Goal: Task Accomplishment & Management: Manage account settings

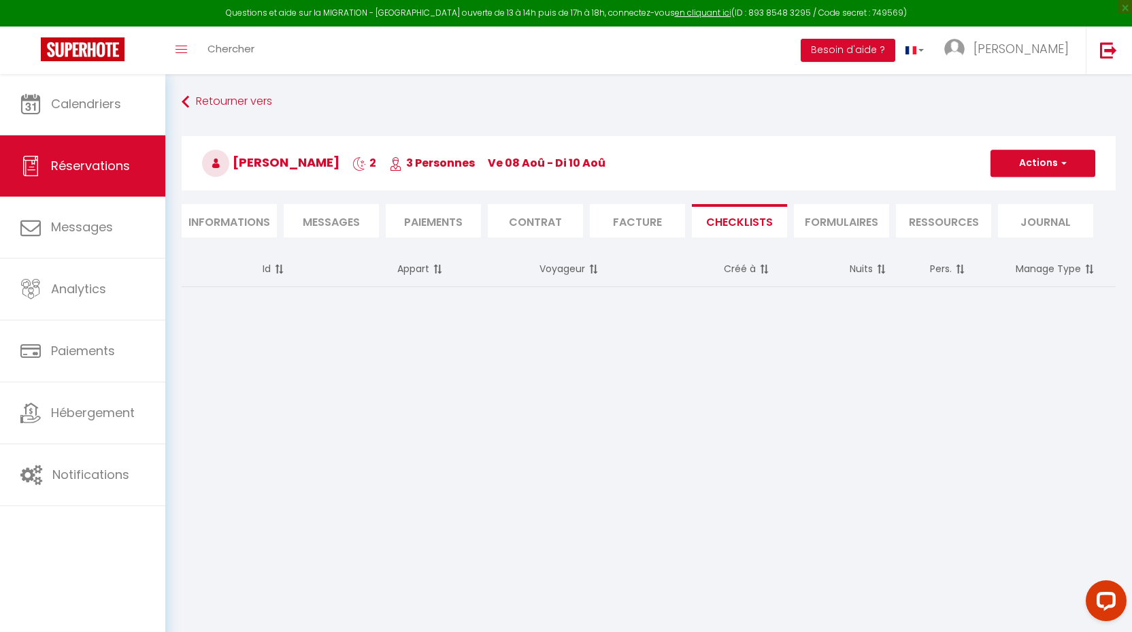
click at [82, 169] on span "Réservations" at bounding box center [90, 165] width 79 height 17
select select "not_cancelled"
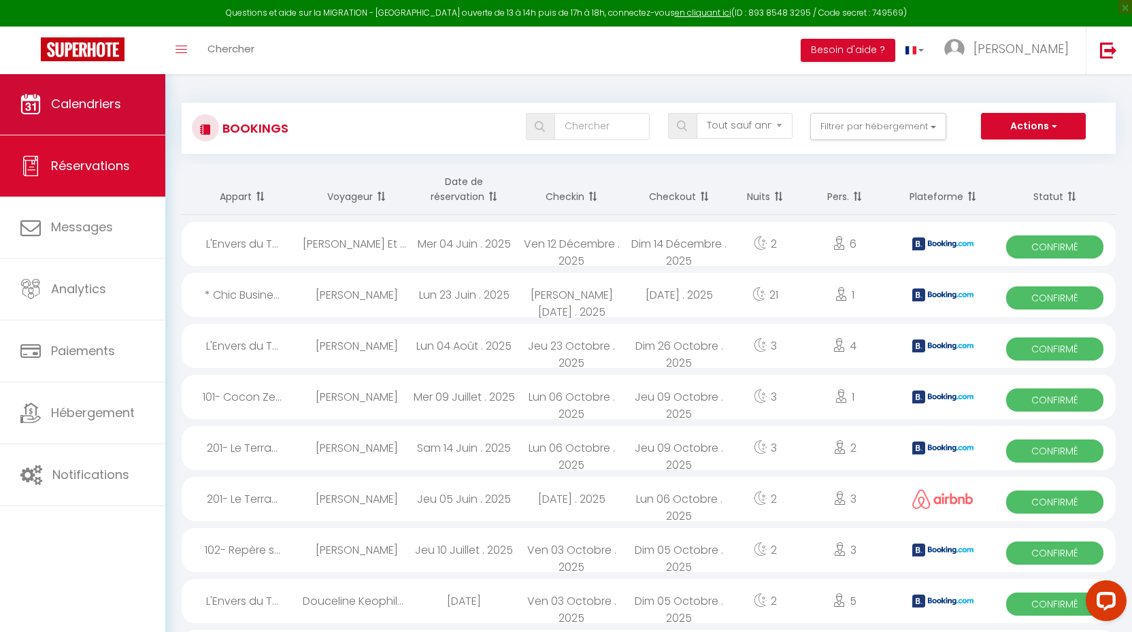
click at [101, 99] on span "Calendriers" at bounding box center [86, 103] width 70 height 17
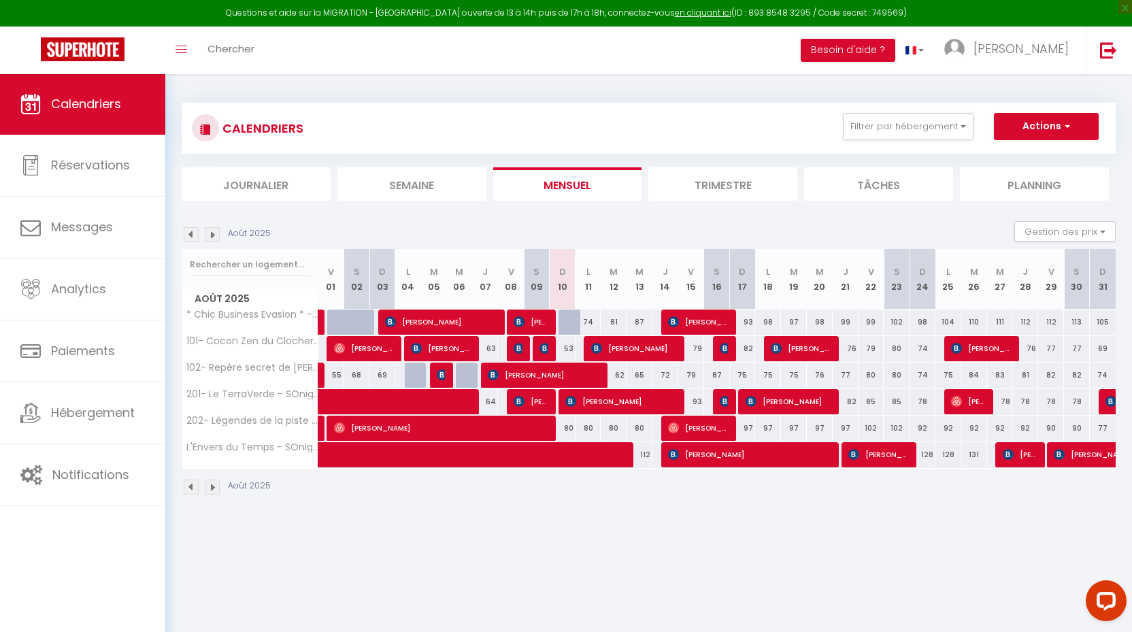
click at [534, 402] on span "[PERSON_NAME]" at bounding box center [531, 402] width 35 height 26
select select "OK"
select select "KO"
select select "1"
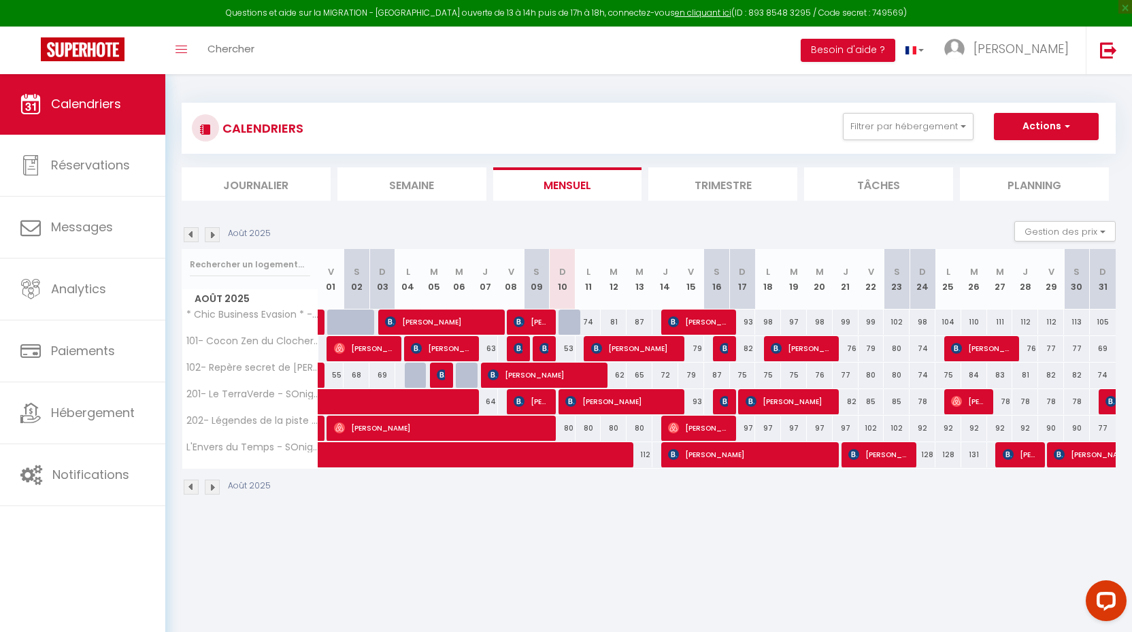
select select "1"
select select
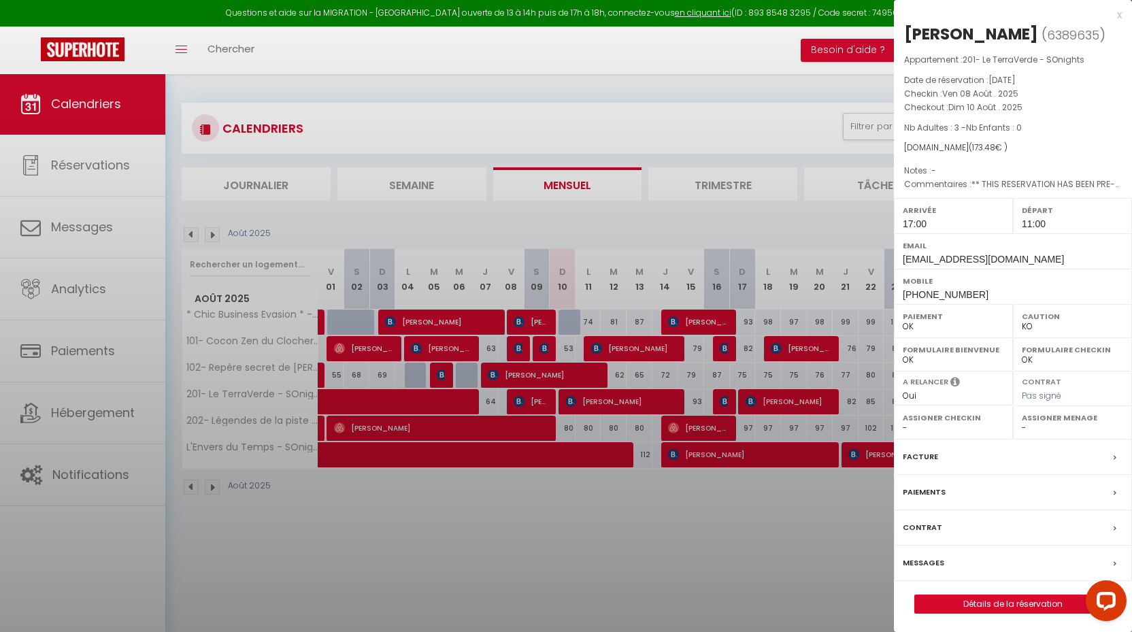
select select "24218"
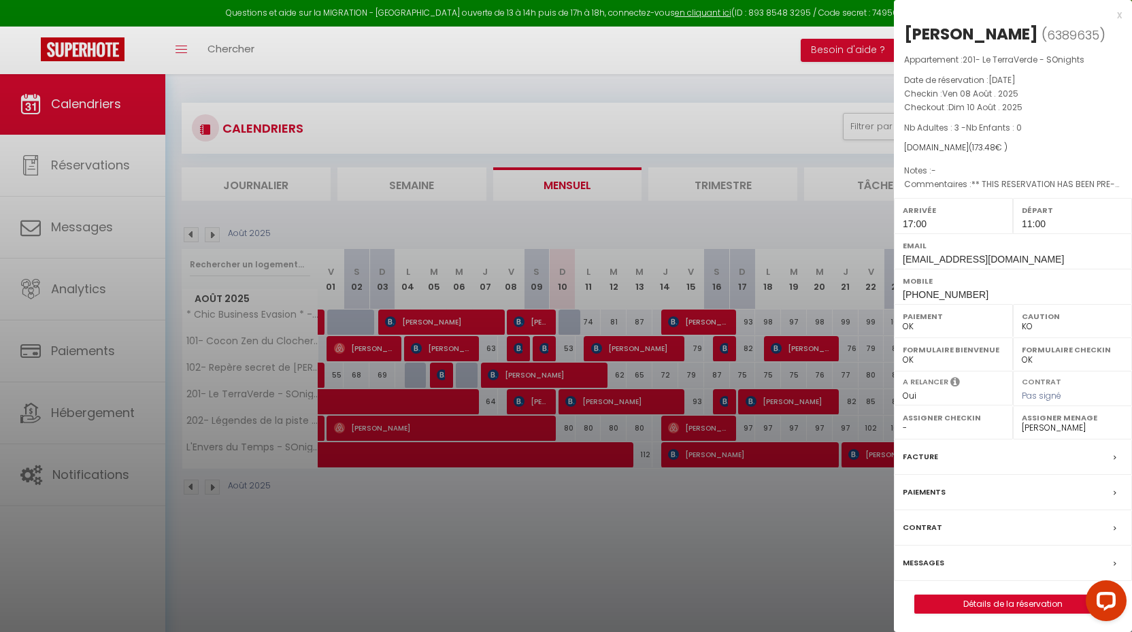
click at [987, 602] on link "Détails de la réservation" at bounding box center [1013, 604] width 196 height 18
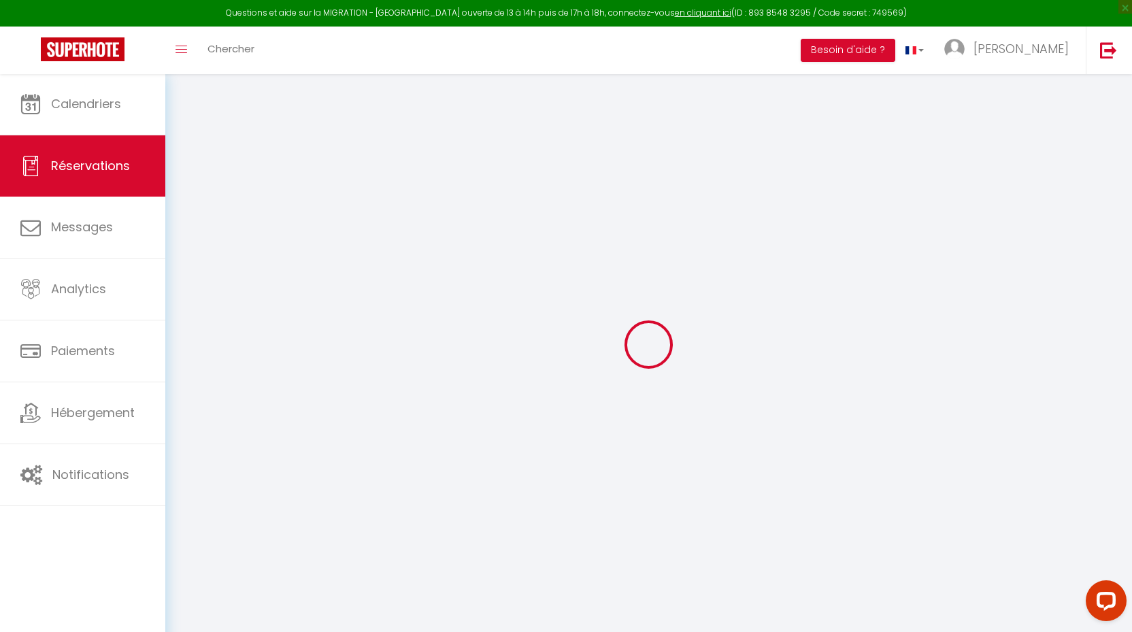
select select
checkbox input "false"
type textarea "** THIS RESERVATION HAS BEEN PRE-PAID ** Reservation has a cancellation grace p…"
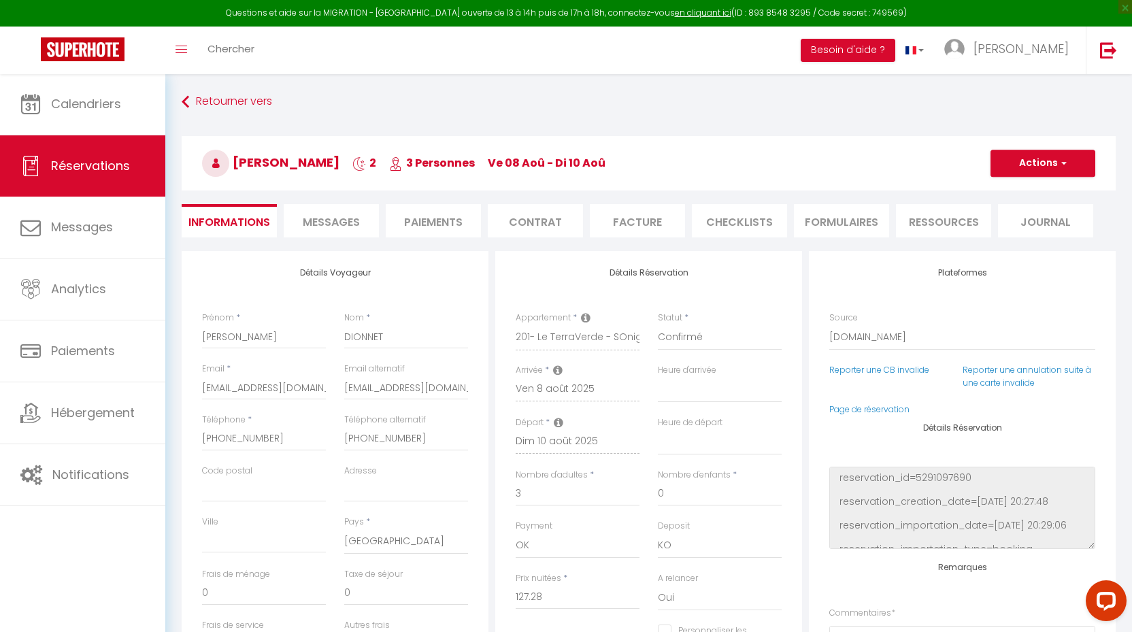
type input "42"
type input "4.2"
select select
checkbox input "false"
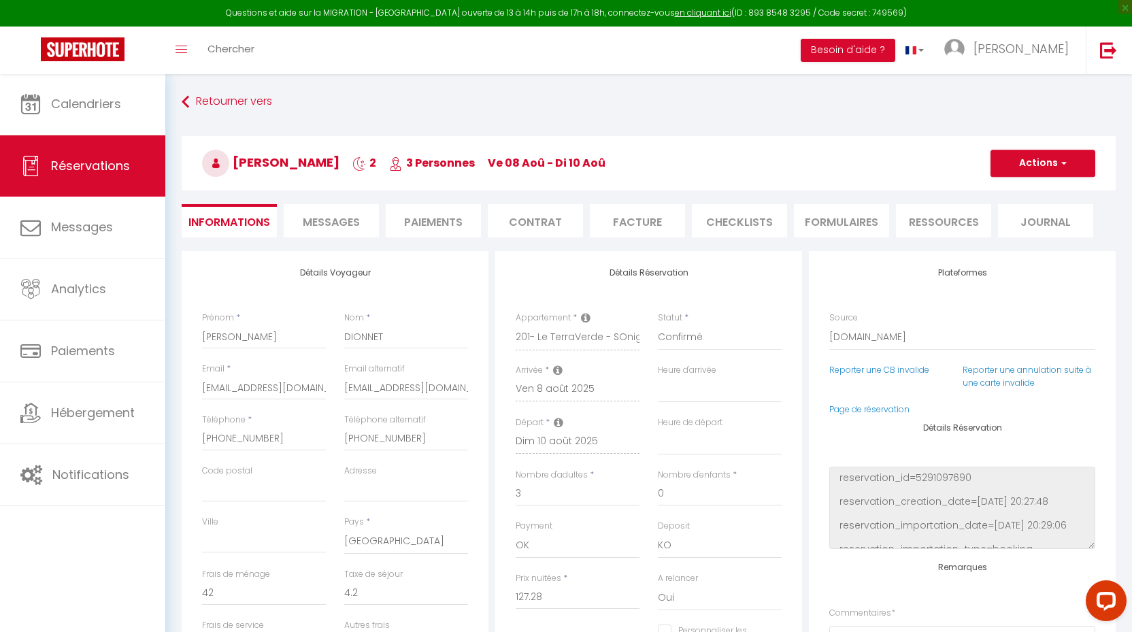
select select "17:00"
select select "11:00"
click at [732, 231] on li "CHECKLISTS" at bounding box center [739, 220] width 95 height 33
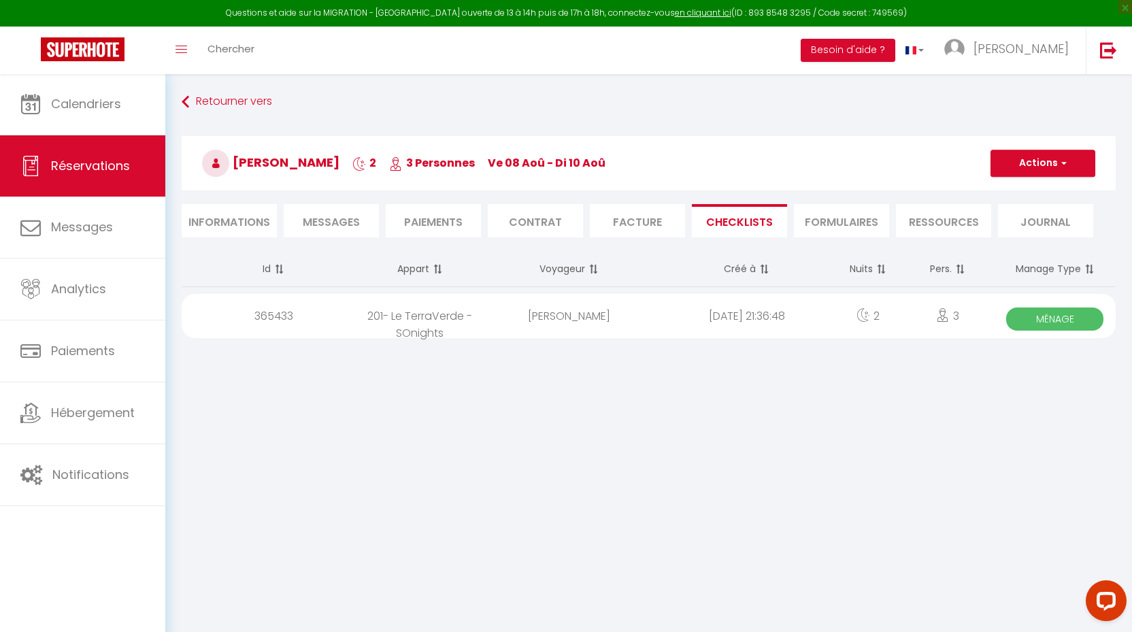
click at [1049, 316] on span "Ménage" at bounding box center [1054, 319] width 97 height 23
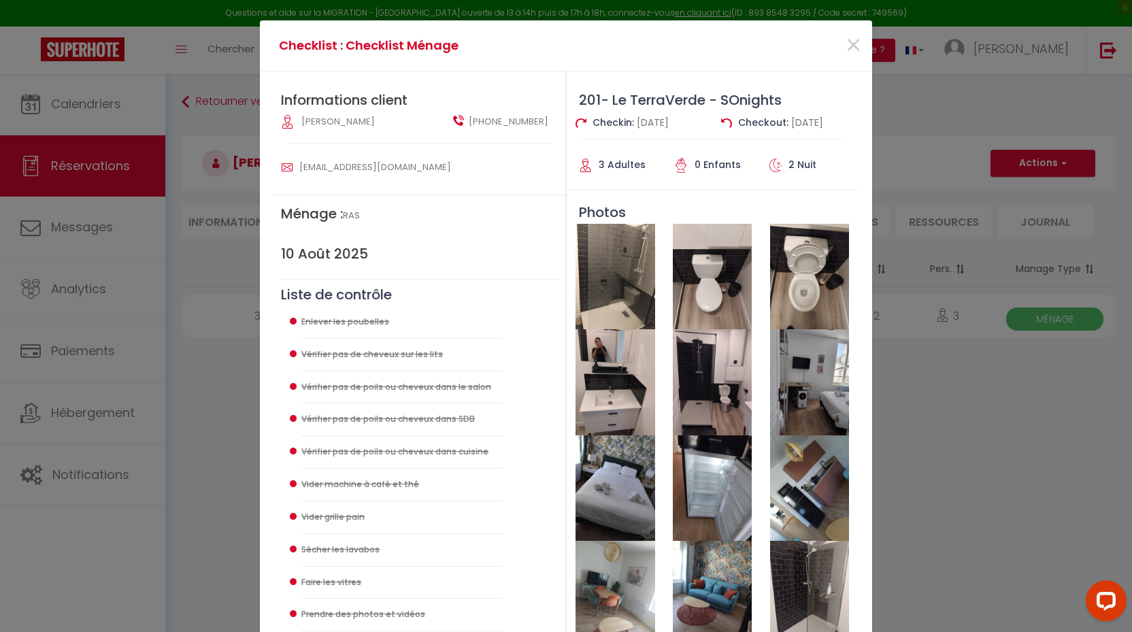
click at [609, 289] on img at bounding box center [615, 276] width 79 height 105
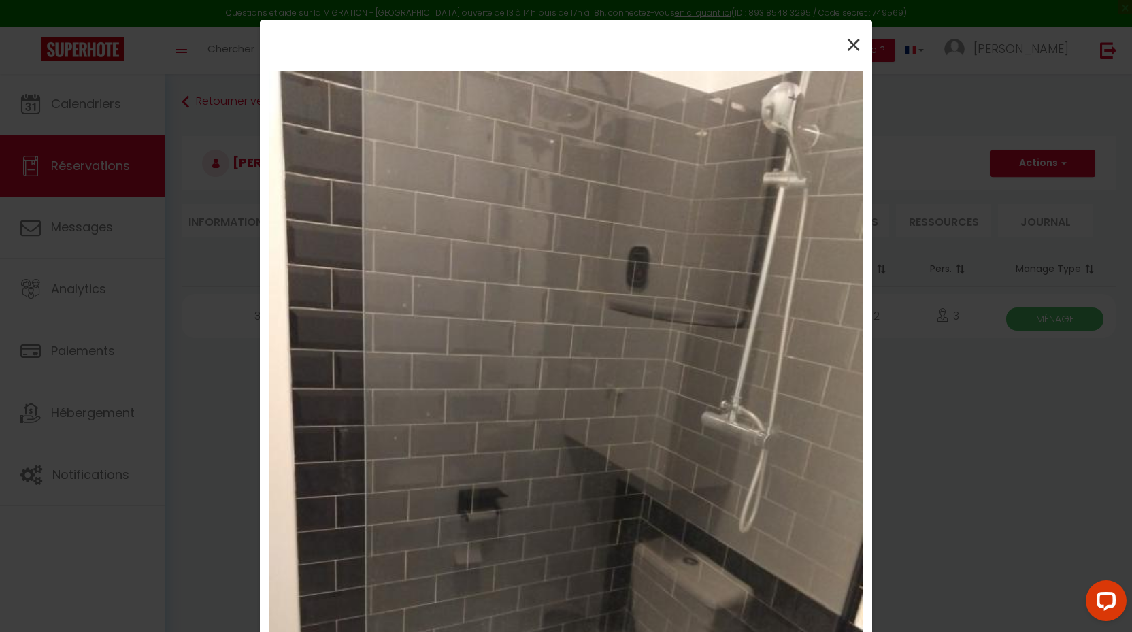
click at [851, 51] on span "×" at bounding box center [853, 45] width 17 height 41
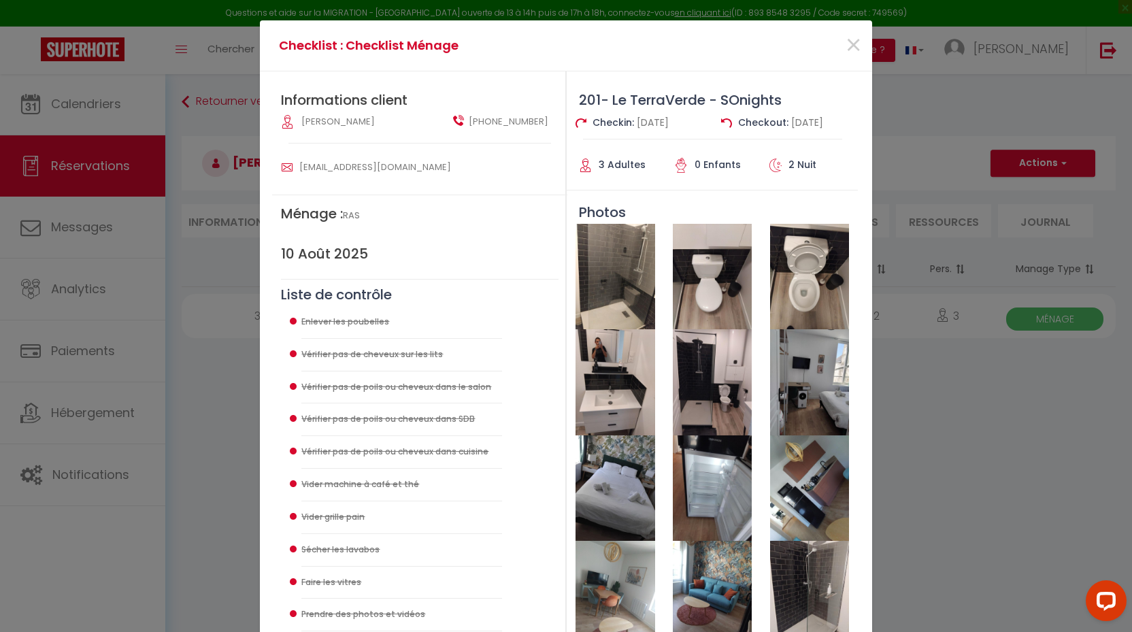
click at [727, 281] on img at bounding box center [712, 276] width 79 height 105
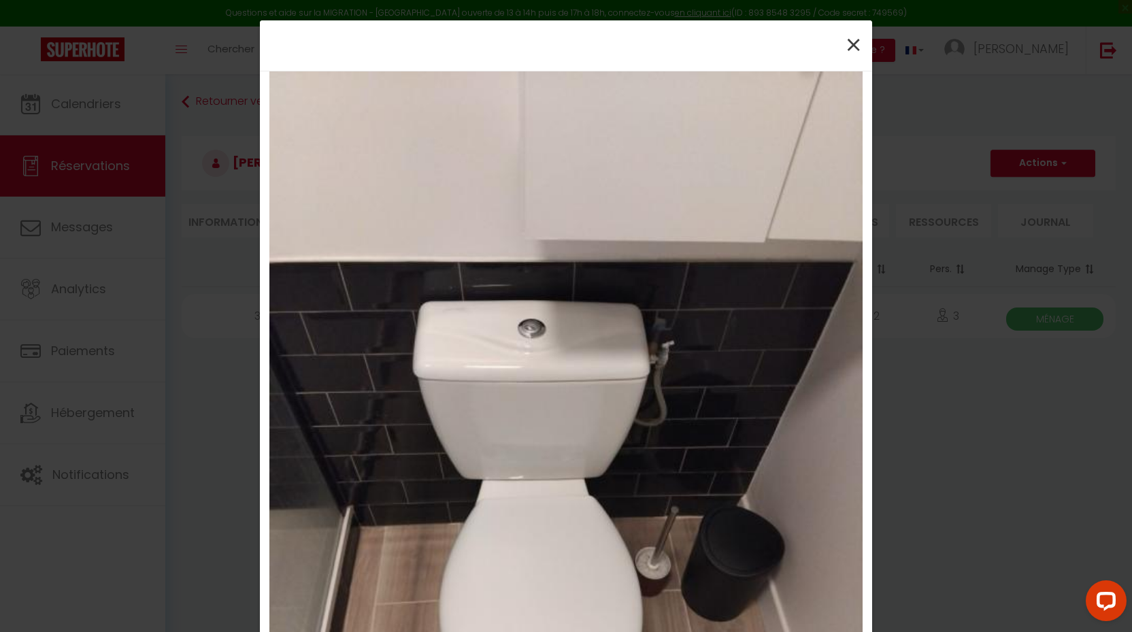
click at [851, 47] on span "×" at bounding box center [853, 45] width 17 height 41
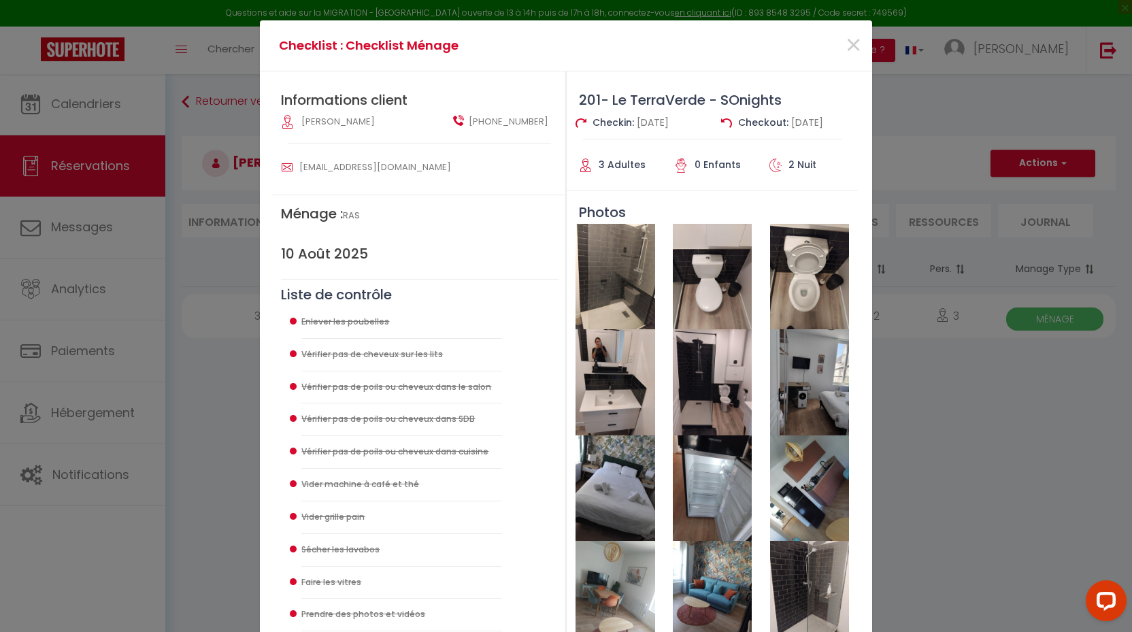
click at [803, 284] on img at bounding box center [809, 276] width 79 height 105
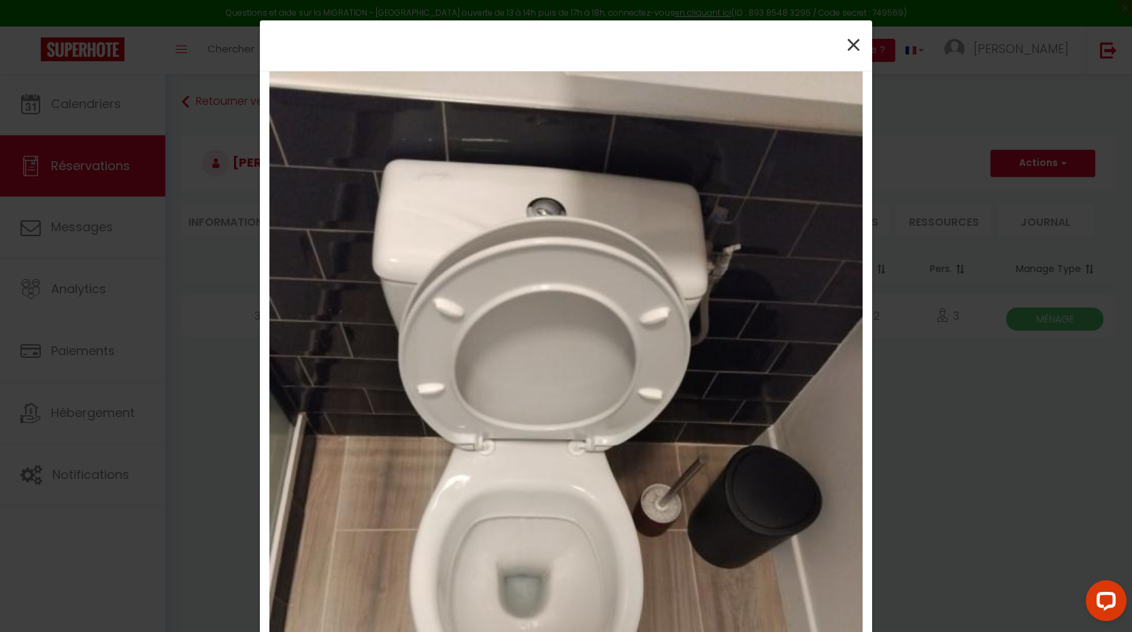
click at [856, 35] on span "×" at bounding box center [853, 45] width 17 height 41
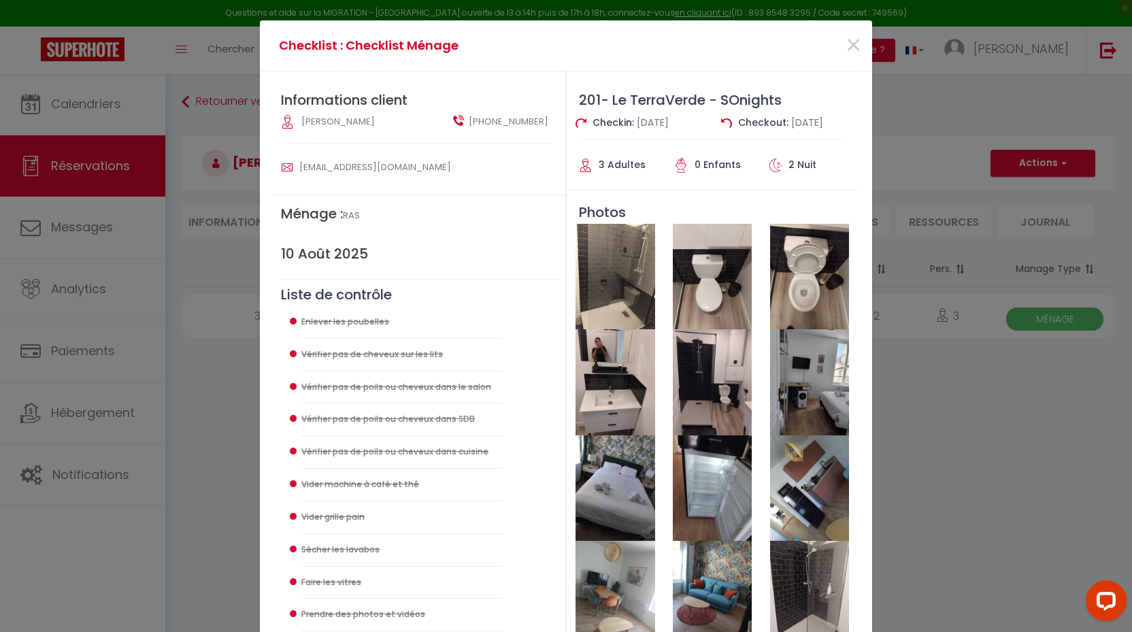
click at [604, 399] on img at bounding box center [615, 381] width 79 height 105
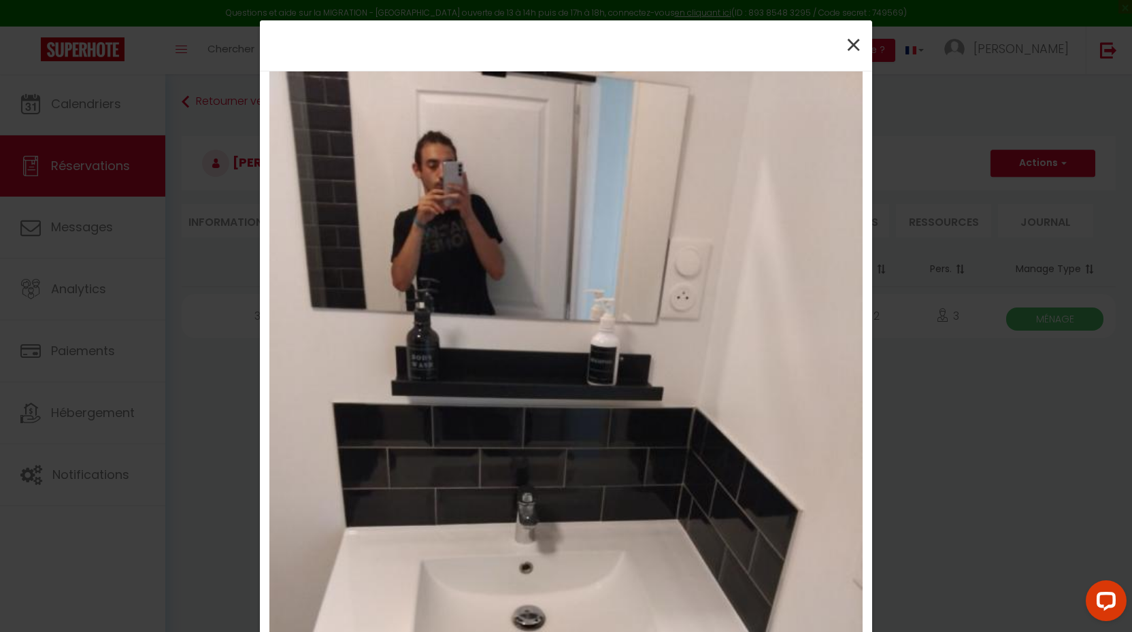
click at [848, 51] on span "×" at bounding box center [853, 45] width 17 height 41
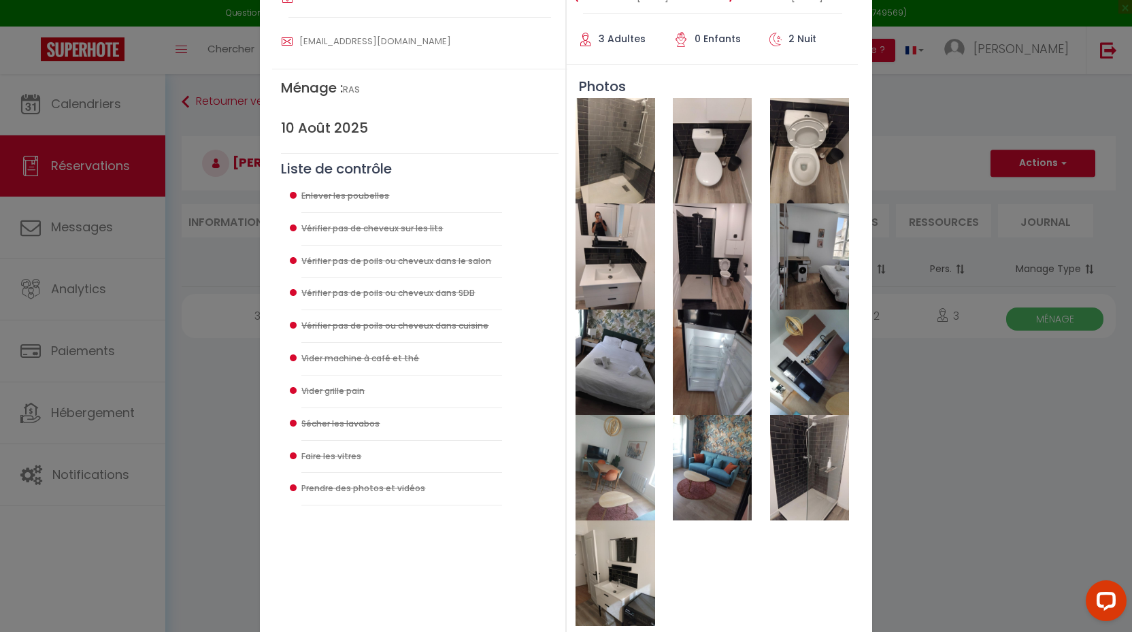
scroll to position [127, 0]
click at [721, 270] on img at bounding box center [712, 255] width 79 height 105
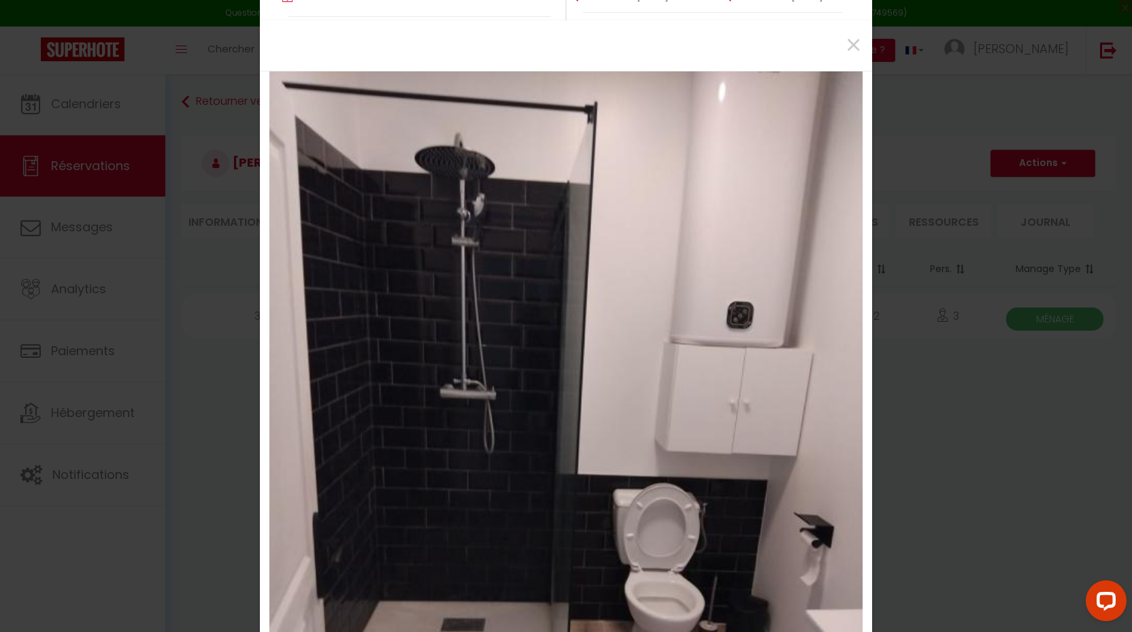
scroll to position [0, 0]
click at [851, 43] on span "×" at bounding box center [853, 45] width 17 height 41
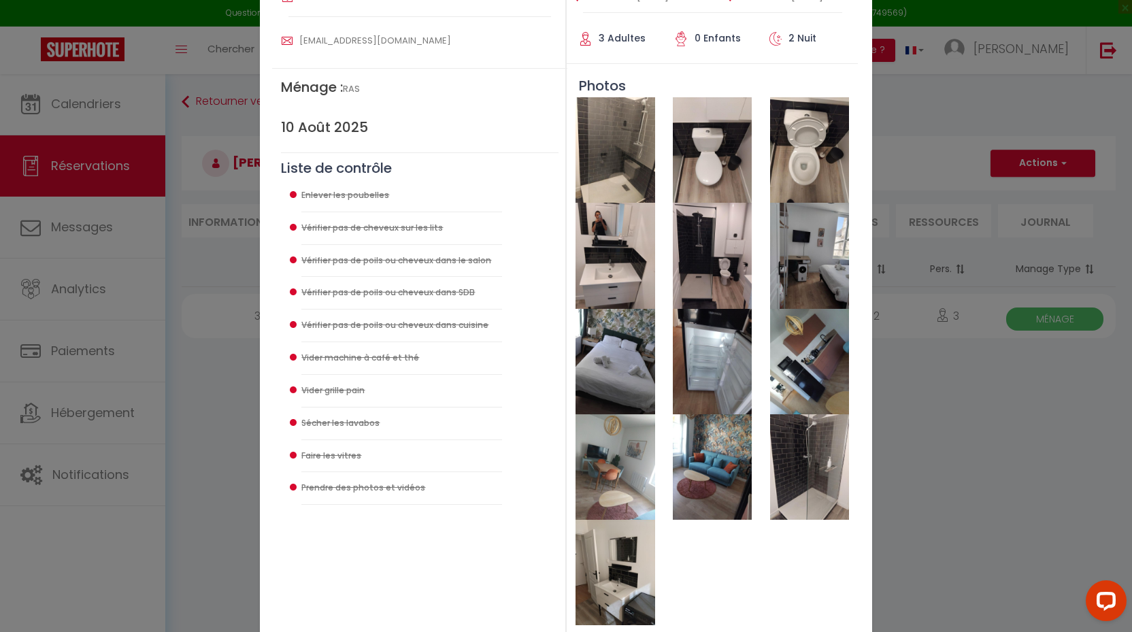
click at [817, 263] on img at bounding box center [809, 255] width 79 height 105
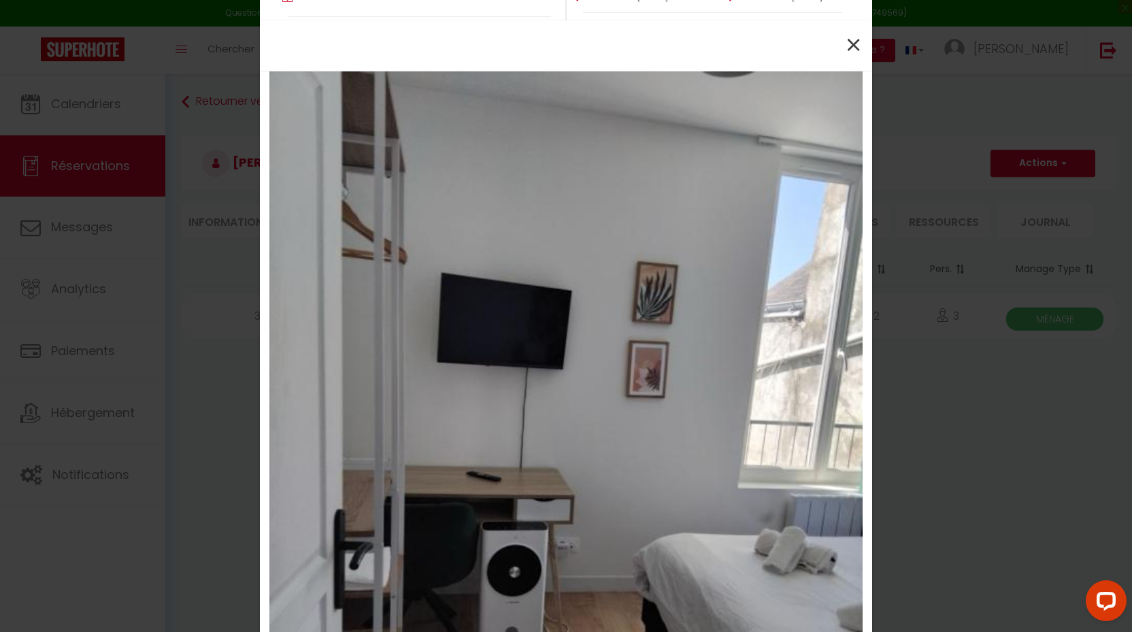
click at [852, 42] on span "×" at bounding box center [853, 45] width 17 height 41
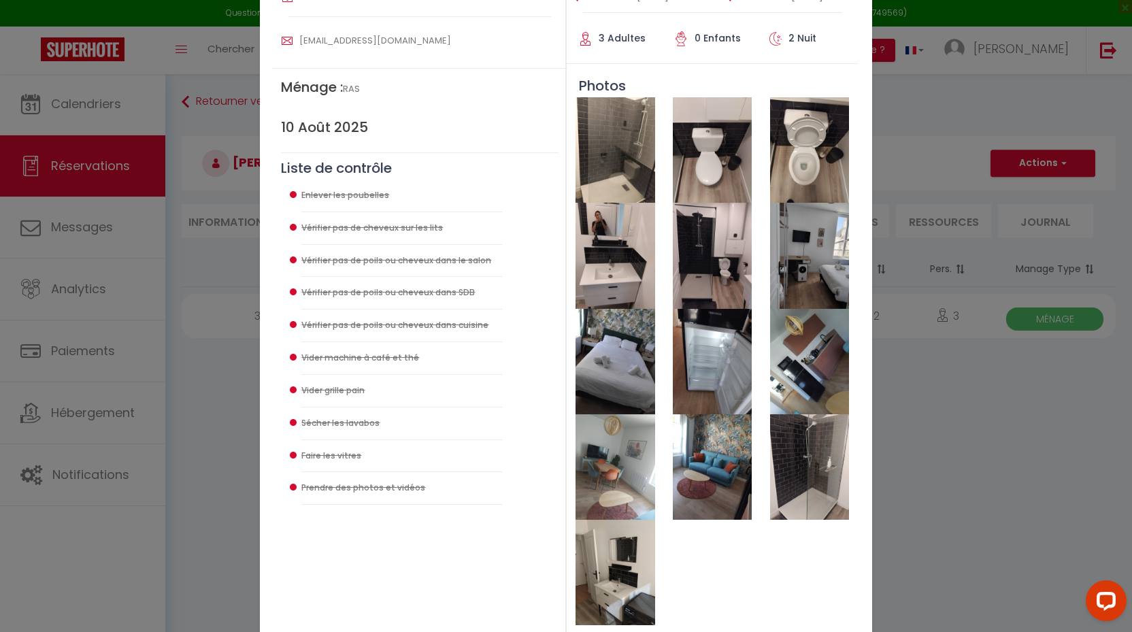
click at [610, 377] on img at bounding box center [615, 361] width 79 height 105
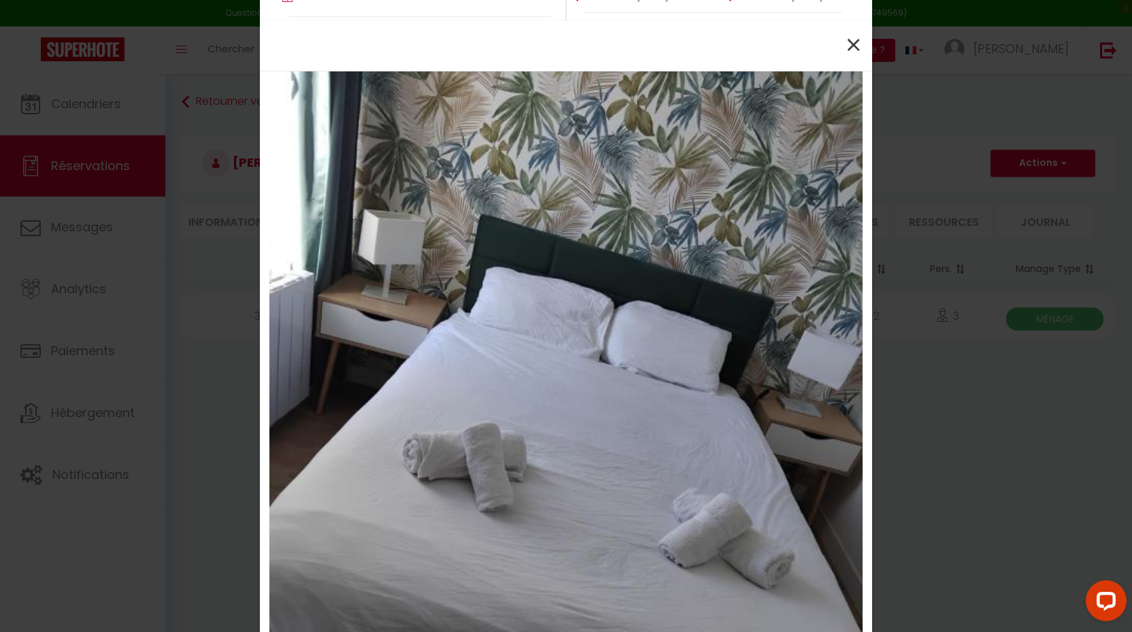
click at [859, 38] on span "×" at bounding box center [853, 45] width 17 height 41
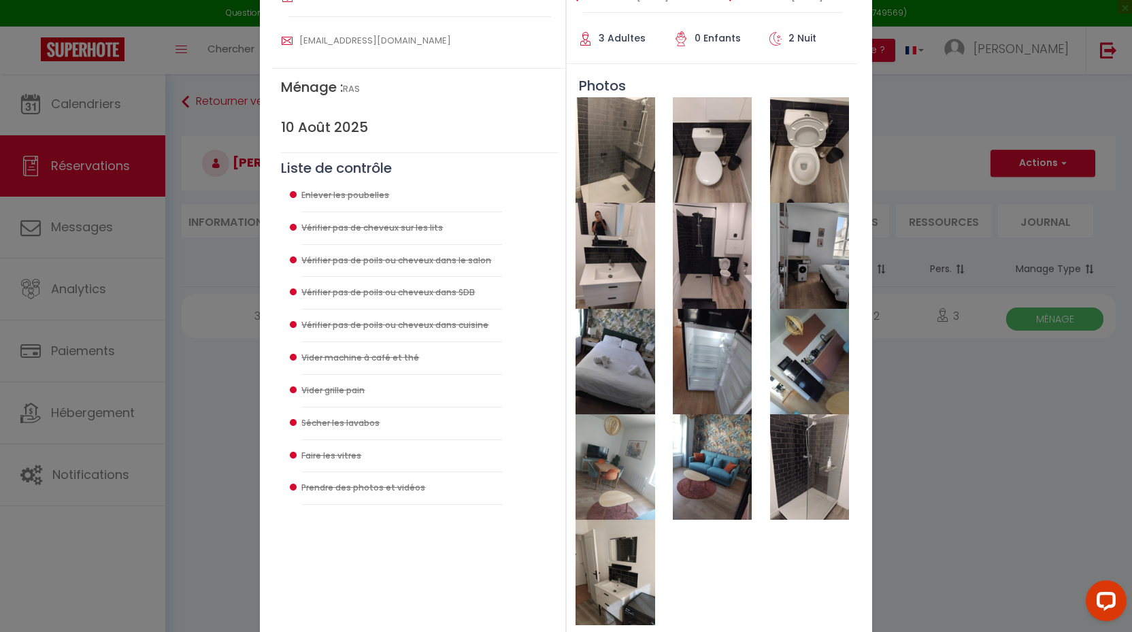
click at [720, 363] on img at bounding box center [712, 361] width 79 height 105
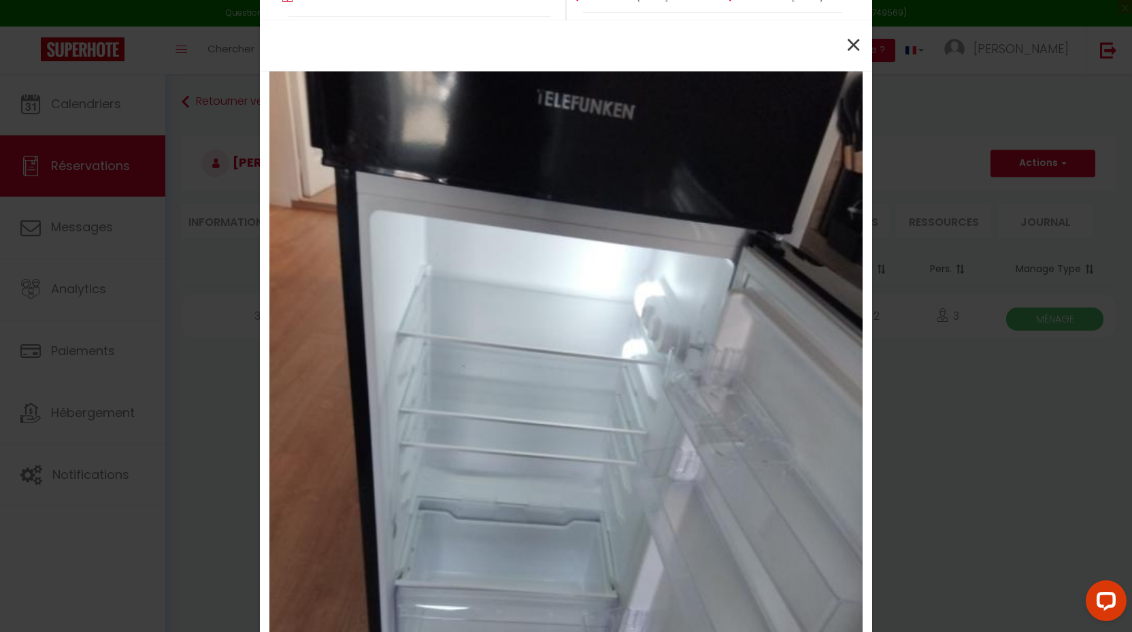
click at [851, 47] on span "×" at bounding box center [853, 45] width 17 height 41
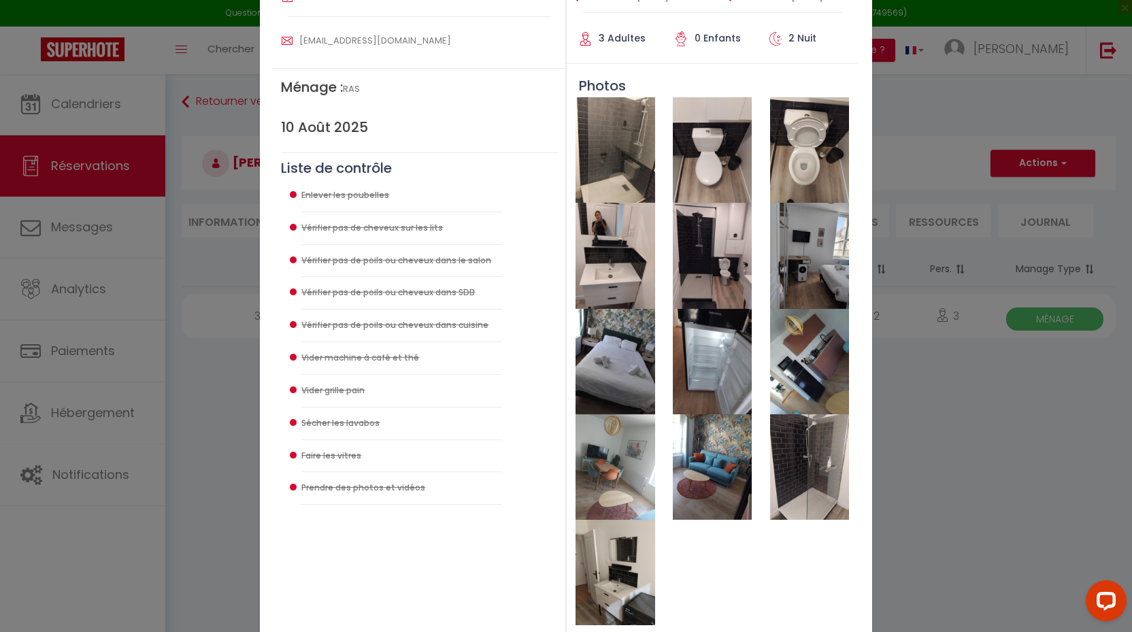
click at [802, 327] on img at bounding box center [809, 361] width 79 height 105
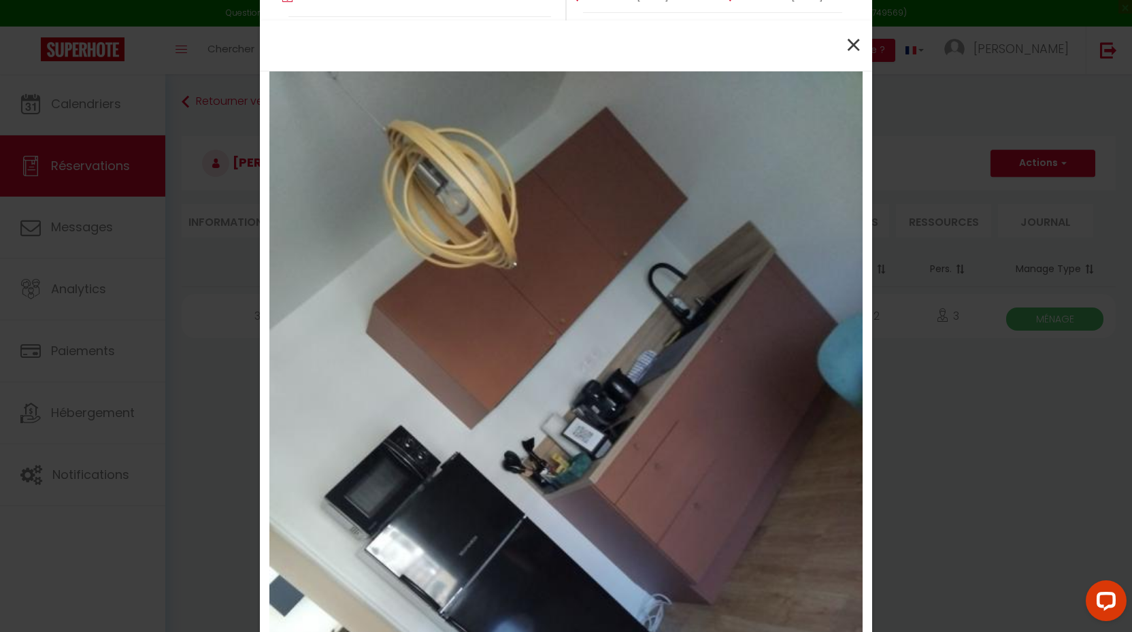
click at [851, 43] on span "×" at bounding box center [853, 45] width 17 height 41
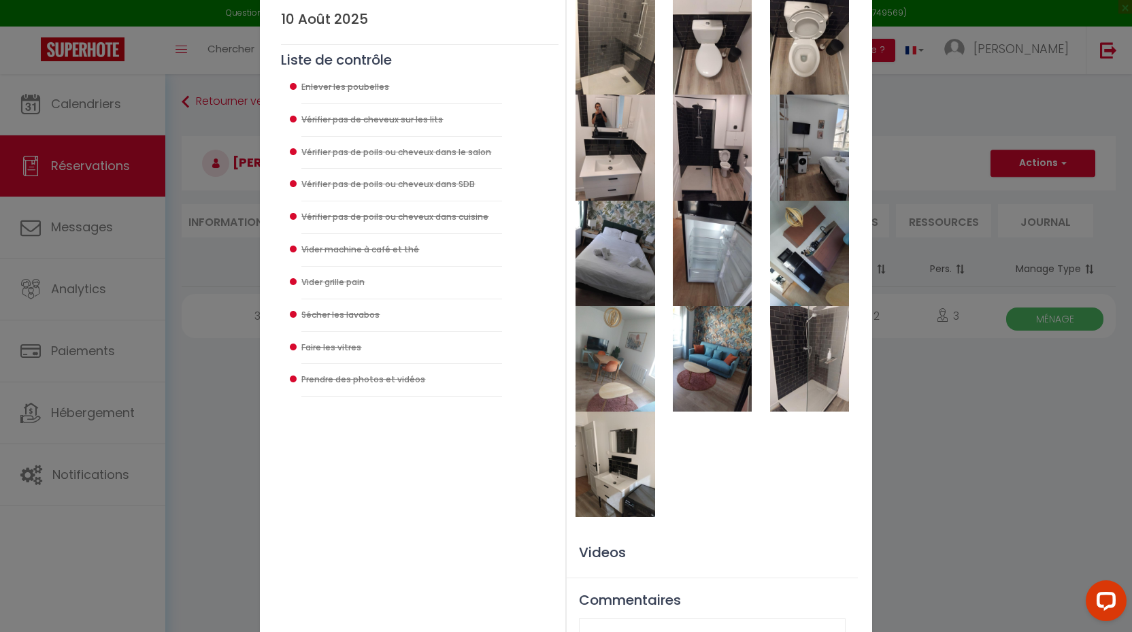
scroll to position [242, 0]
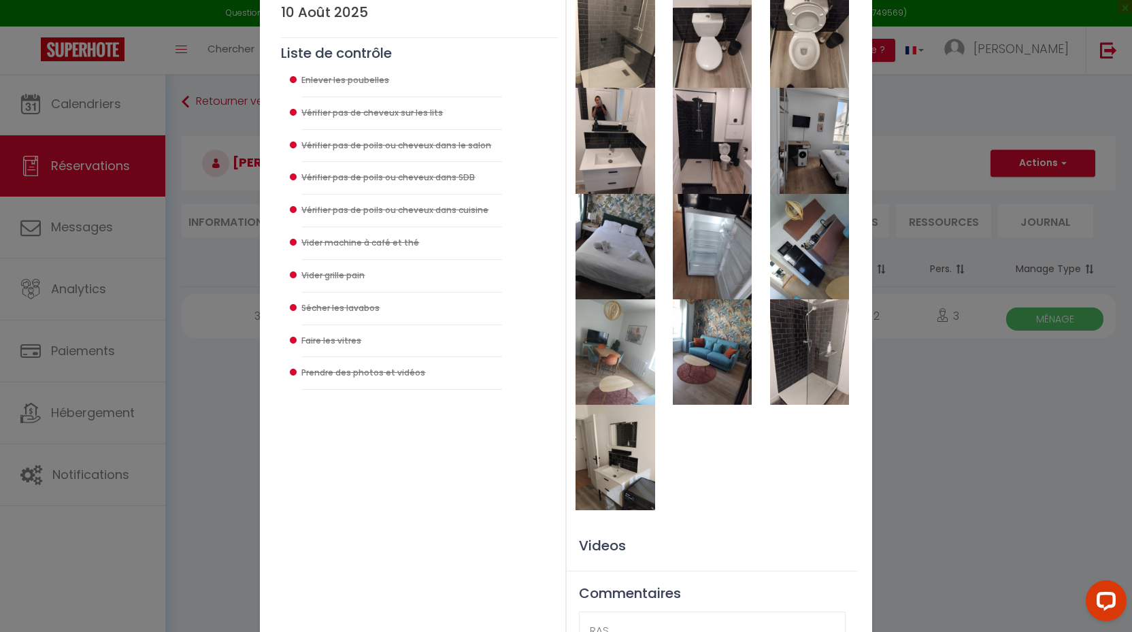
click at [607, 369] on img at bounding box center [615, 351] width 79 height 105
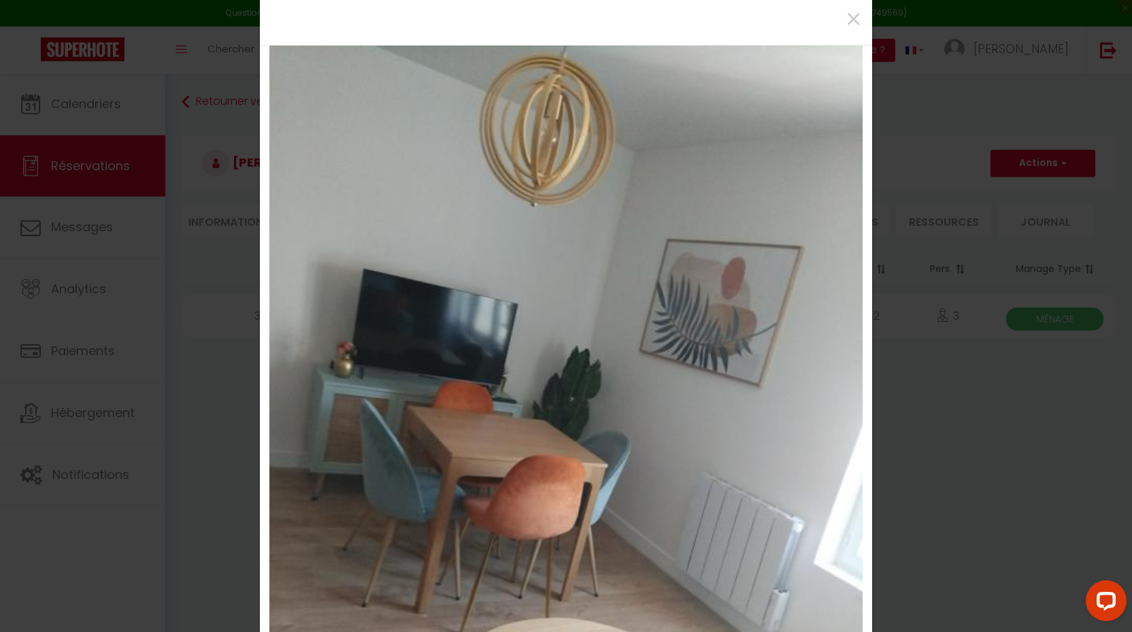
scroll to position [0, 0]
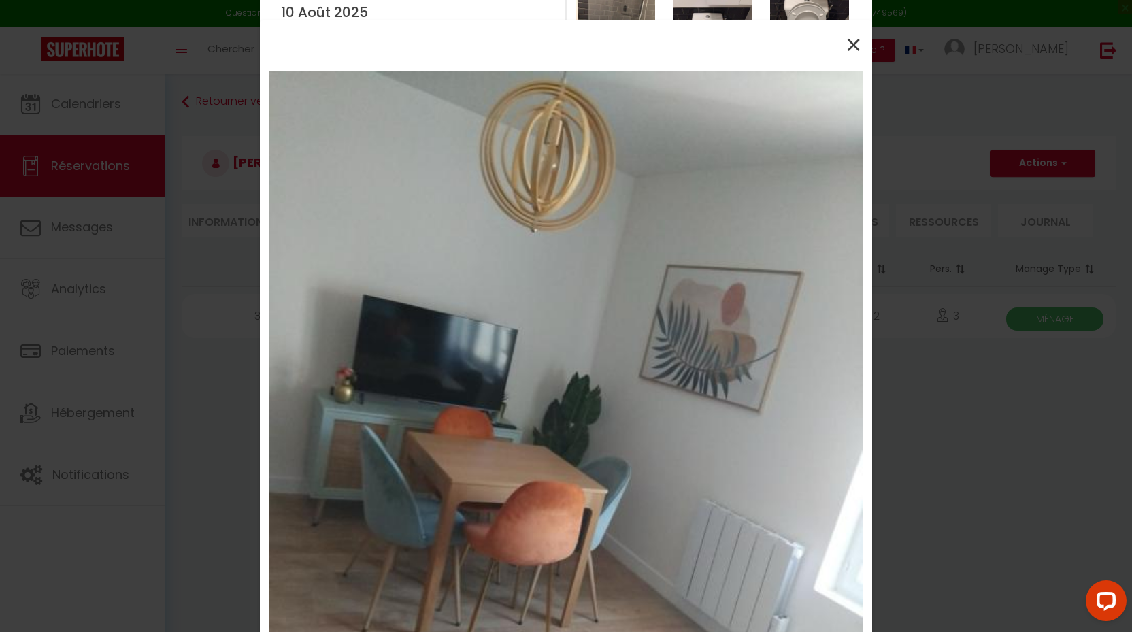
click at [851, 47] on span "×" at bounding box center [853, 45] width 17 height 41
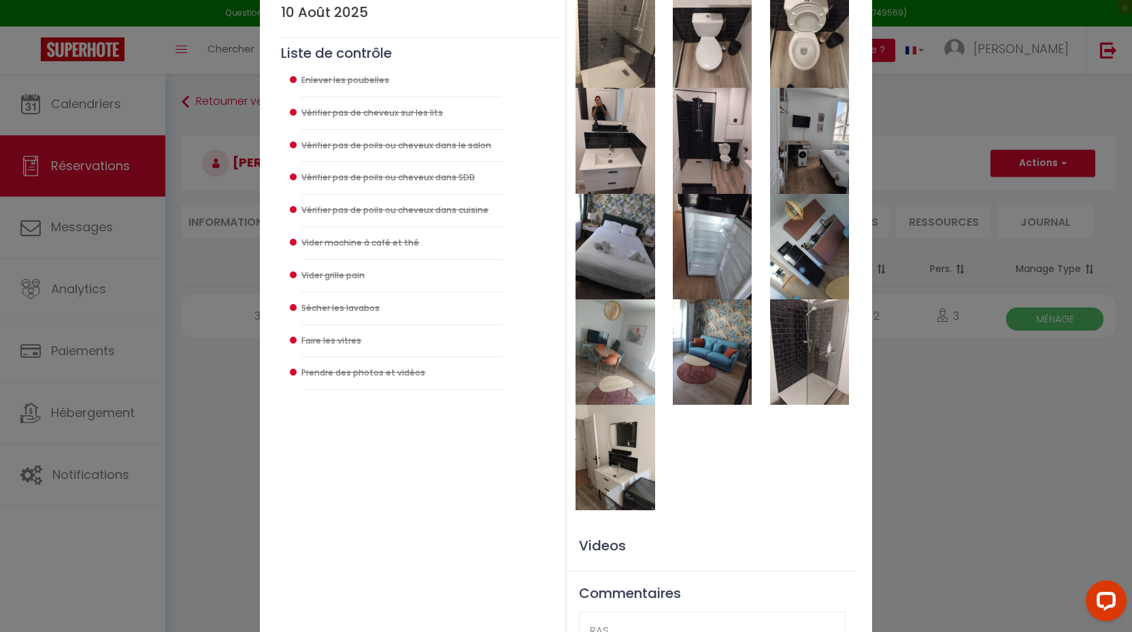
click at [731, 329] on img at bounding box center [712, 351] width 79 height 105
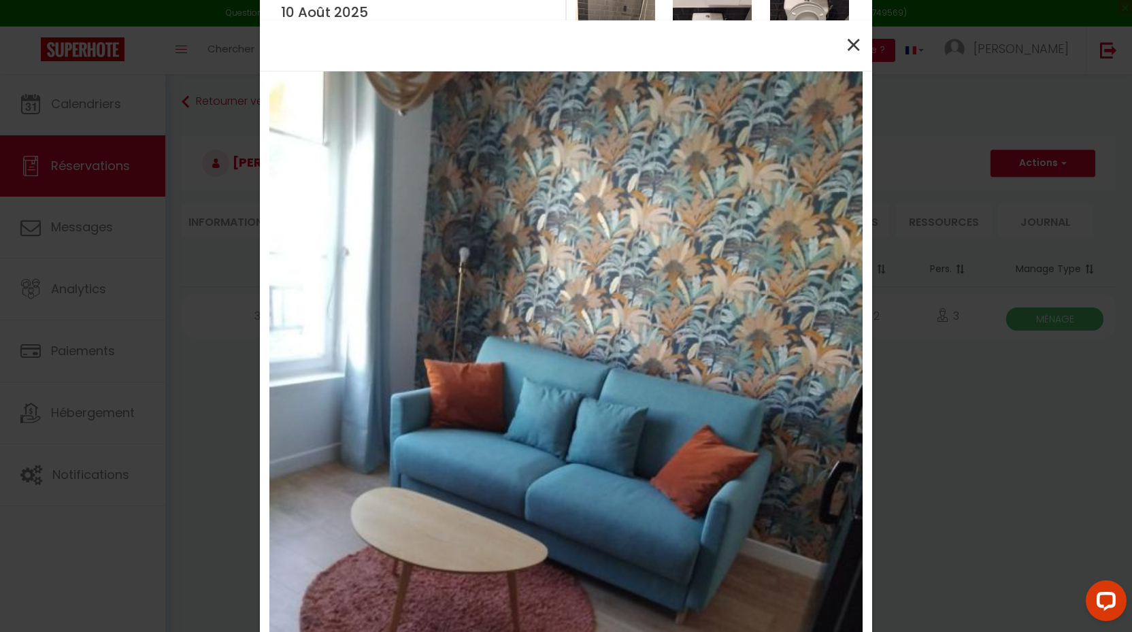
click at [852, 48] on span "×" at bounding box center [853, 45] width 17 height 41
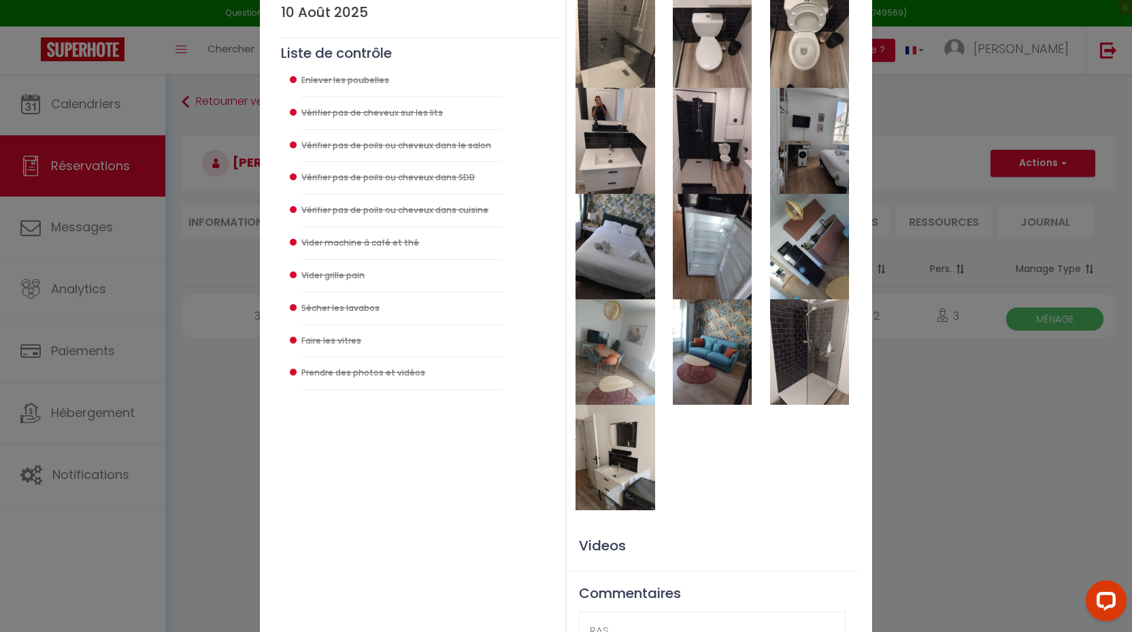
click at [785, 370] on img at bounding box center [809, 351] width 79 height 105
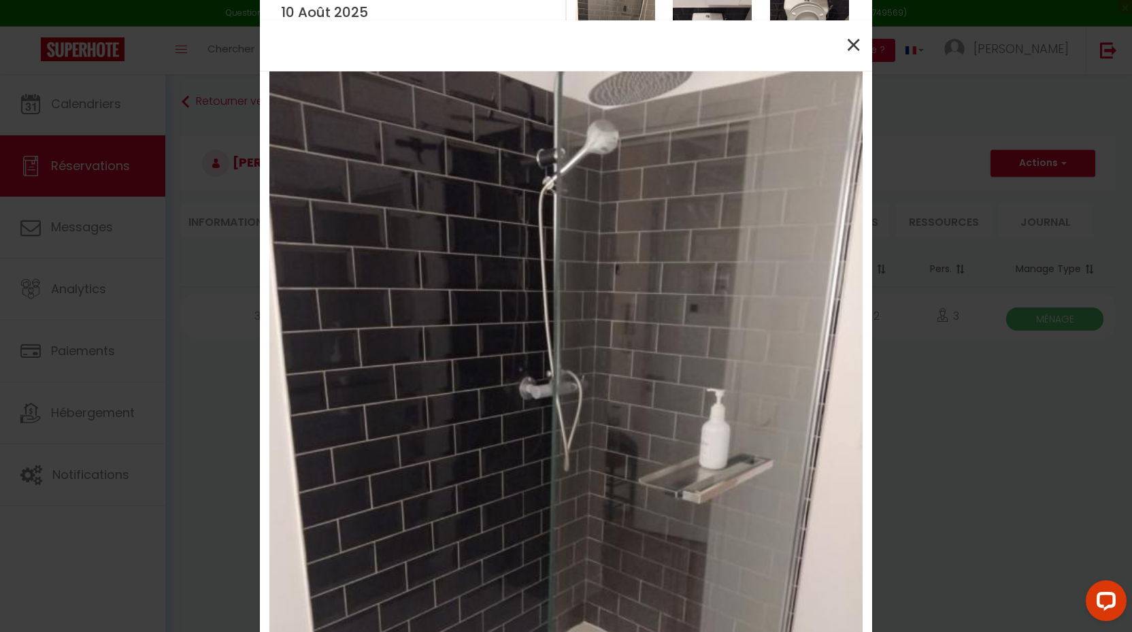
click at [856, 41] on span "×" at bounding box center [853, 45] width 17 height 41
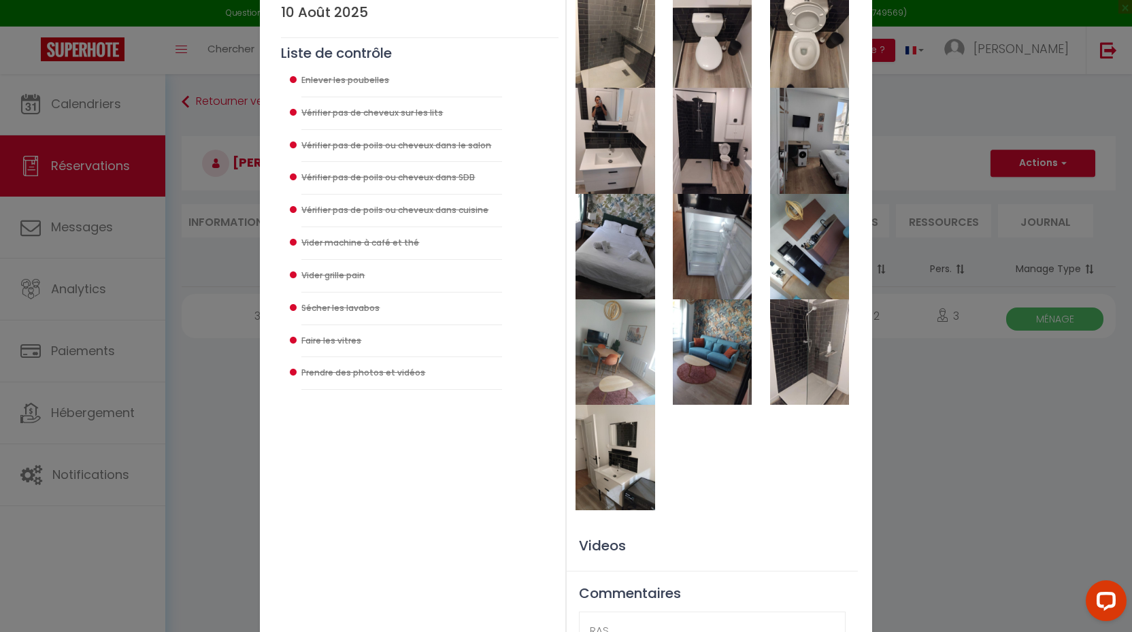
click at [614, 501] on img at bounding box center [615, 457] width 79 height 105
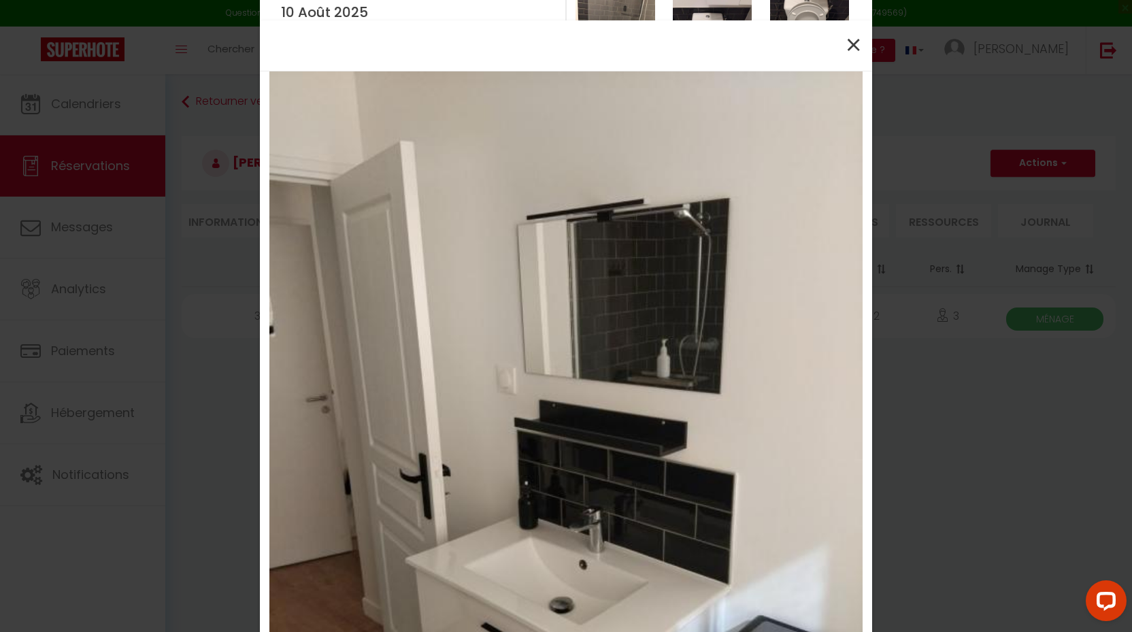
click at [857, 39] on span "×" at bounding box center [853, 45] width 17 height 41
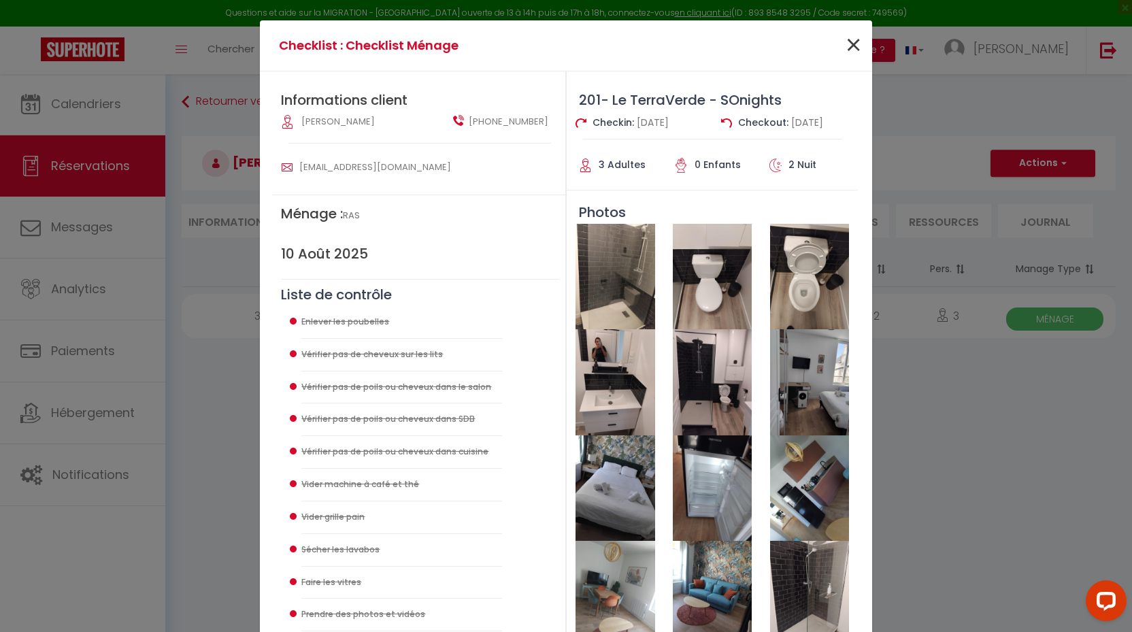
click at [853, 39] on span "×" at bounding box center [853, 45] width 17 height 41
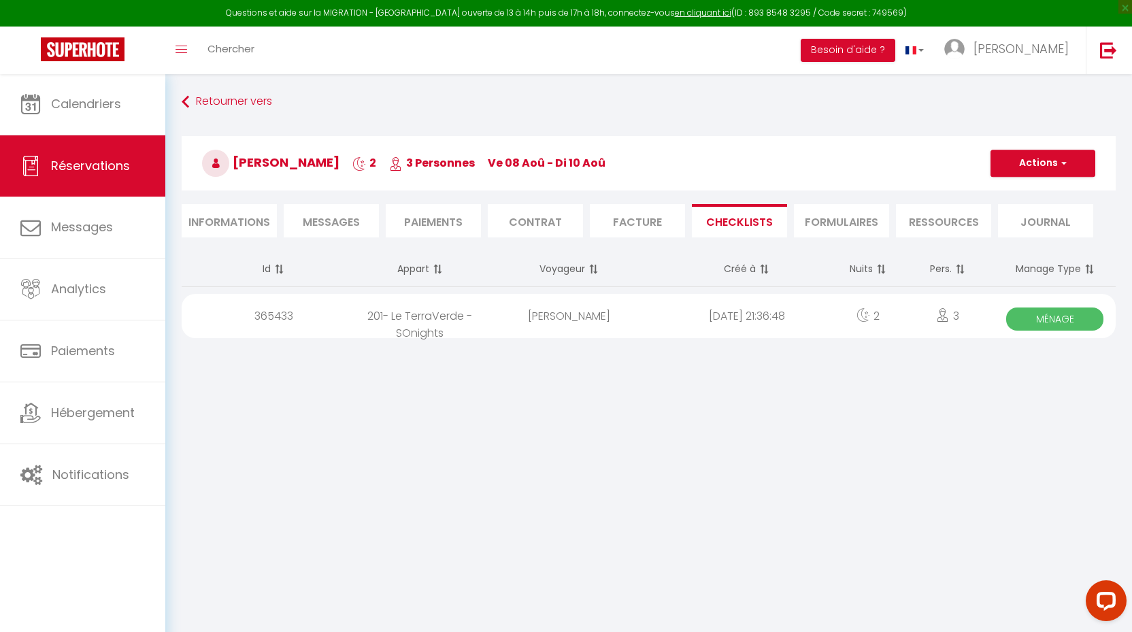
click at [1064, 316] on span "Ménage" at bounding box center [1054, 319] width 97 height 23
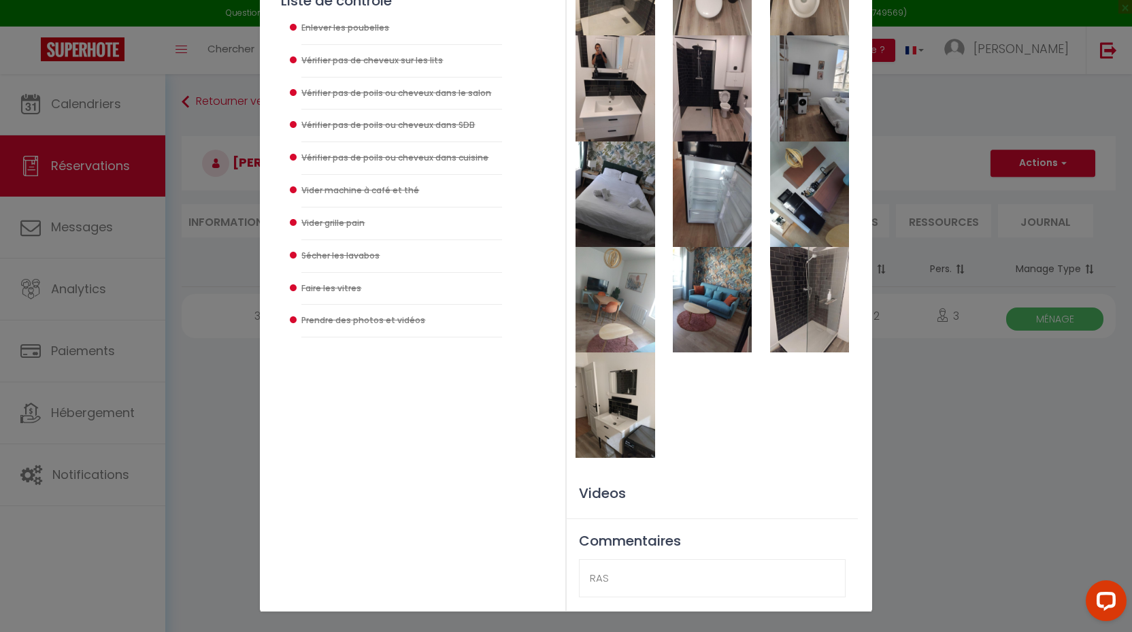
scroll to position [293, 0]
click at [621, 393] on img at bounding box center [615, 405] width 79 height 105
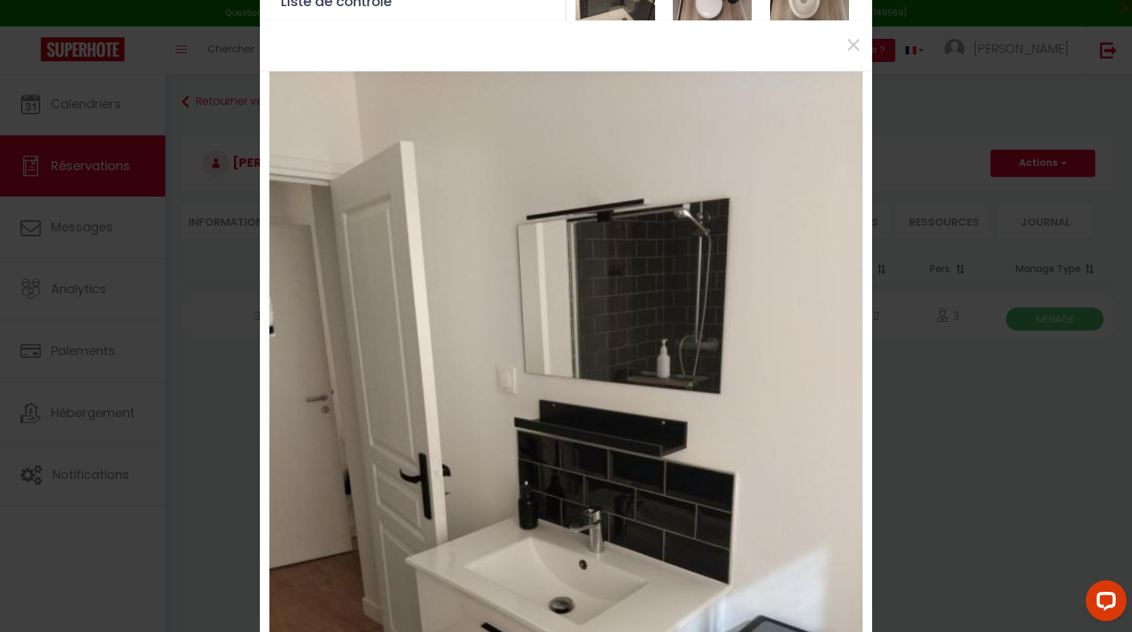
scroll to position [0, 0]
click at [859, 44] on span "×" at bounding box center [853, 45] width 17 height 41
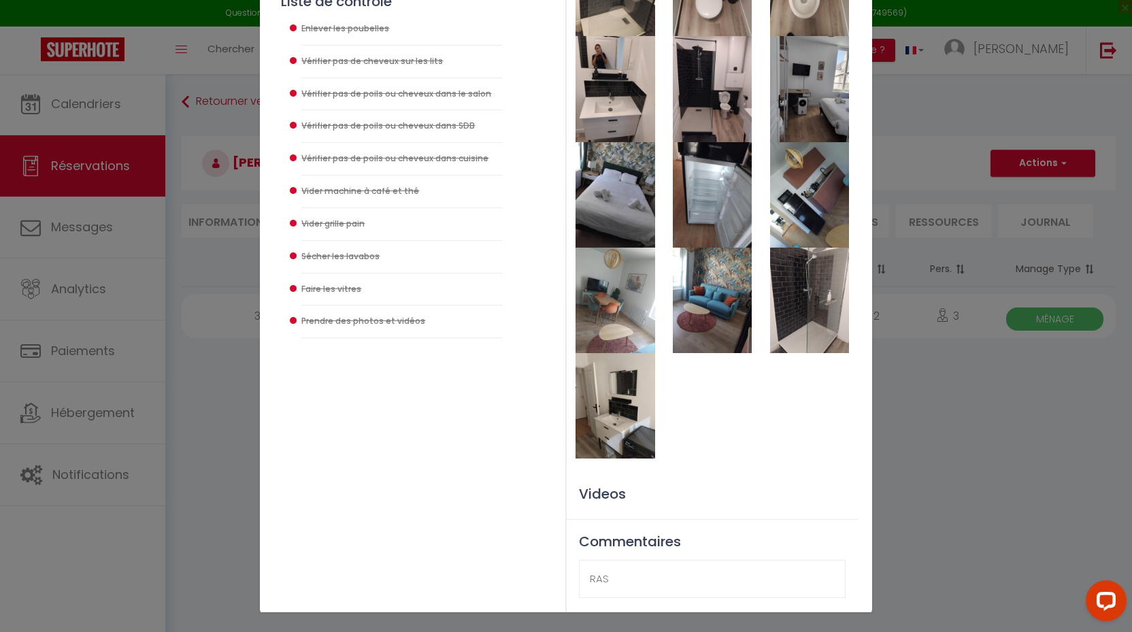
click at [798, 340] on img at bounding box center [809, 300] width 79 height 105
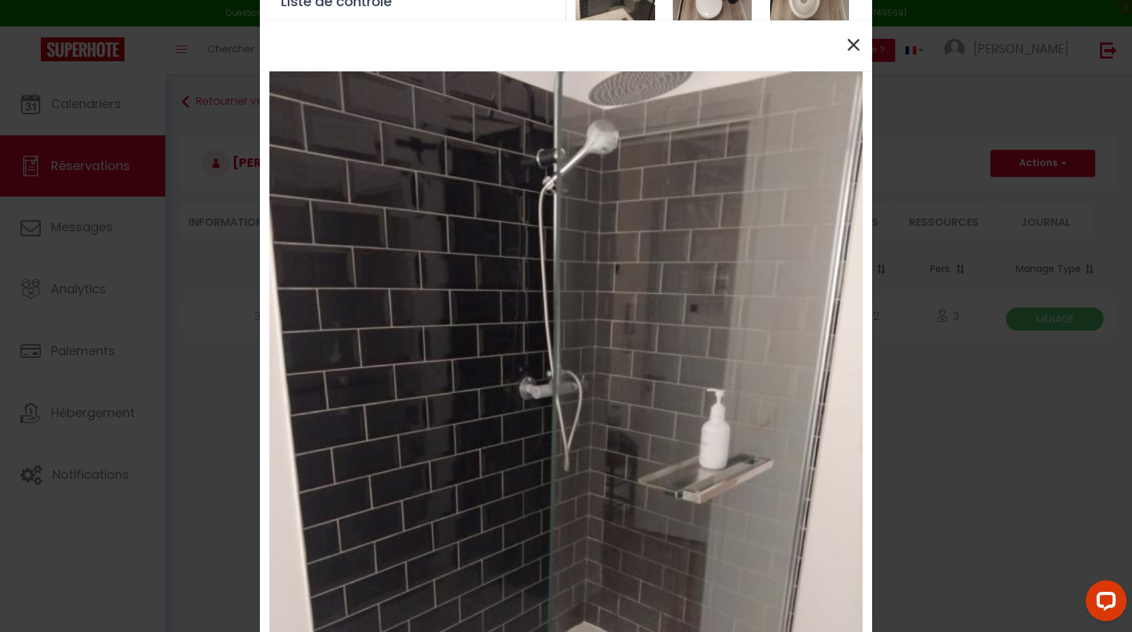
click at [855, 44] on span "×" at bounding box center [853, 45] width 17 height 41
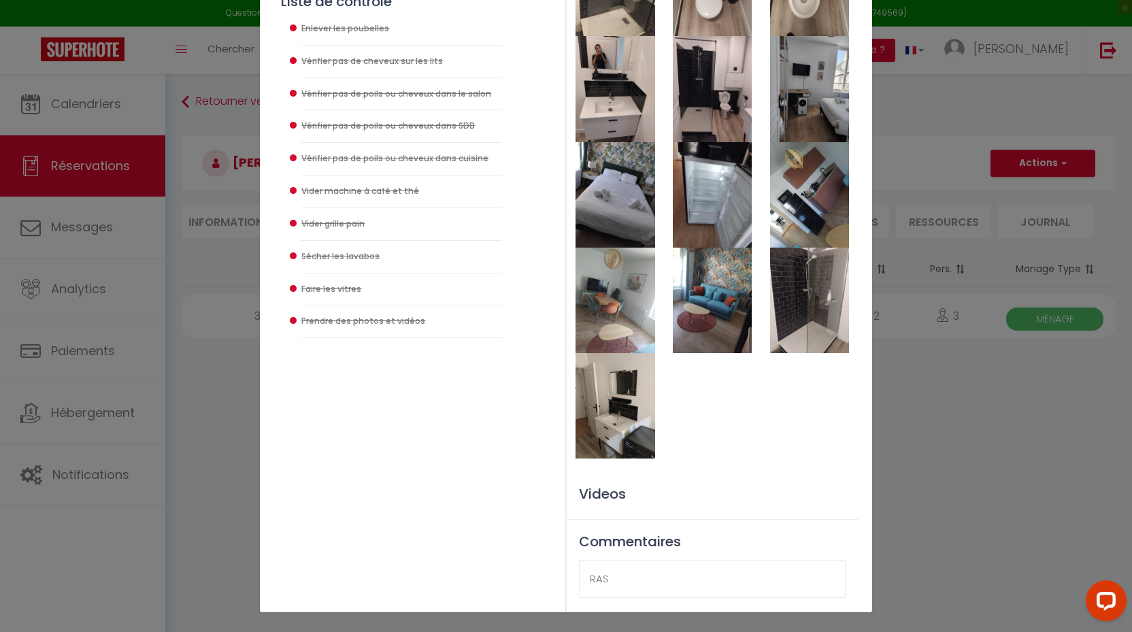
click at [725, 274] on img at bounding box center [712, 300] width 79 height 105
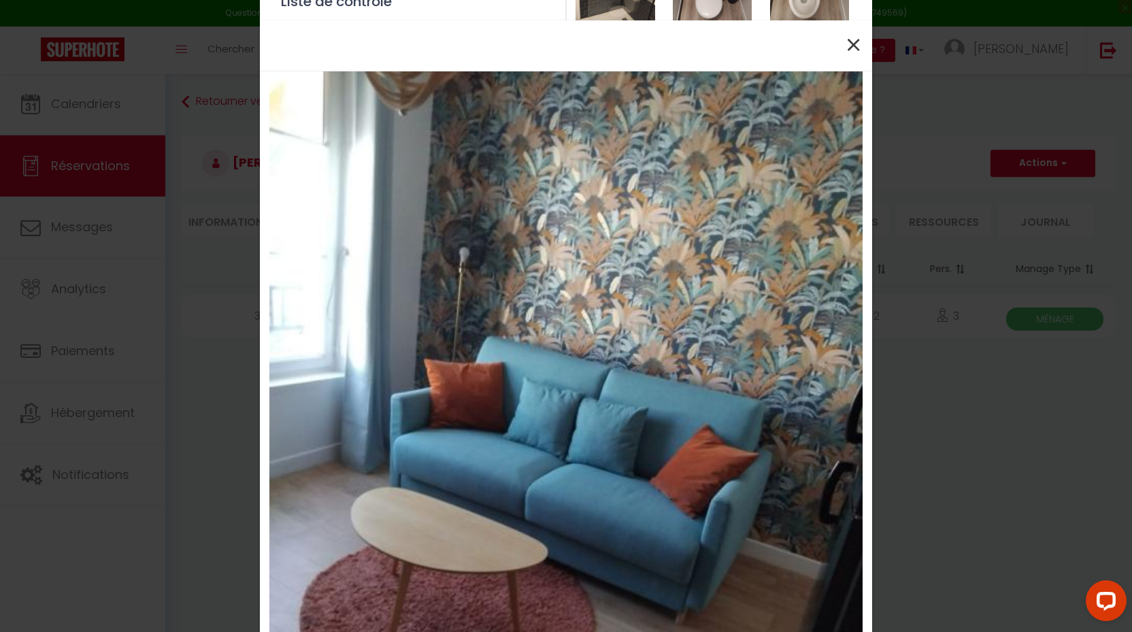
click at [849, 50] on span "×" at bounding box center [853, 45] width 17 height 41
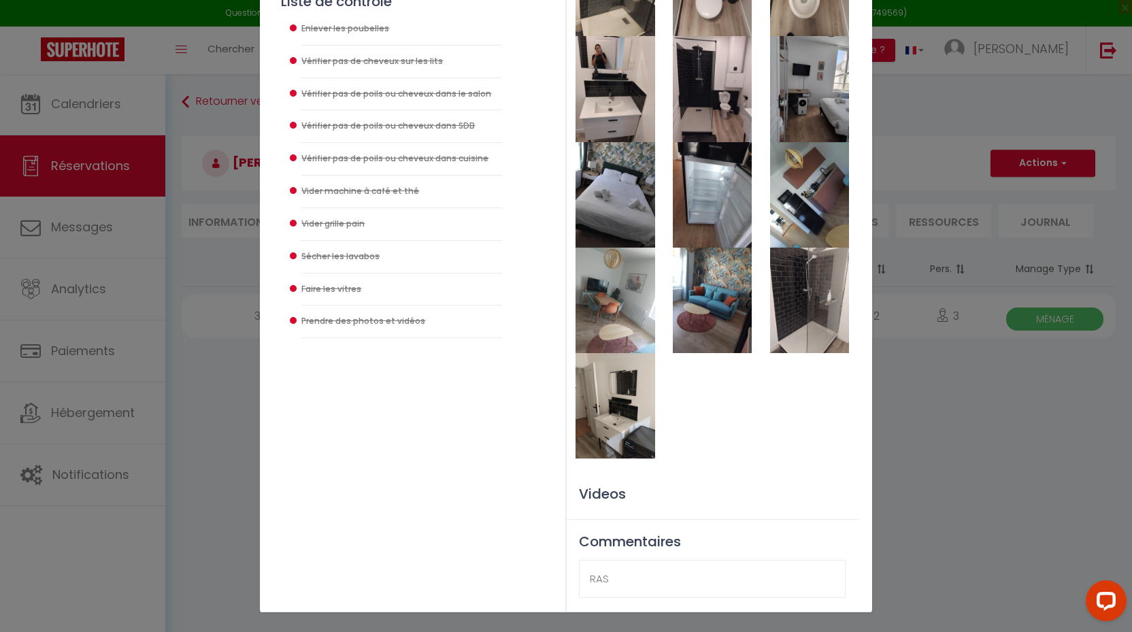
click at [584, 436] on img at bounding box center [615, 405] width 79 height 105
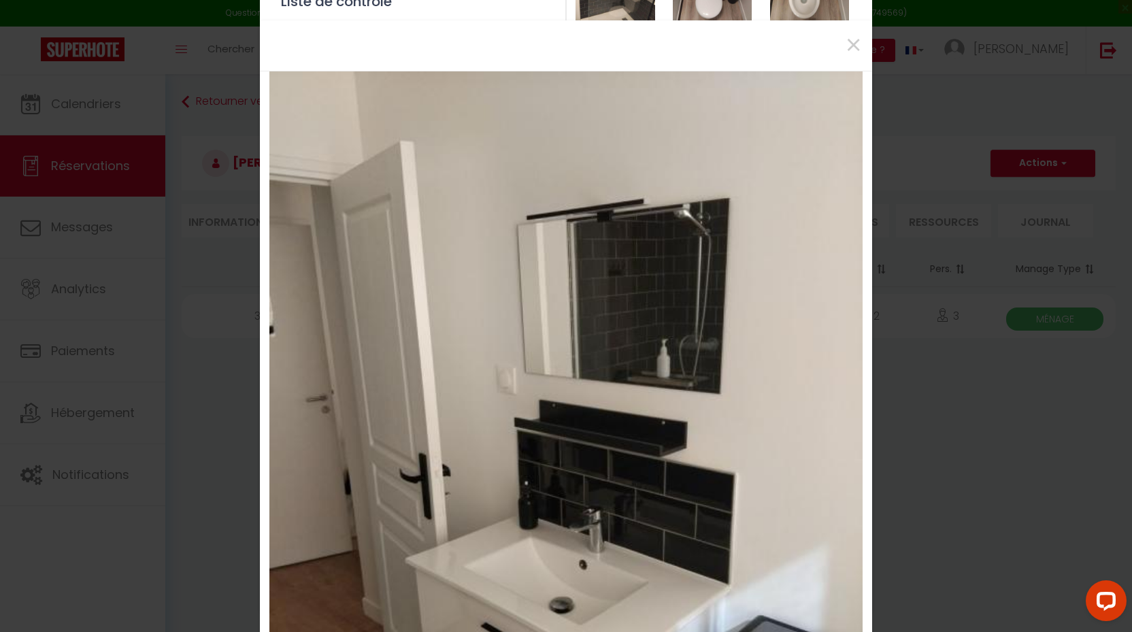
click at [621, 333] on img at bounding box center [565, 466] width 593 height 791
click at [853, 42] on span "×" at bounding box center [853, 45] width 17 height 41
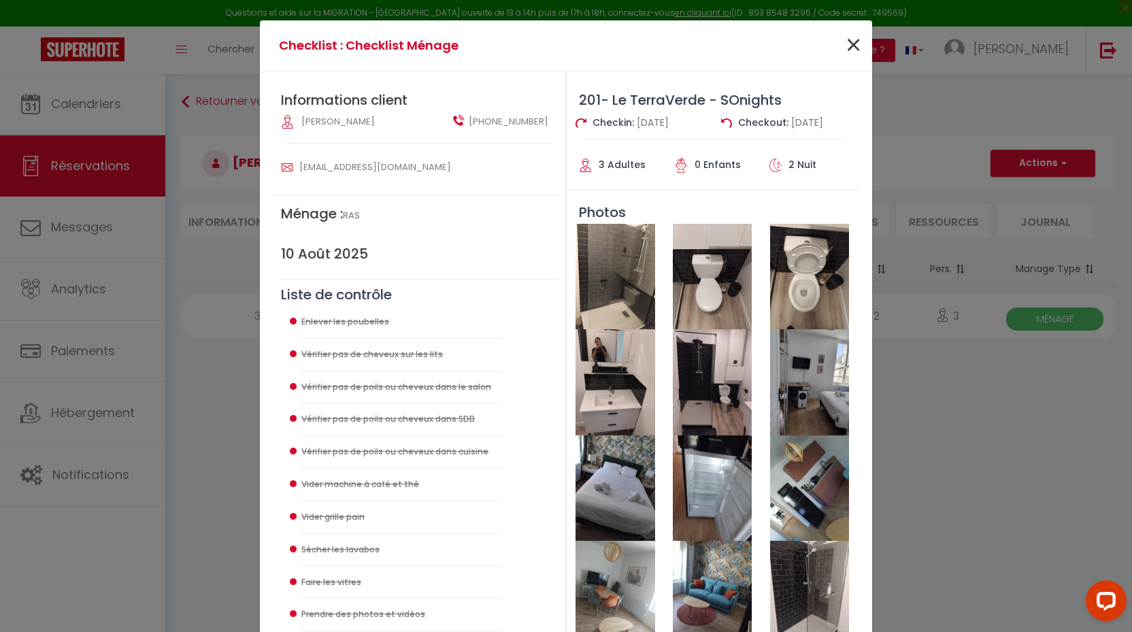
click at [853, 45] on span "×" at bounding box center [853, 45] width 17 height 41
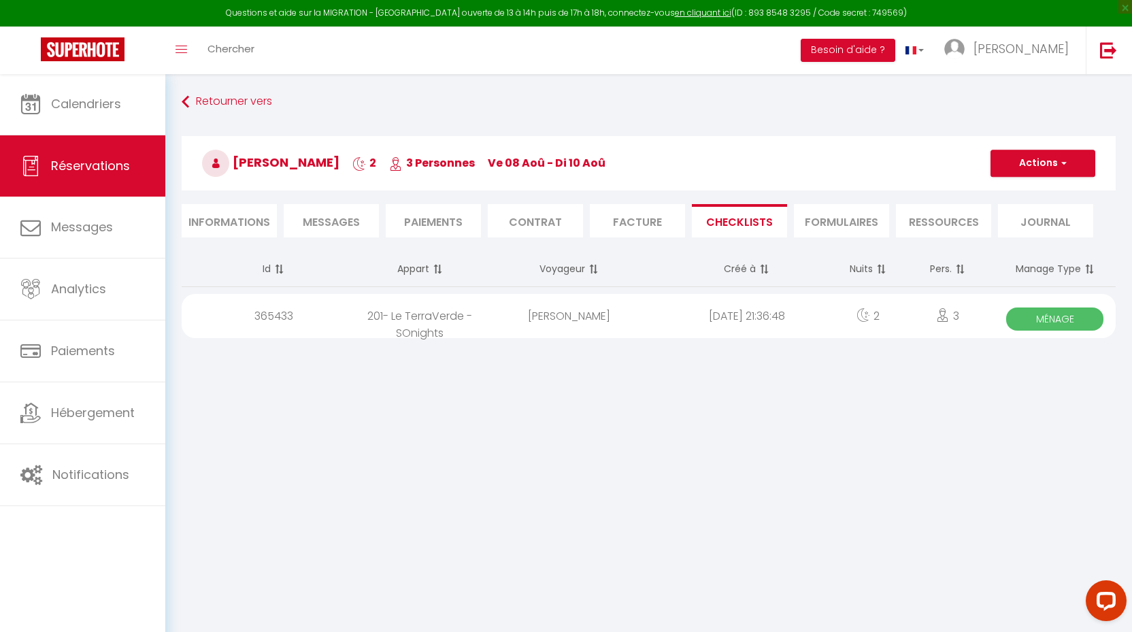
click at [112, 161] on span "Réservations" at bounding box center [90, 165] width 79 height 17
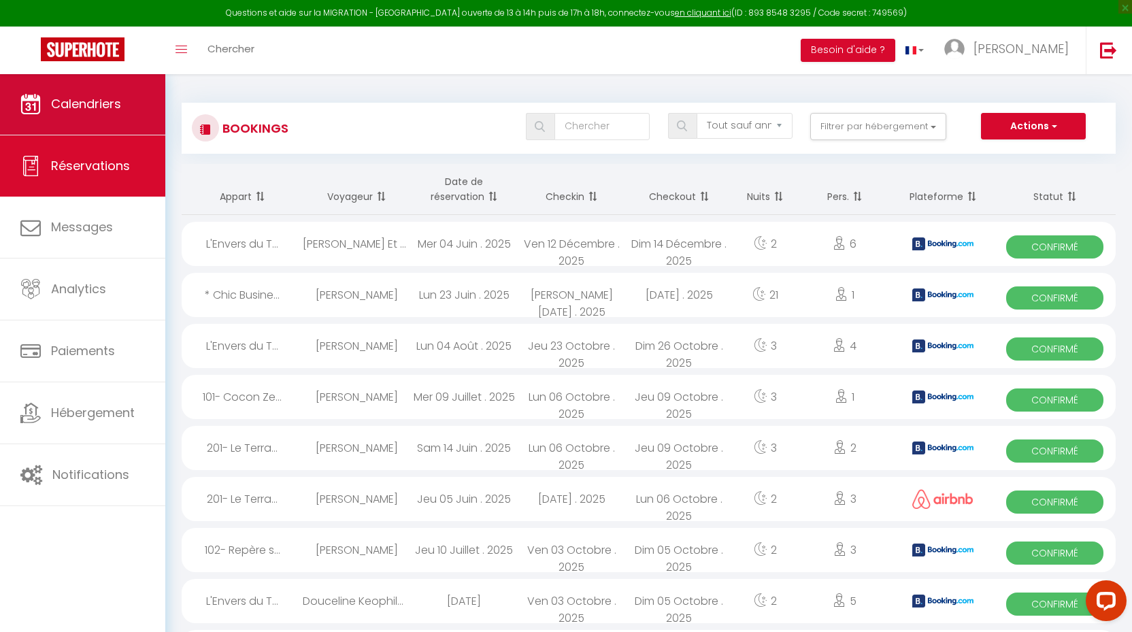
click at [87, 114] on link "Calendriers" at bounding box center [82, 103] width 165 height 61
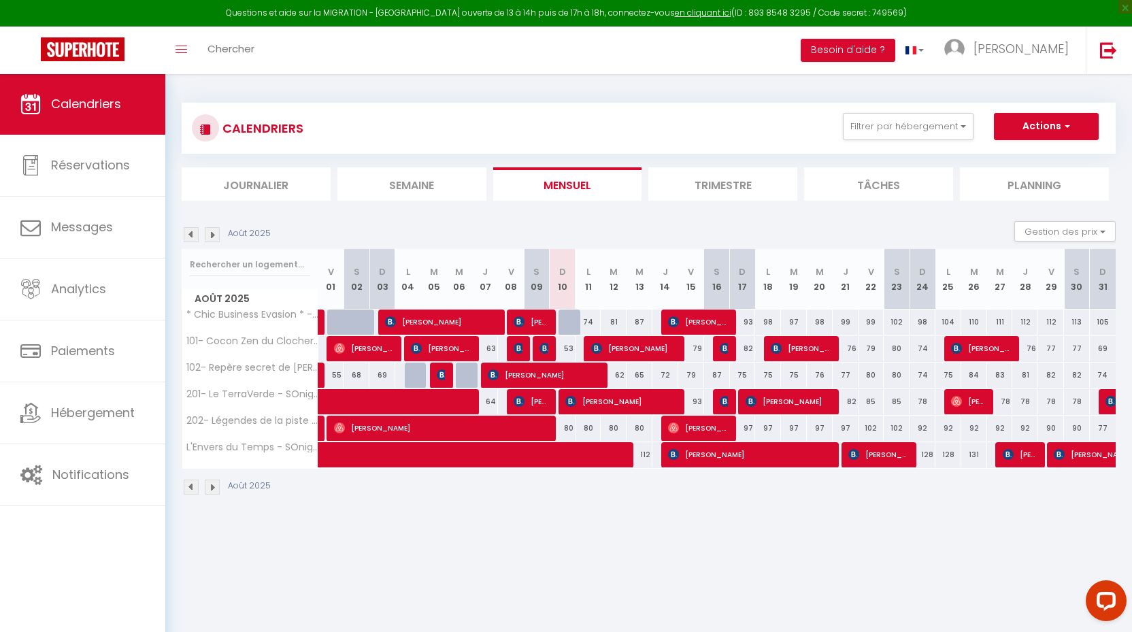
click at [502, 431] on span "[PERSON_NAME]" at bounding box center [442, 428] width 216 height 26
select select "OK"
select select "1"
select select "0"
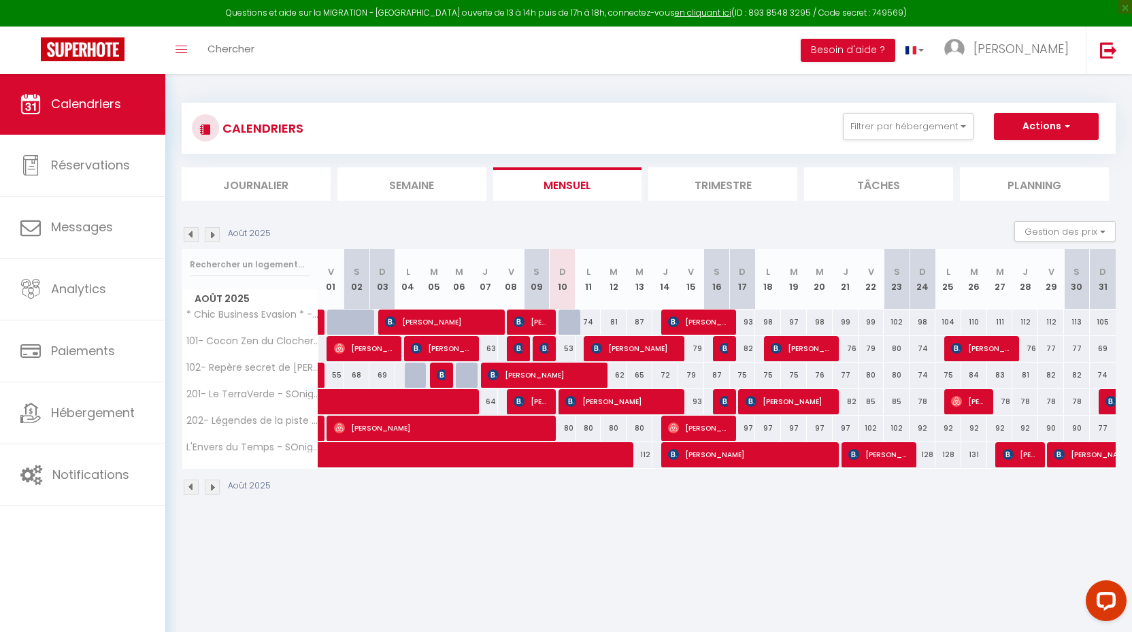
select select "1"
select select
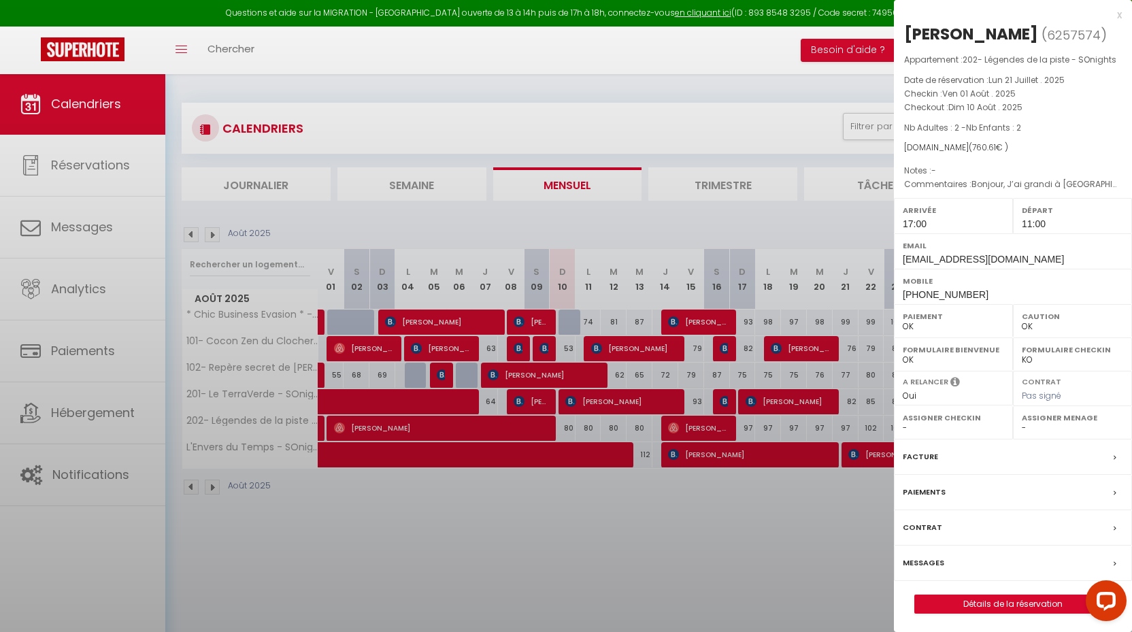
select select "24218"
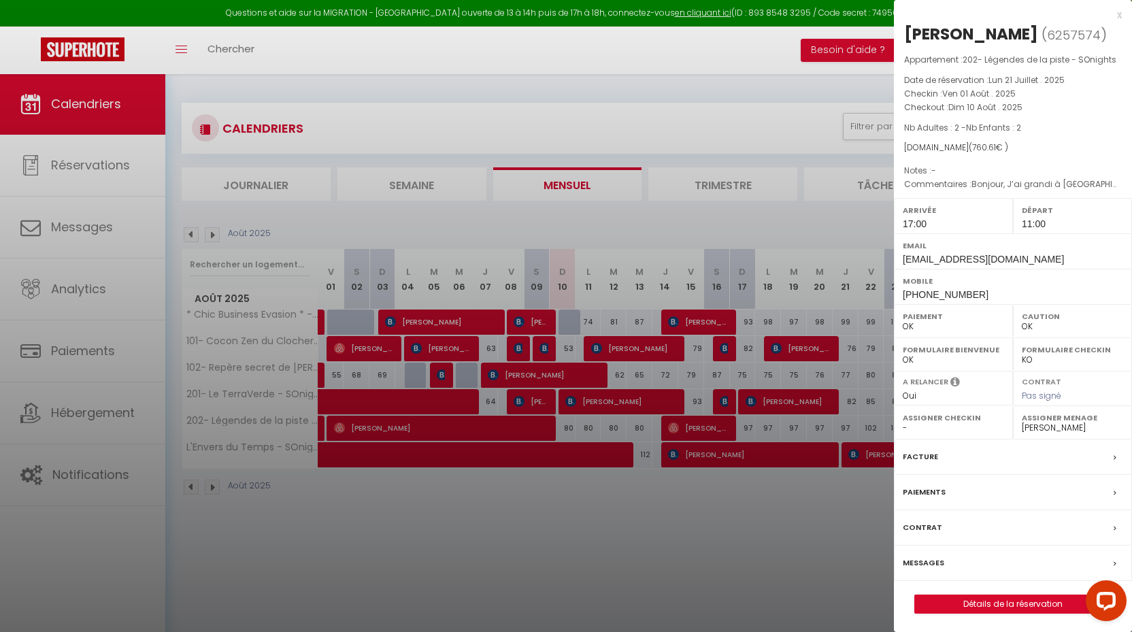
click at [1020, 599] on link "Détails de la réservation" at bounding box center [1013, 604] width 196 height 18
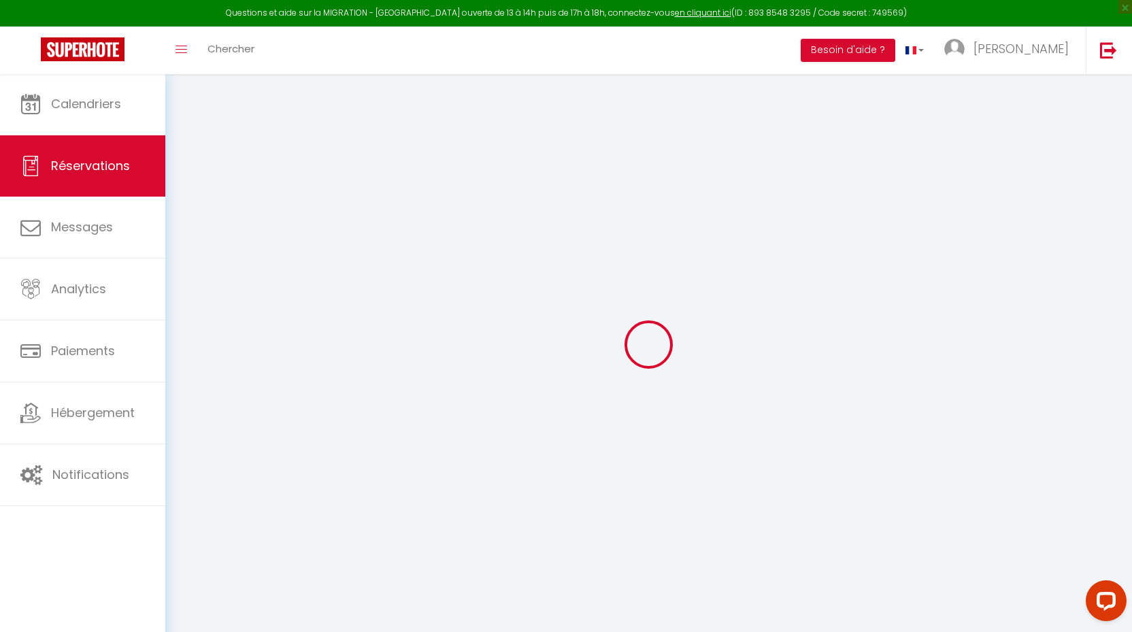
type input "Shivon"
type input "Goullet"
type input "[EMAIL_ADDRESS][DOMAIN_NAME]"
type input "[PERSON_NAME][EMAIL_ADDRESS][DOMAIN_NAME]"
type input "[PHONE_NUMBER]"
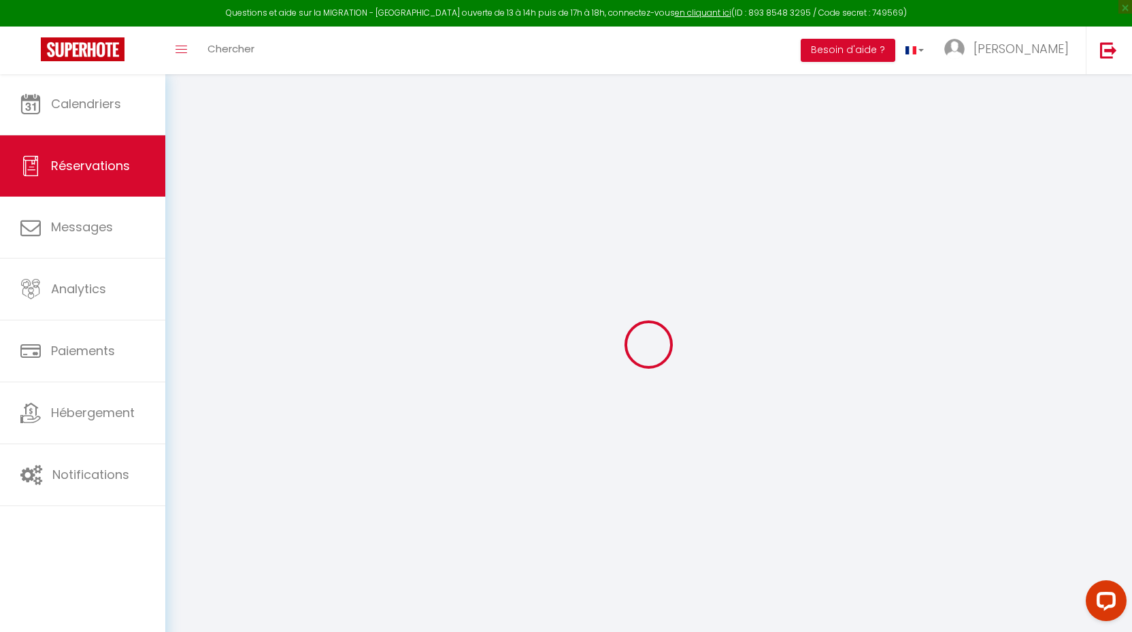
type input "[PHONE_NUMBER]"
select select
type input "134.86"
select select "36260"
select select "1"
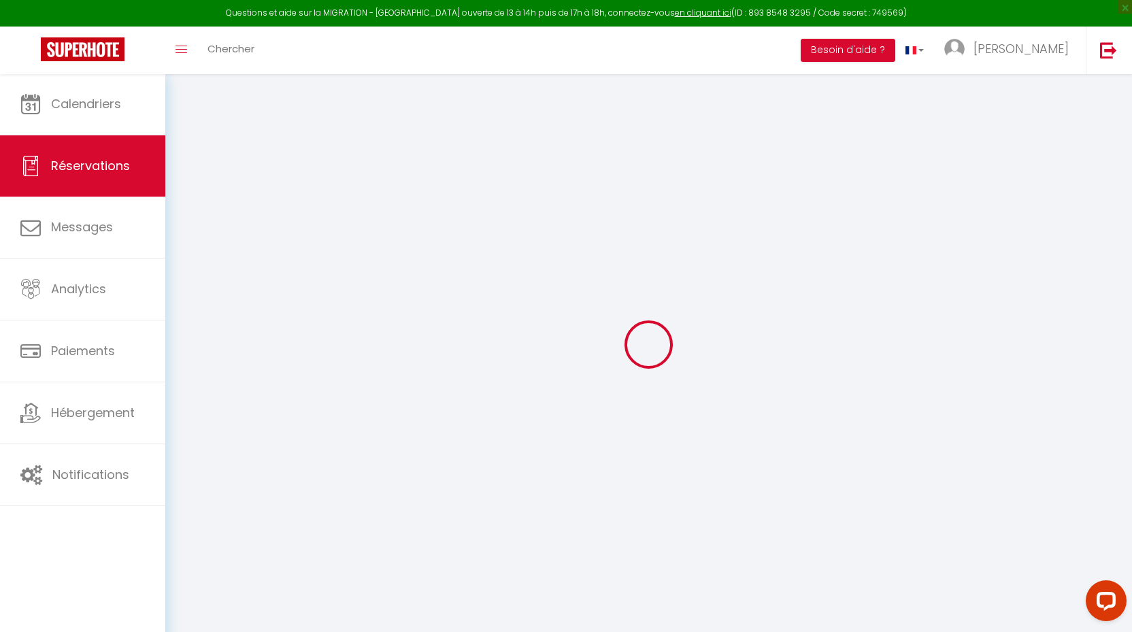
select select
type input "2"
select select "12"
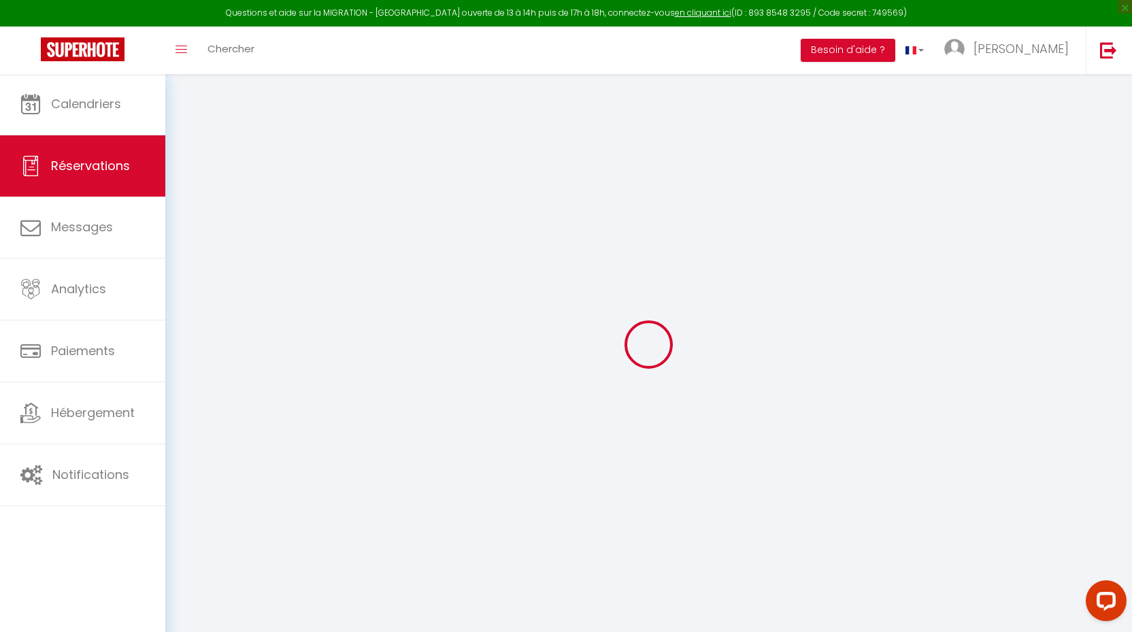
select select
type input "691.2"
checkbox input "false"
type input "0"
select select "1"
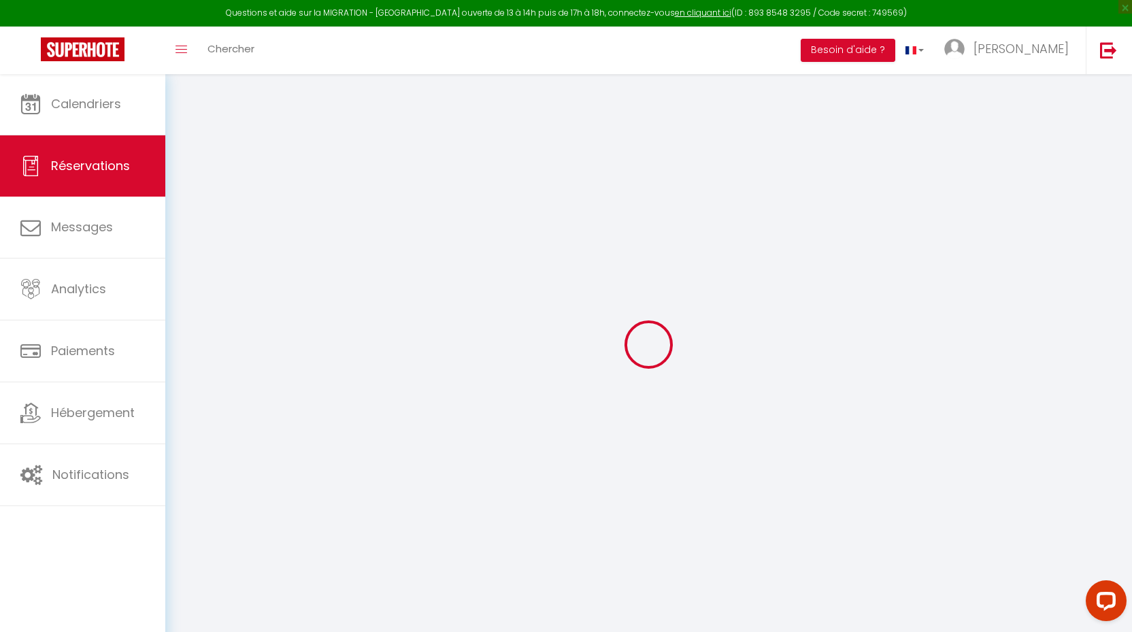
type input "0"
select select
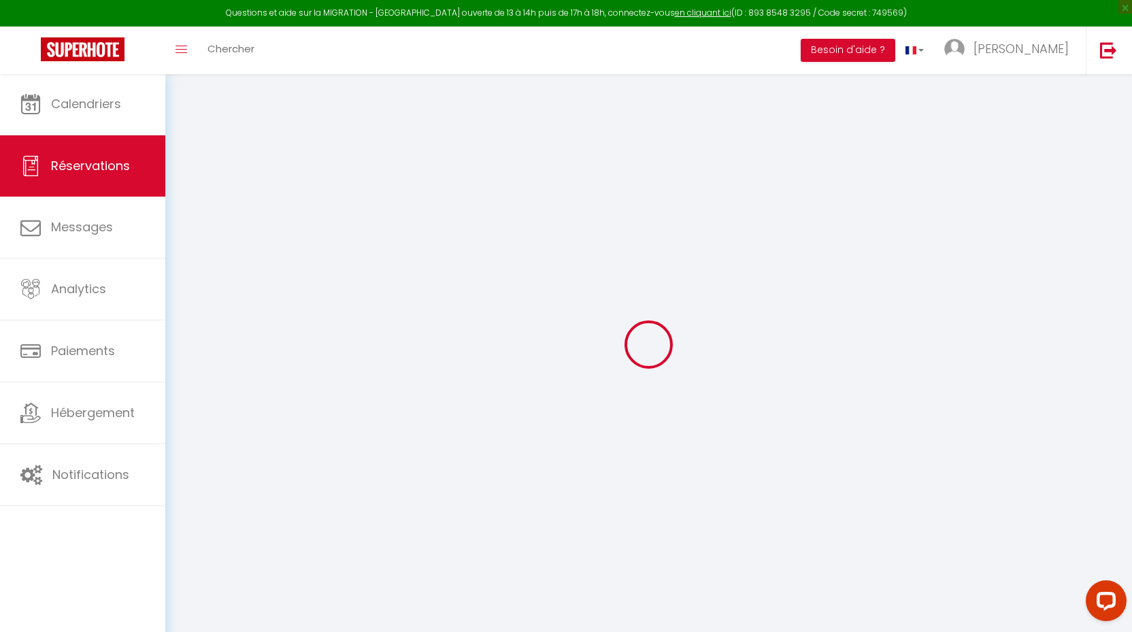
select select
select select "15"
checkbox input "false"
select select
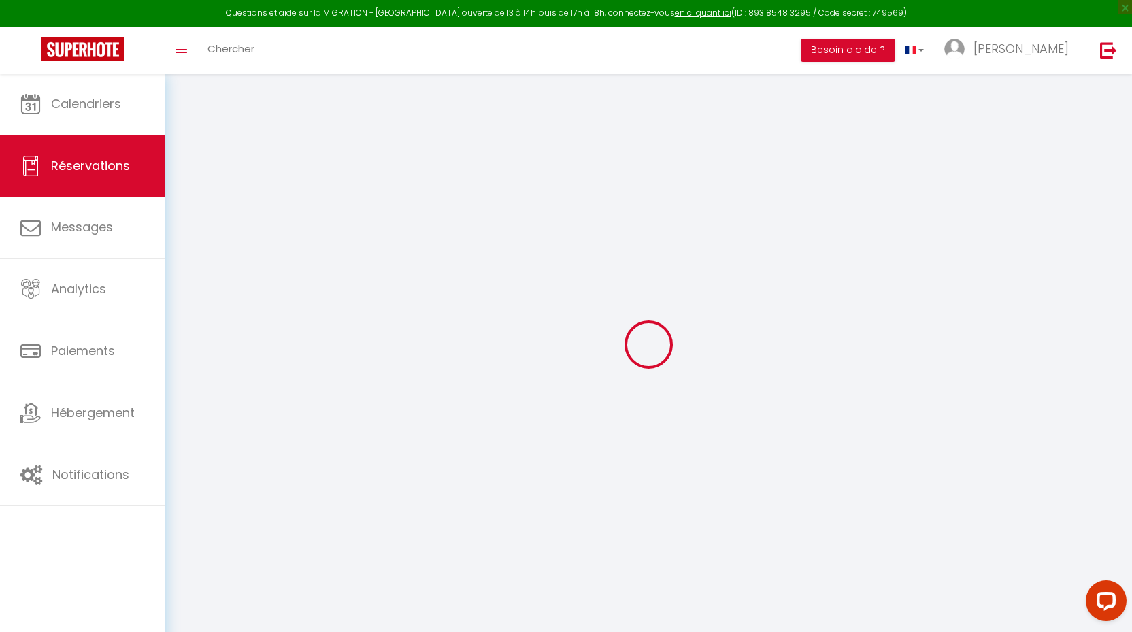
select select
checkbox input "false"
select select
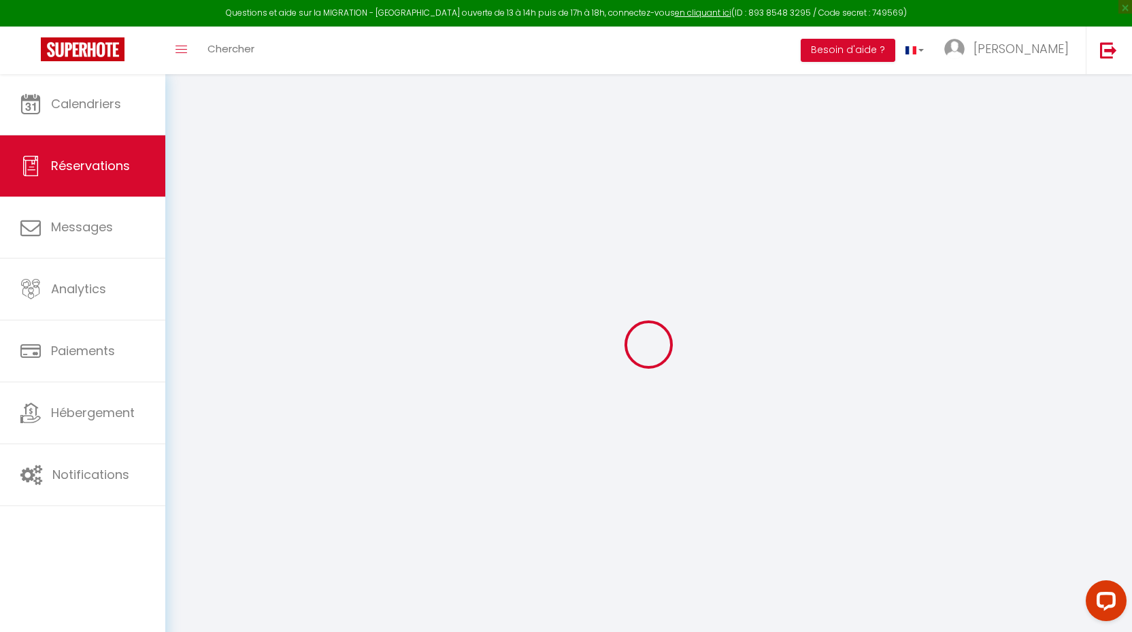
checkbox input "false"
type textarea "Bonjour, J’ai grandi à [GEOGRAPHIC_DATA], mais cela fait 25 ans que je n’y suis…"
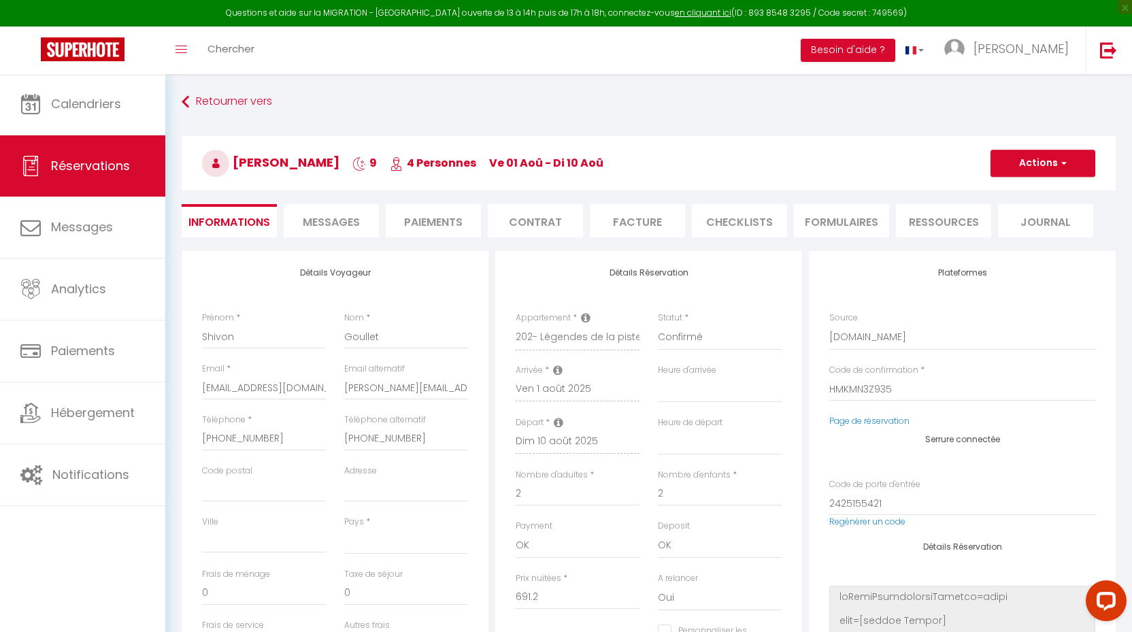
select select
type input "58"
type input "11.41"
select select
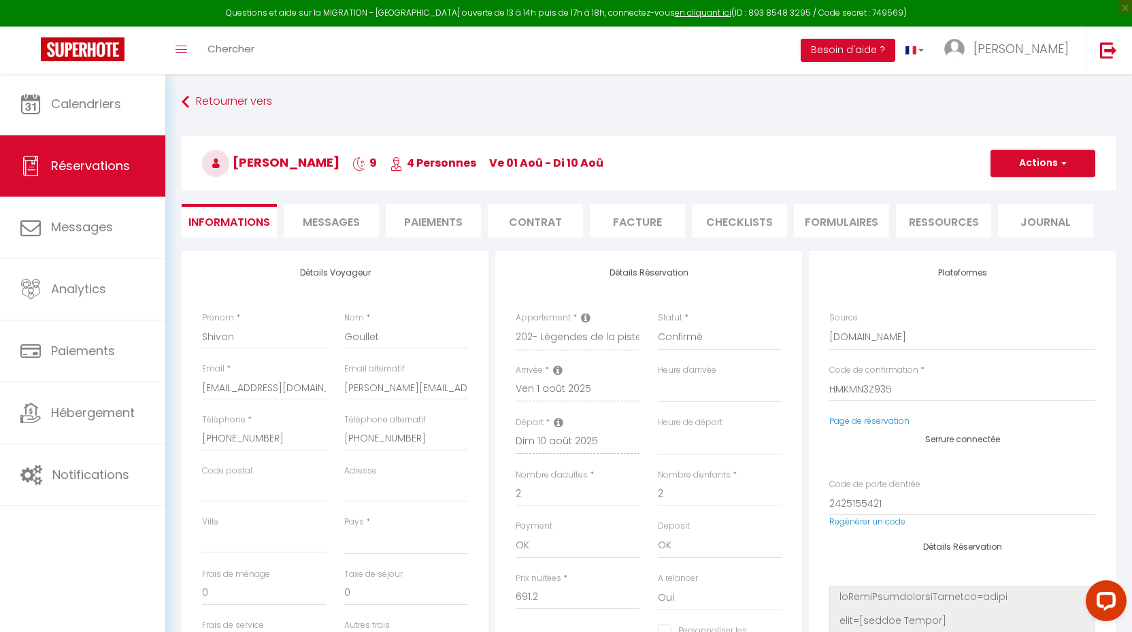
checkbox input "false"
select select
checkbox input "false"
select select "17:00"
select select "11:00"
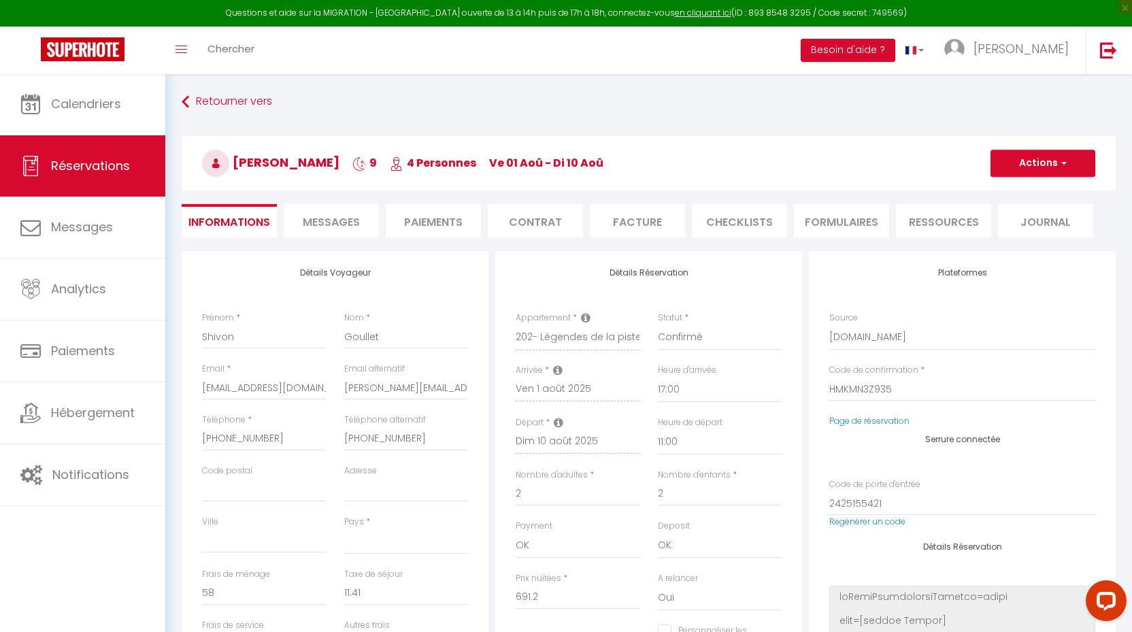
click at [745, 220] on li "CHECKLISTS" at bounding box center [739, 220] width 95 height 33
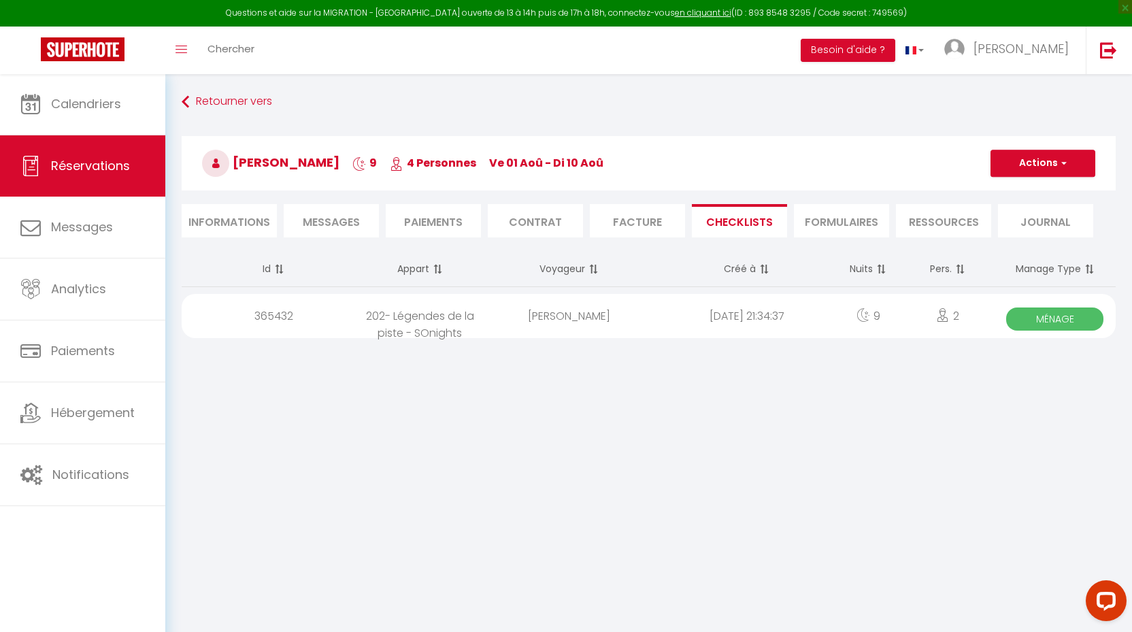
click at [1063, 312] on span "Ménage" at bounding box center [1054, 319] width 97 height 23
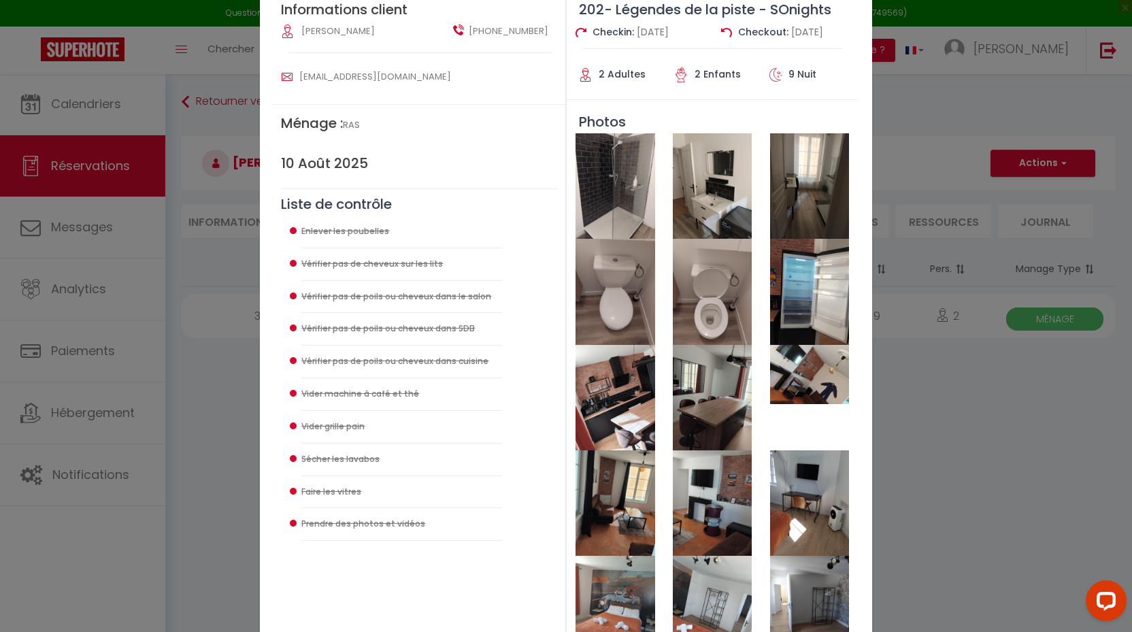
scroll to position [91, 0]
click at [625, 187] on img at bounding box center [615, 185] width 79 height 105
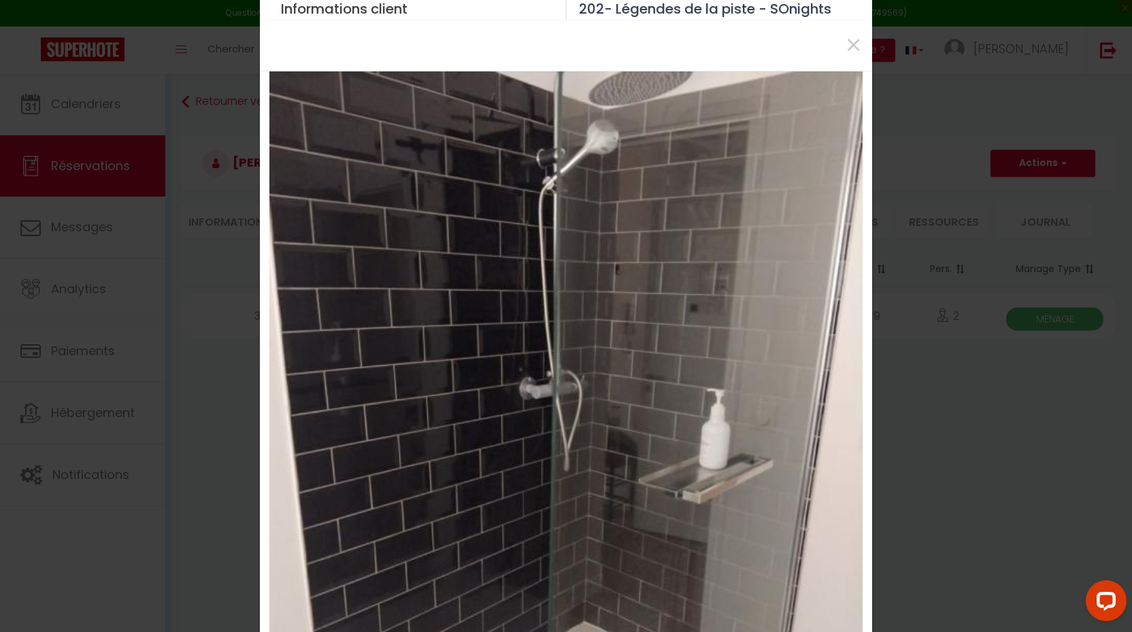
scroll to position [0, 0]
click at [857, 40] on span "×" at bounding box center [853, 45] width 17 height 41
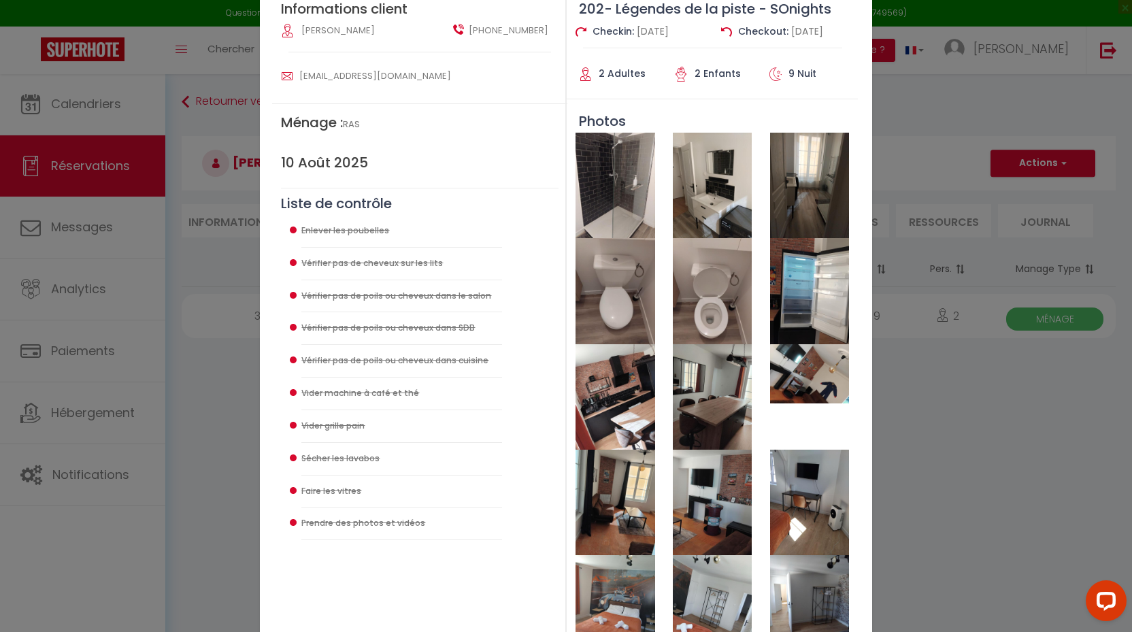
click at [727, 218] on img at bounding box center [712, 185] width 79 height 105
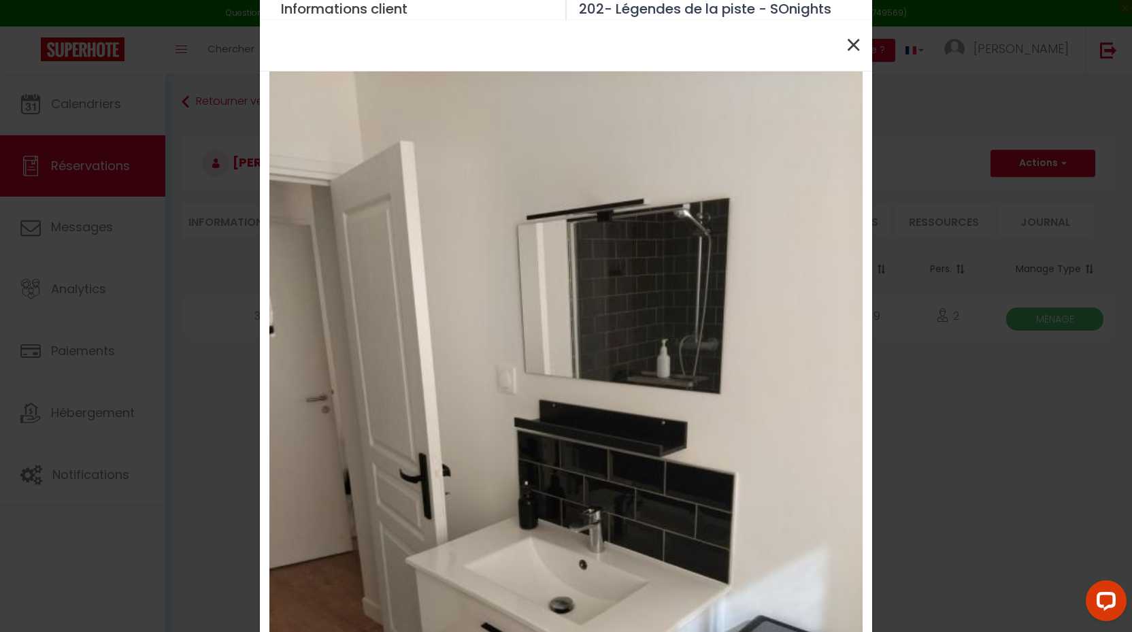
click at [857, 52] on span "×" at bounding box center [853, 45] width 17 height 41
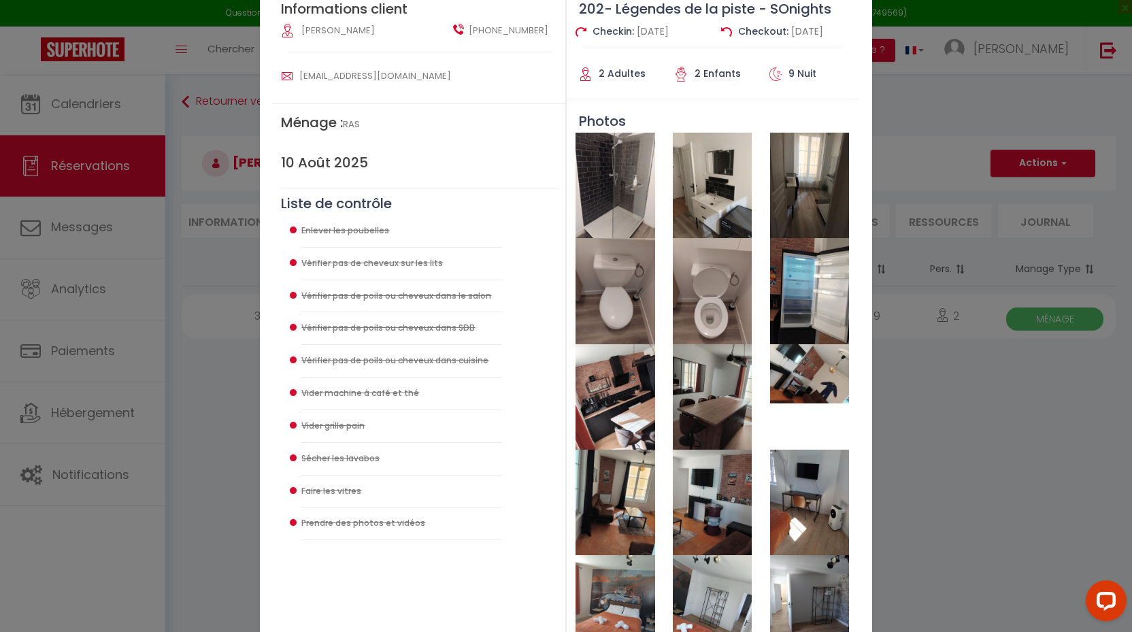
click at [819, 195] on img at bounding box center [809, 185] width 79 height 105
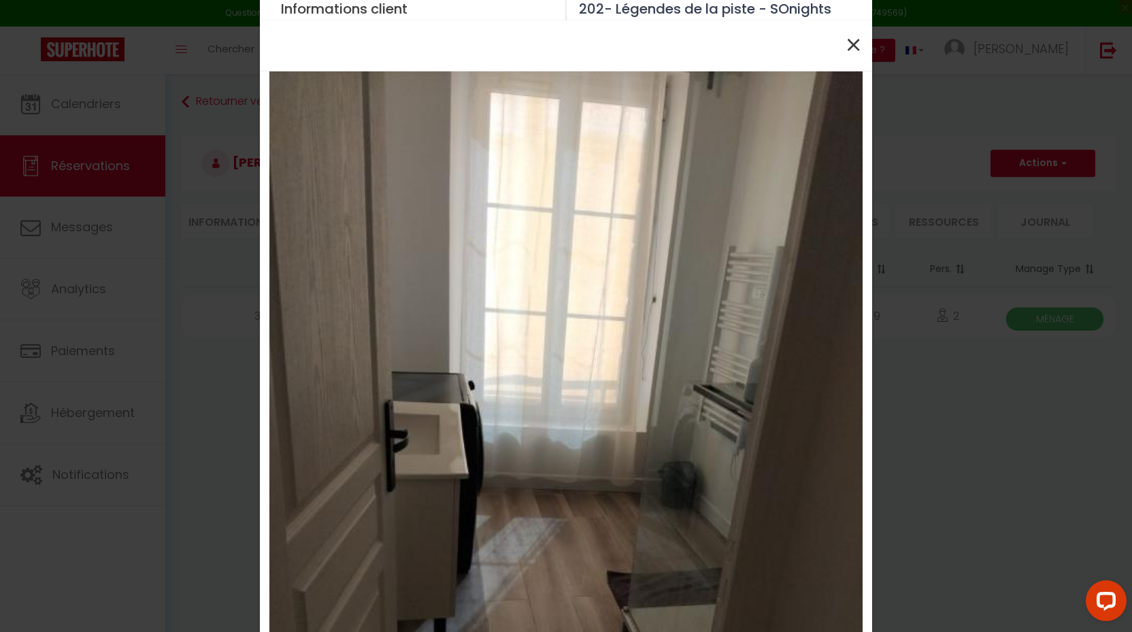
click at [847, 43] on span "×" at bounding box center [853, 45] width 17 height 41
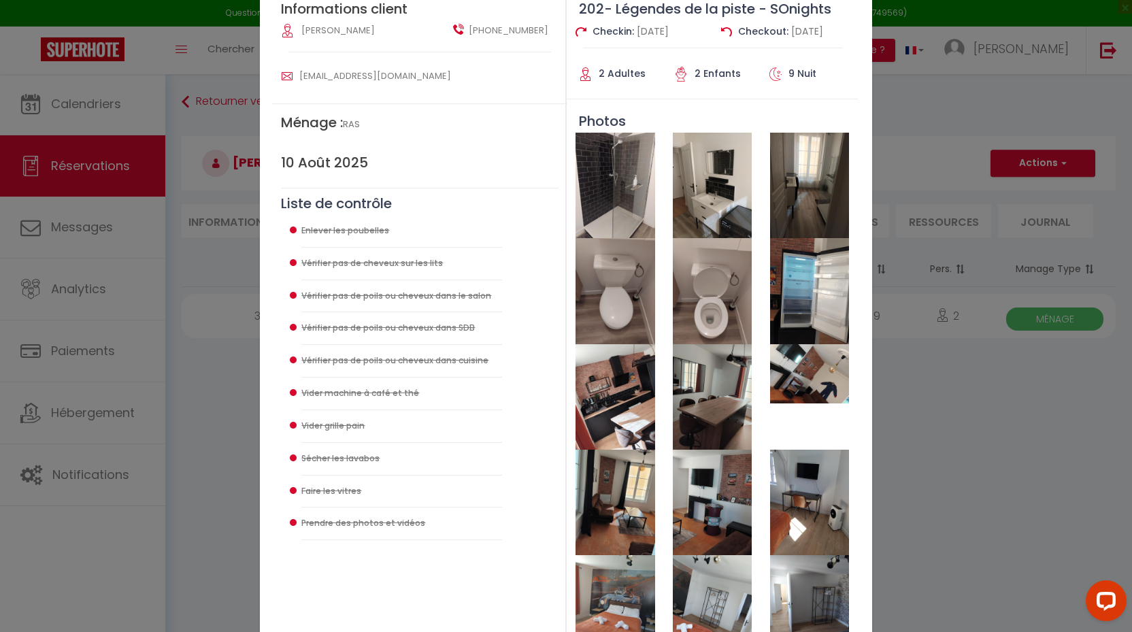
click at [613, 409] on img at bounding box center [615, 396] width 79 height 105
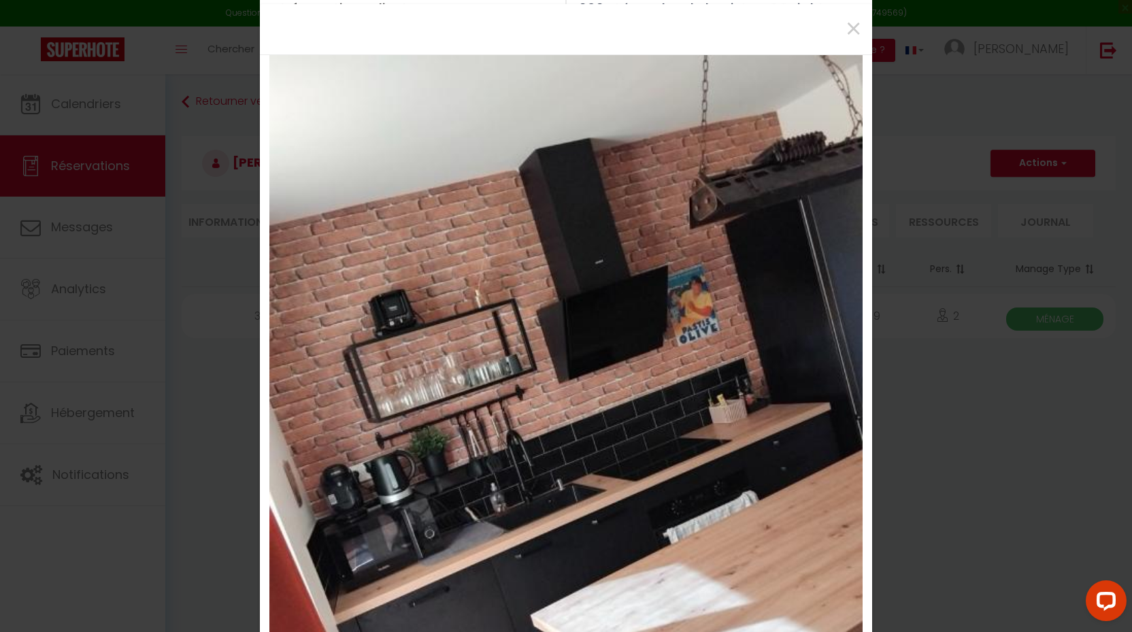
scroll to position [17, 0]
click at [855, 29] on span "×" at bounding box center [853, 28] width 17 height 41
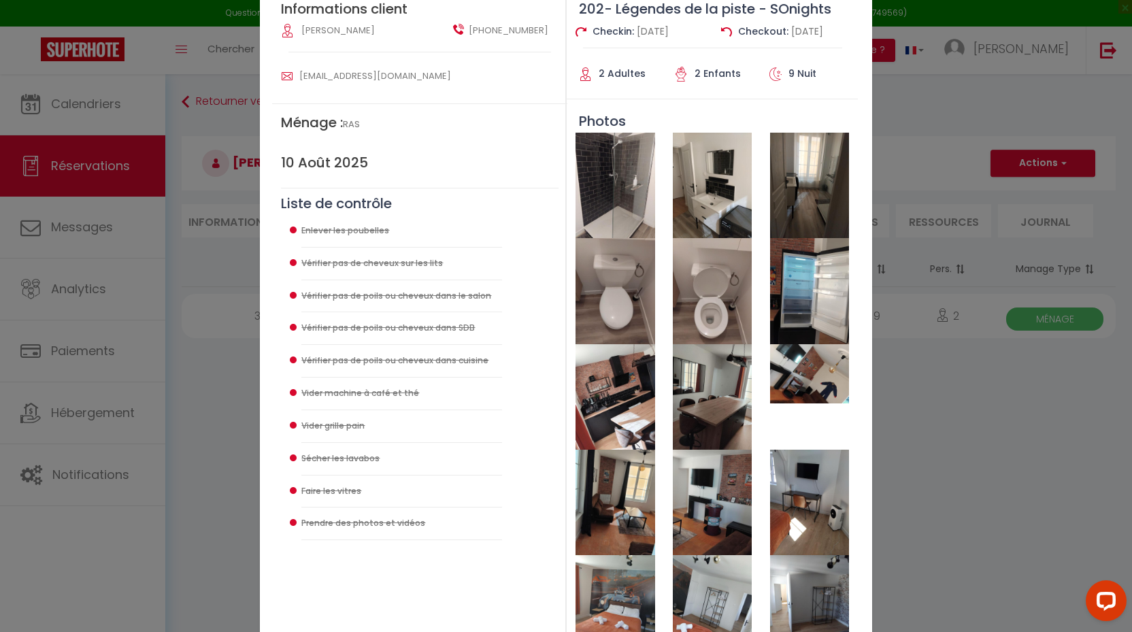
click at [700, 409] on img at bounding box center [712, 396] width 79 height 105
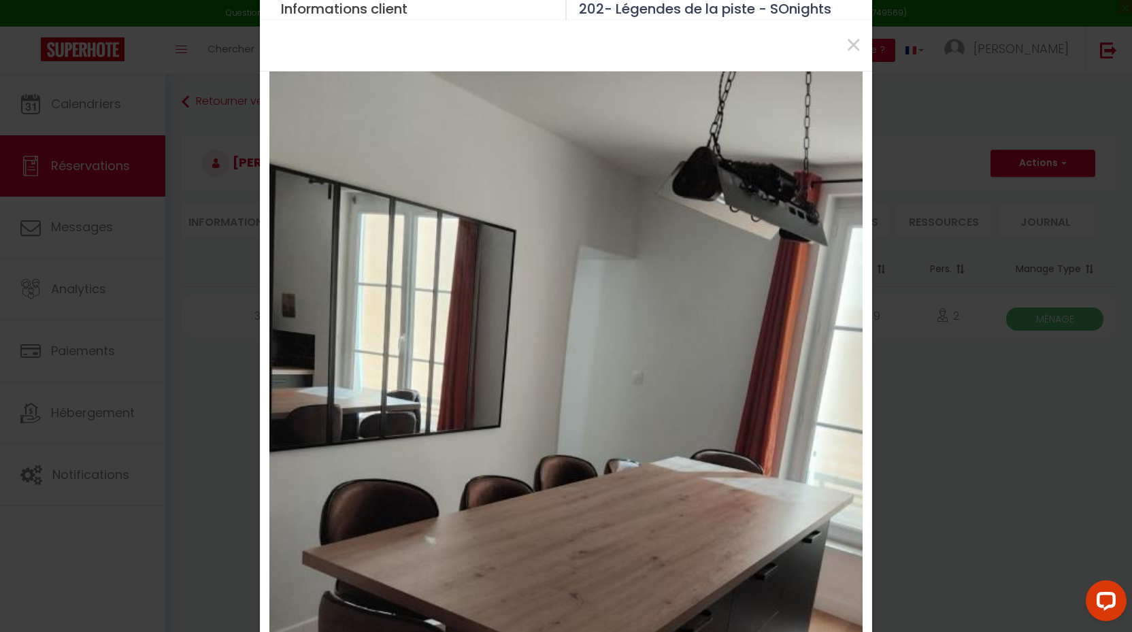
scroll to position [0, 0]
click at [851, 45] on span "×" at bounding box center [853, 45] width 17 height 41
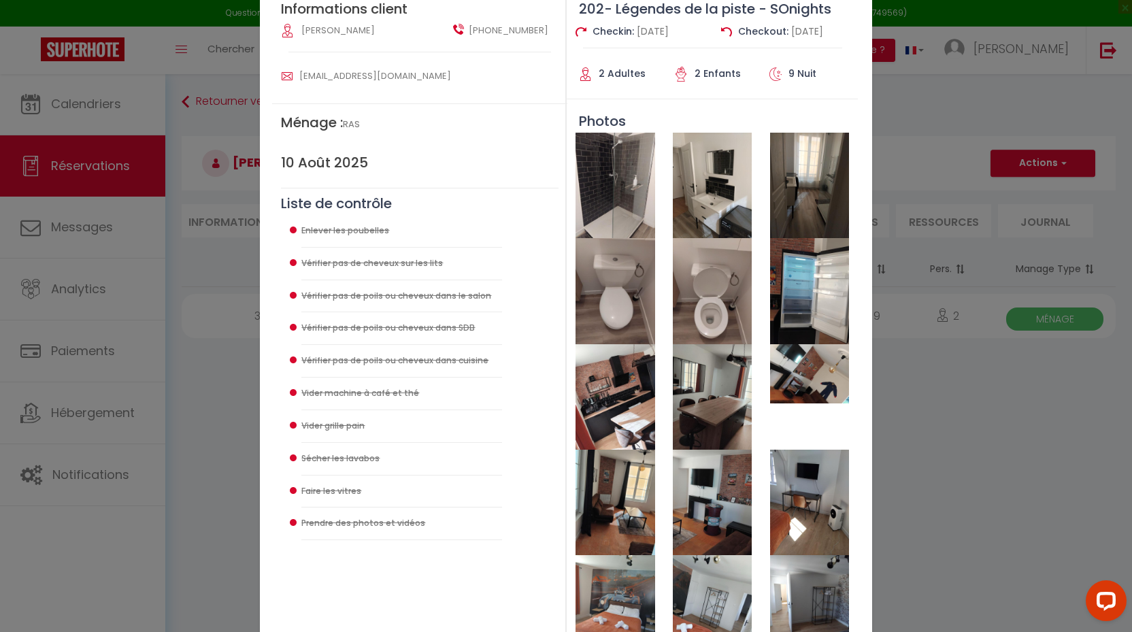
click at [785, 377] on img at bounding box center [809, 373] width 79 height 59
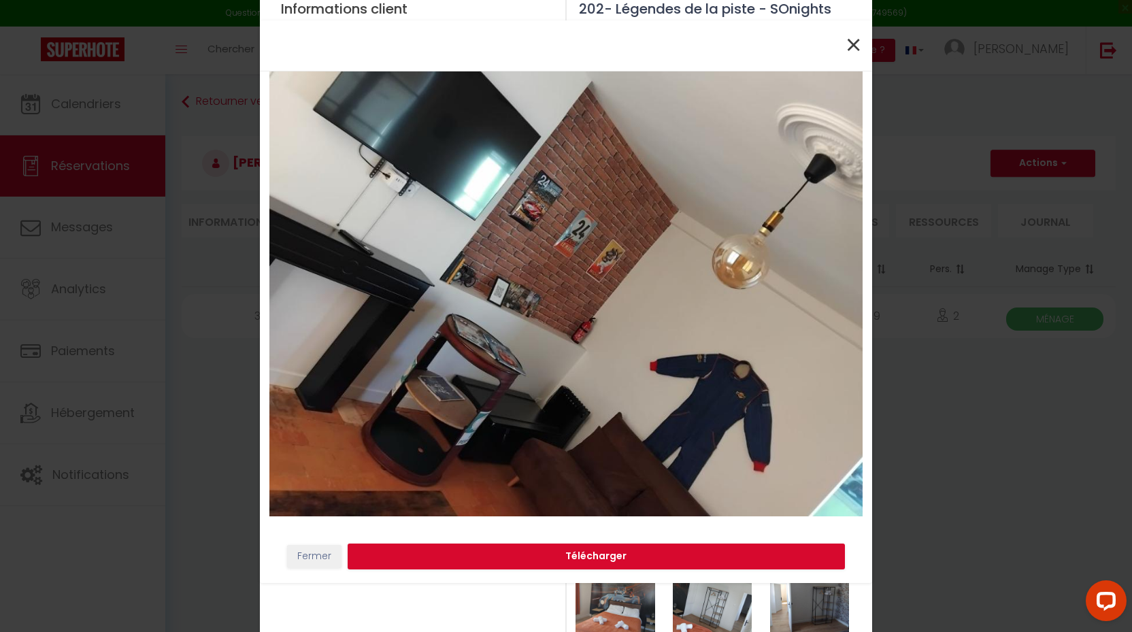
click at [854, 41] on span "×" at bounding box center [853, 45] width 17 height 41
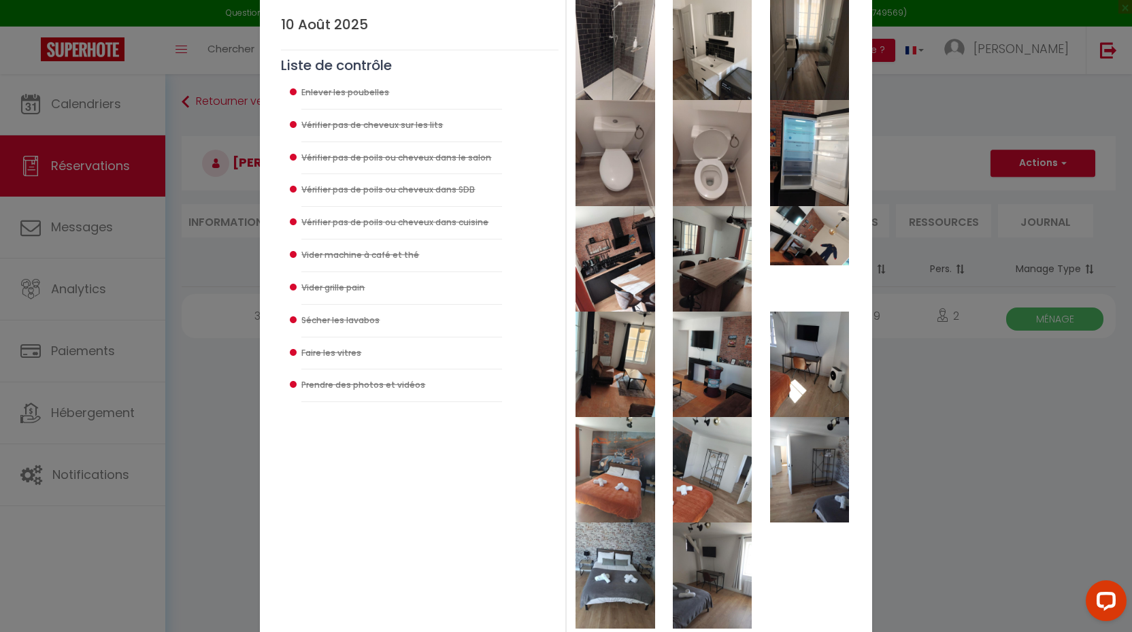
scroll to position [240, 0]
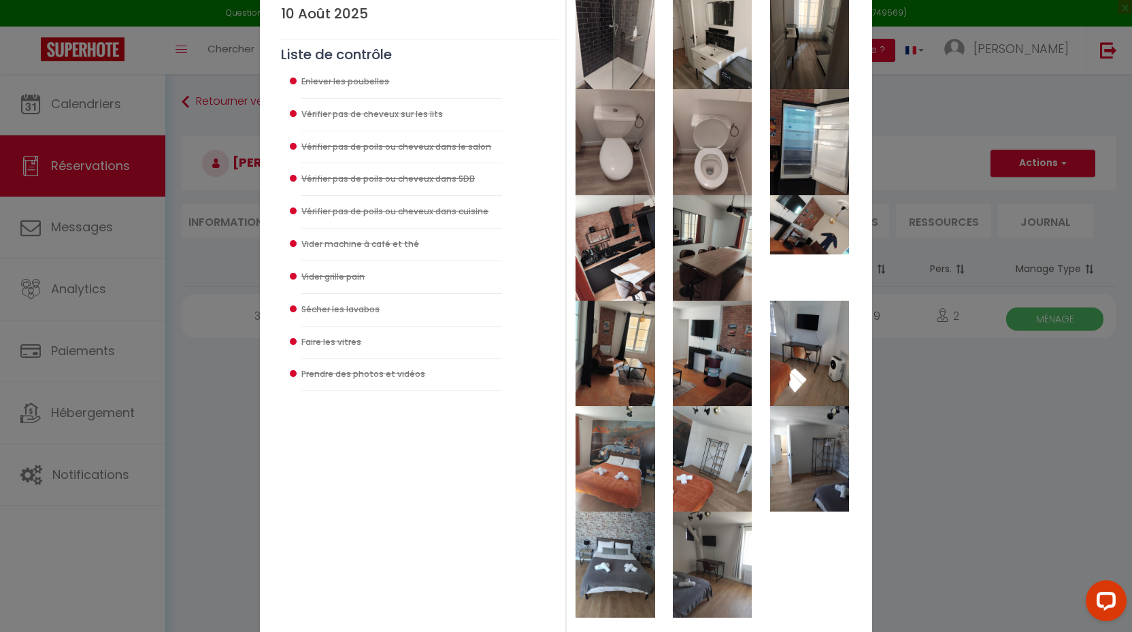
click at [634, 362] on img at bounding box center [615, 353] width 79 height 105
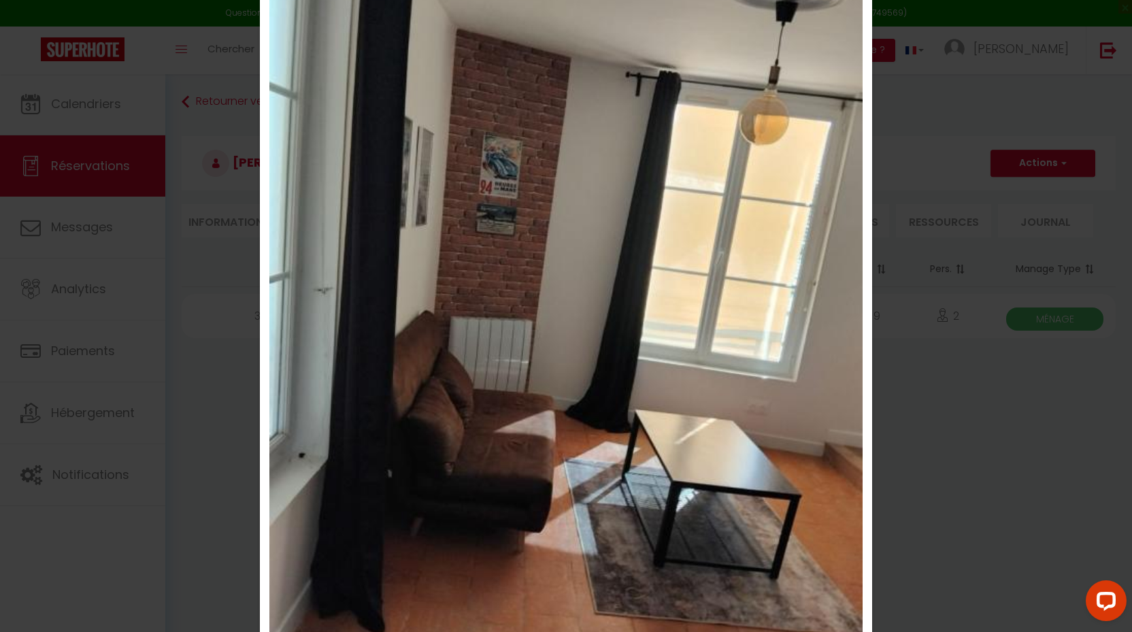
scroll to position [36, 0]
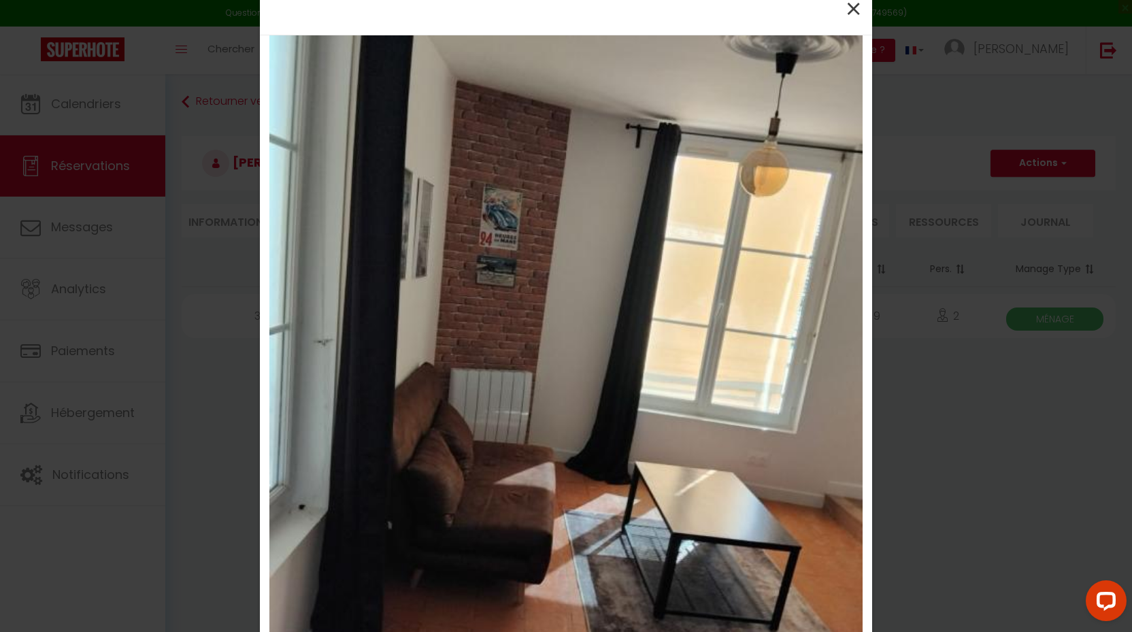
click at [853, 23] on span "×" at bounding box center [853, 9] width 17 height 41
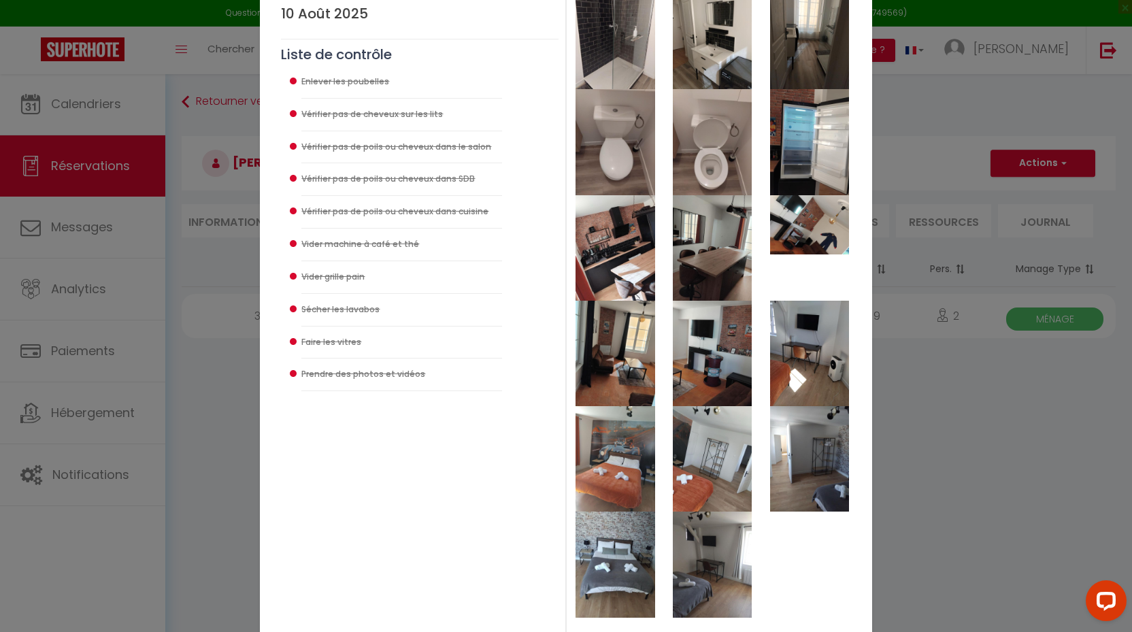
click at [704, 382] on img at bounding box center [712, 353] width 79 height 105
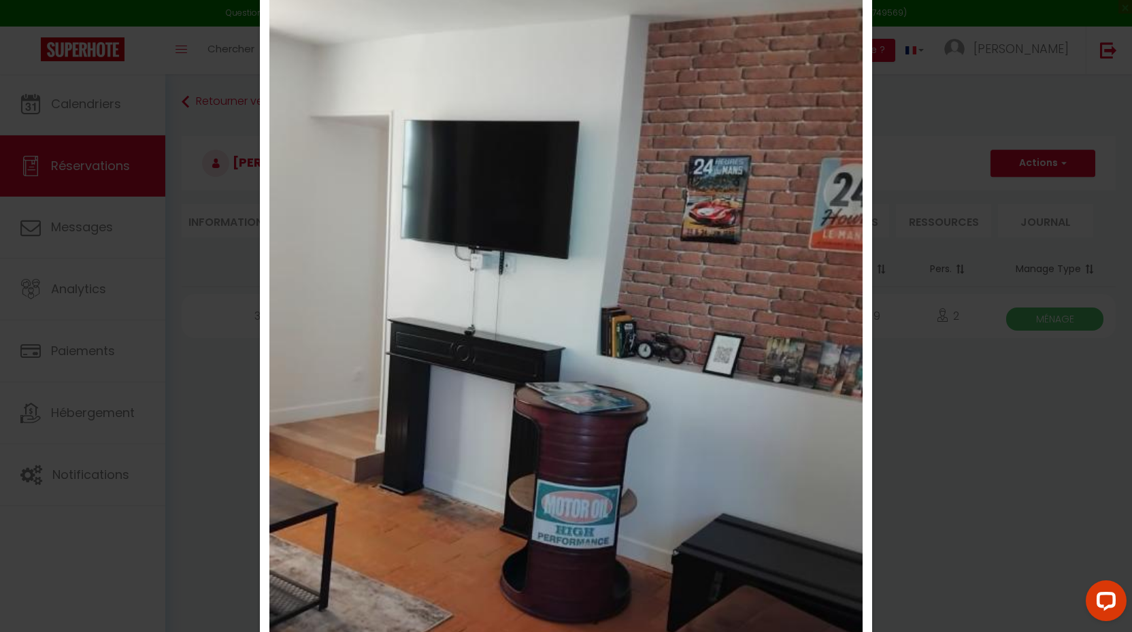
scroll to position [107, 0]
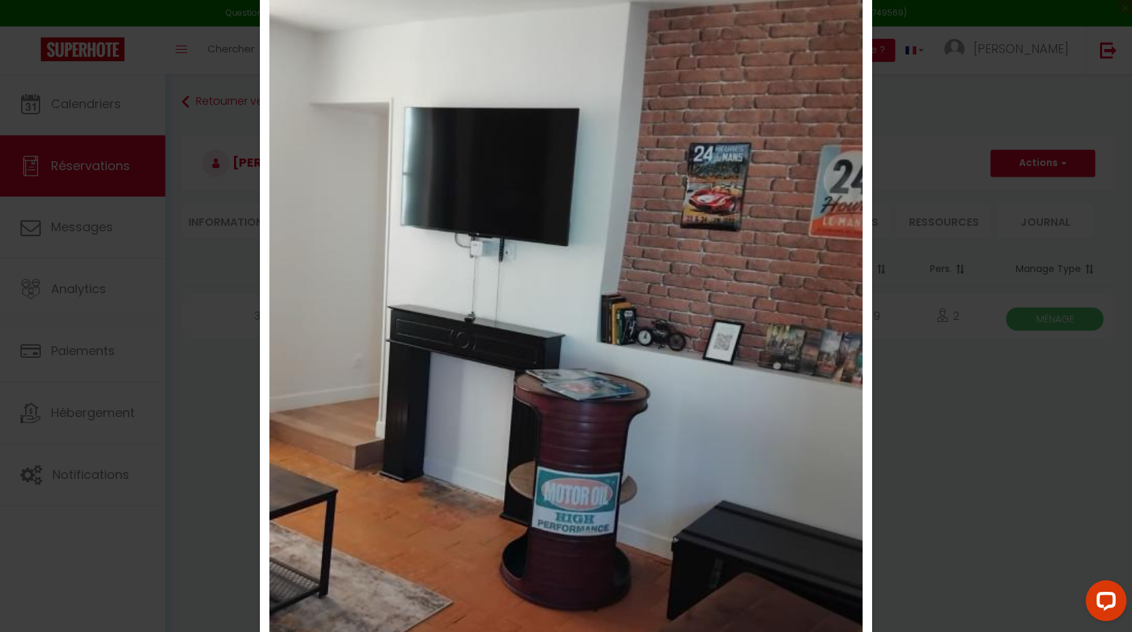
click at [820, 86] on img at bounding box center [565, 360] width 593 height 791
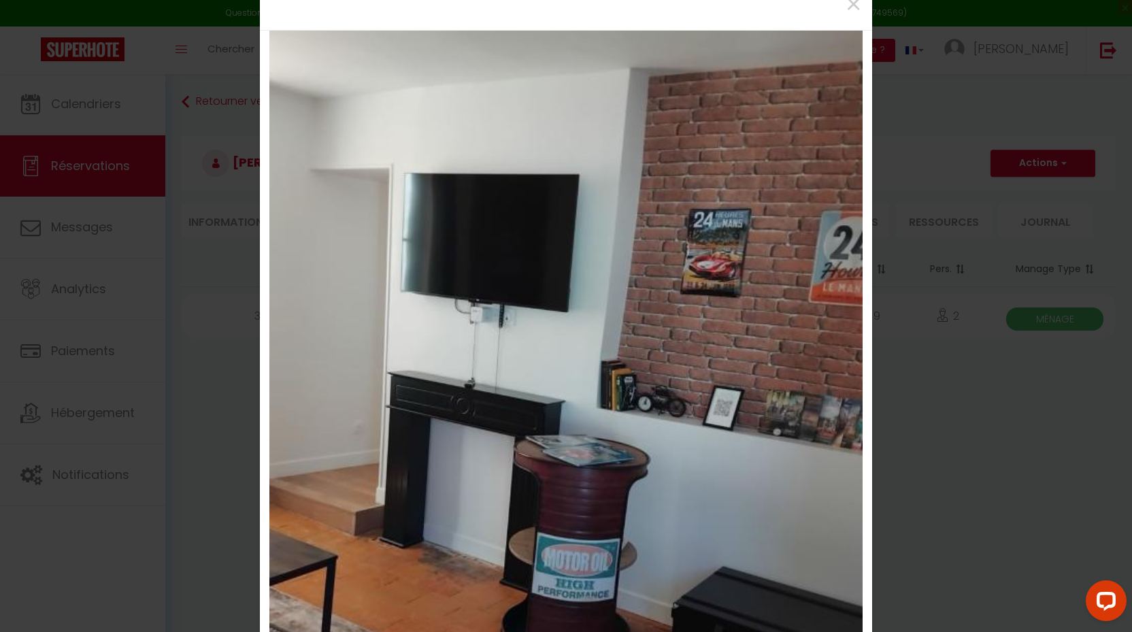
scroll to position [25, 0]
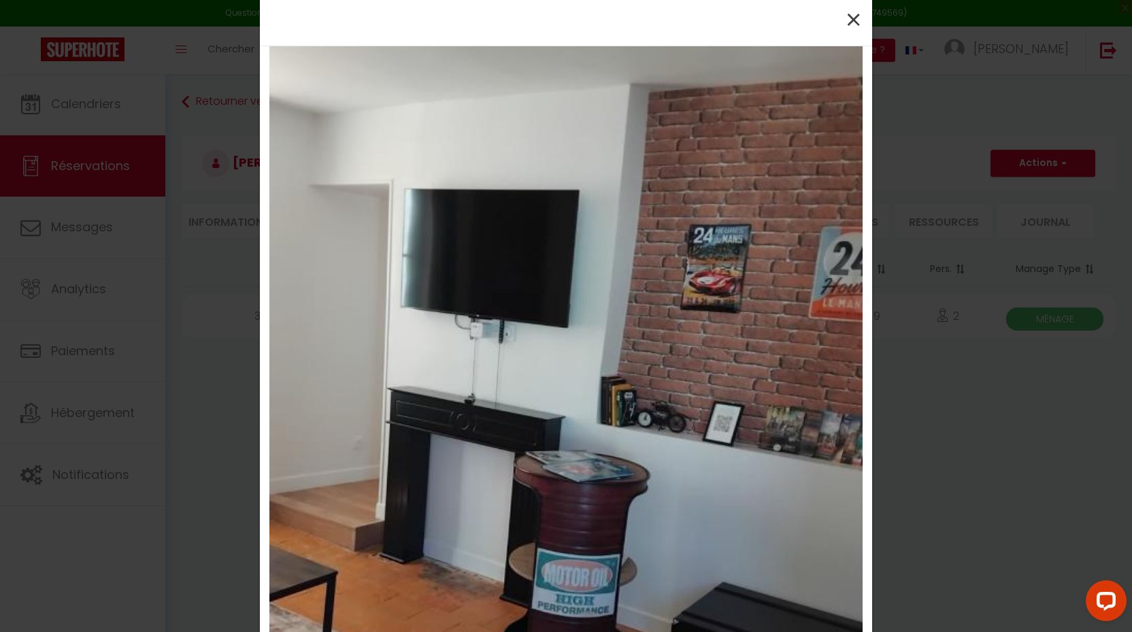
click at [852, 21] on span "×" at bounding box center [853, 20] width 17 height 41
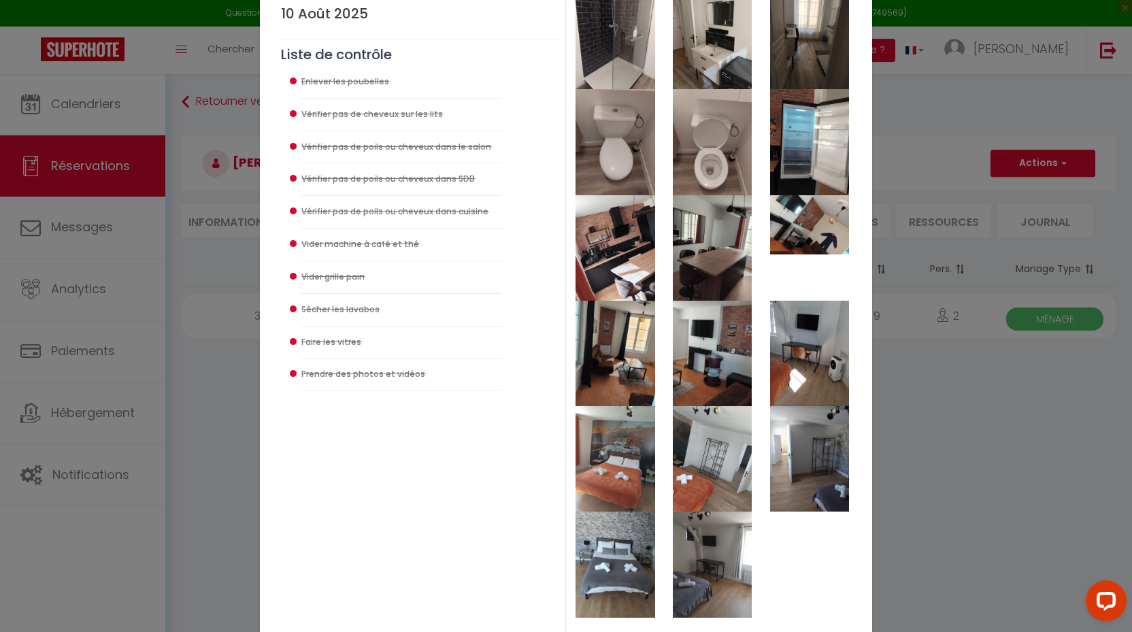
click at [797, 362] on img at bounding box center [809, 353] width 79 height 105
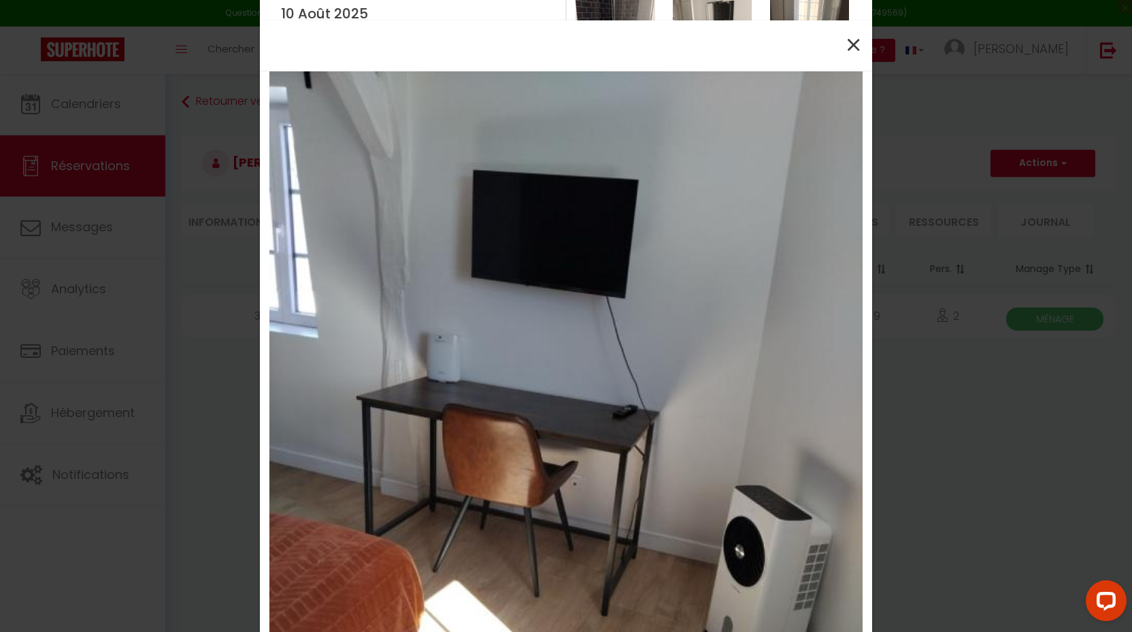
scroll to position [0, 0]
click at [851, 53] on span "×" at bounding box center [853, 45] width 17 height 41
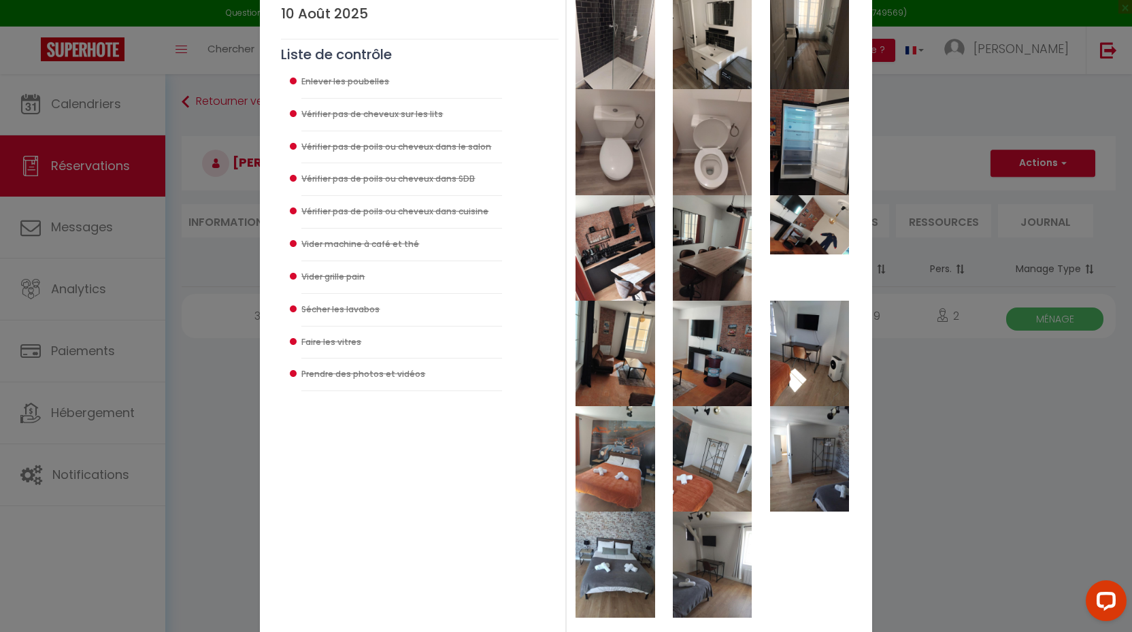
click at [604, 469] on img at bounding box center [615, 458] width 79 height 105
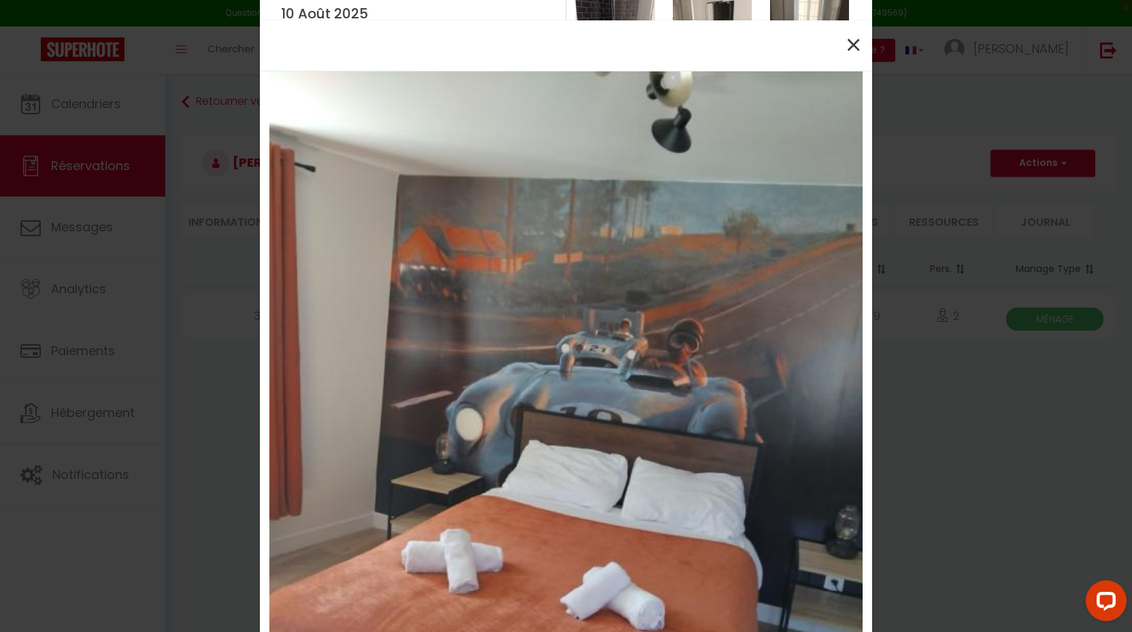
click at [854, 44] on span "×" at bounding box center [853, 45] width 17 height 41
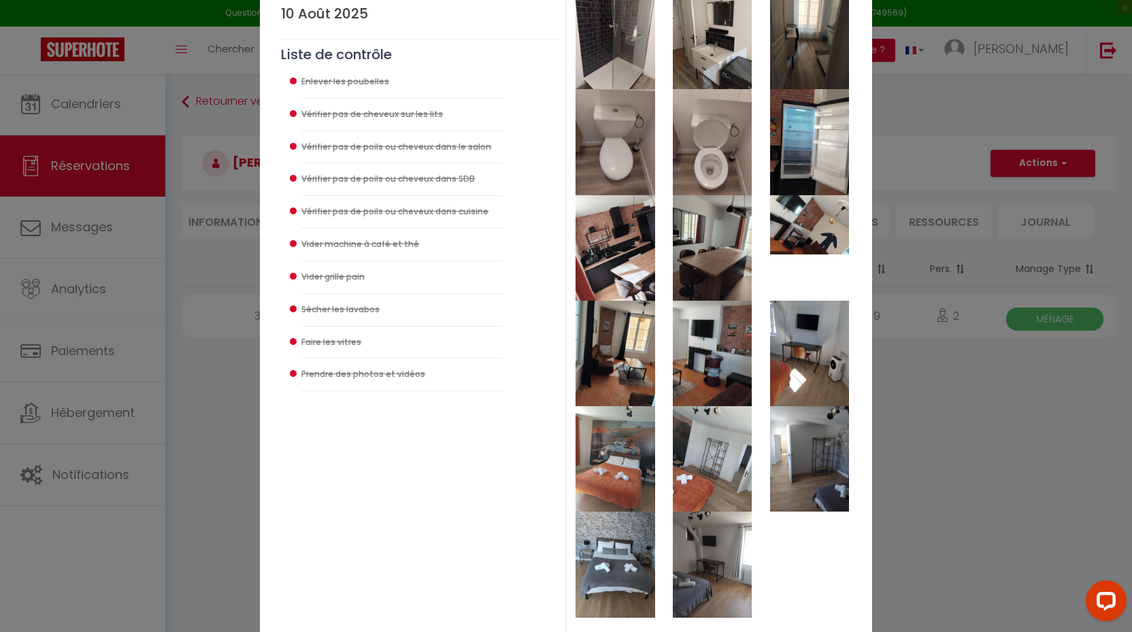
click at [697, 477] on img at bounding box center [712, 458] width 79 height 105
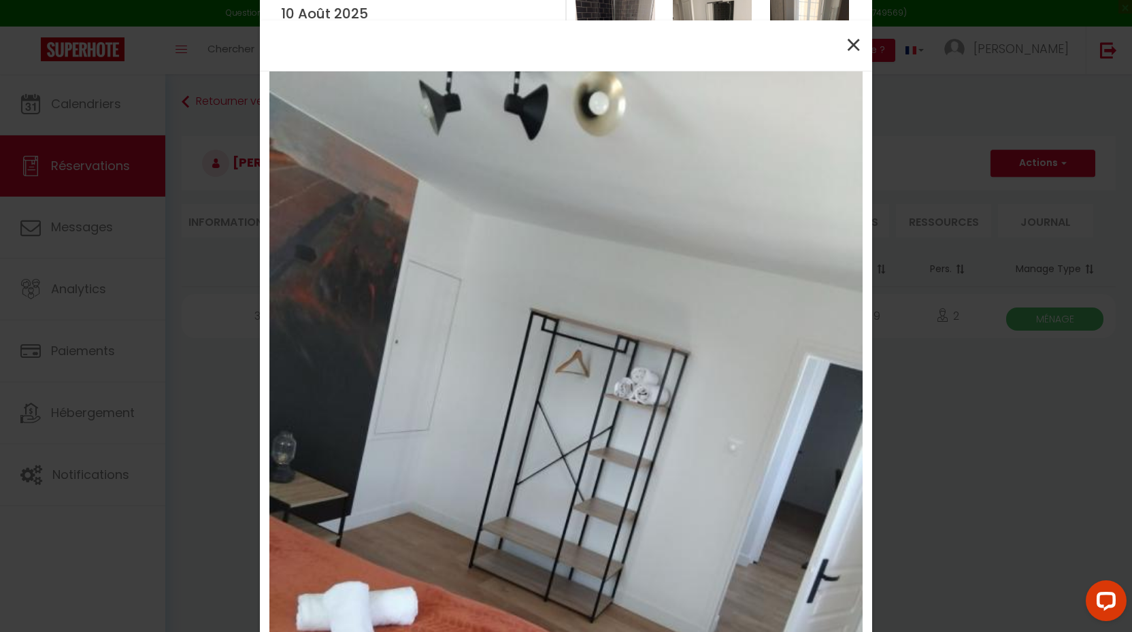
click at [846, 55] on span "×" at bounding box center [853, 45] width 17 height 41
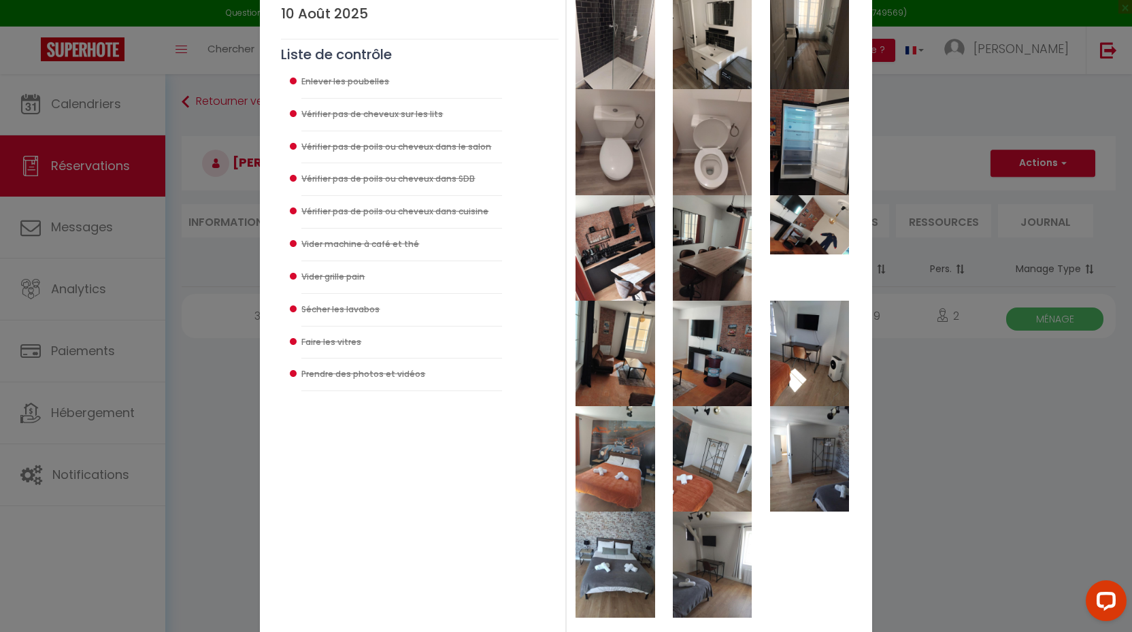
click at [714, 501] on img at bounding box center [712, 458] width 79 height 105
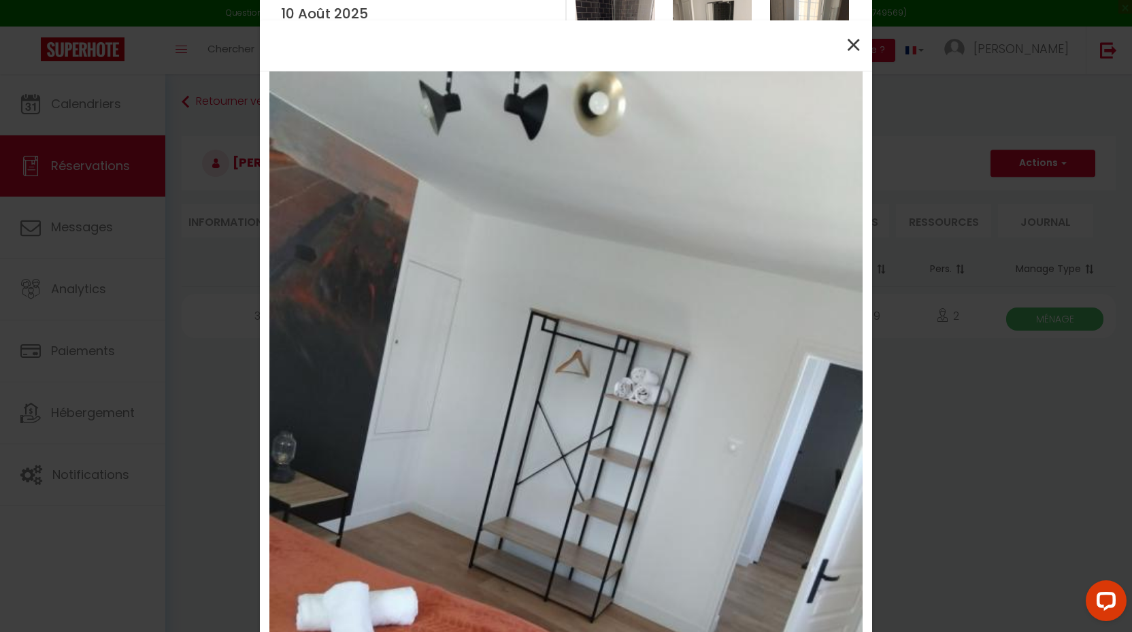
click at [850, 48] on span "×" at bounding box center [853, 45] width 17 height 41
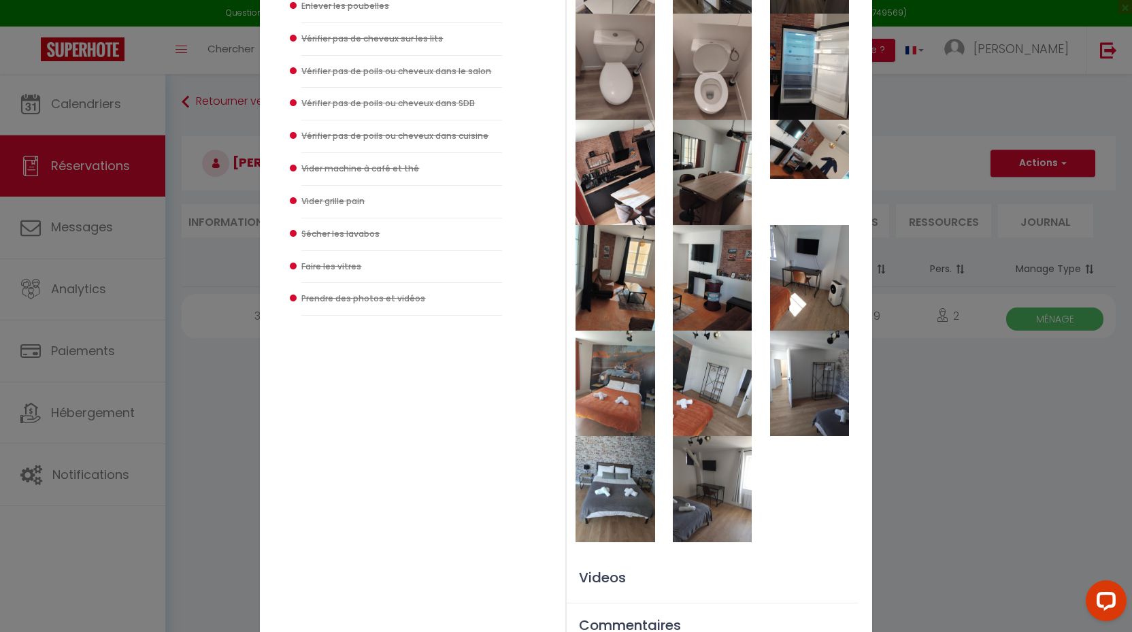
scroll to position [326, 0]
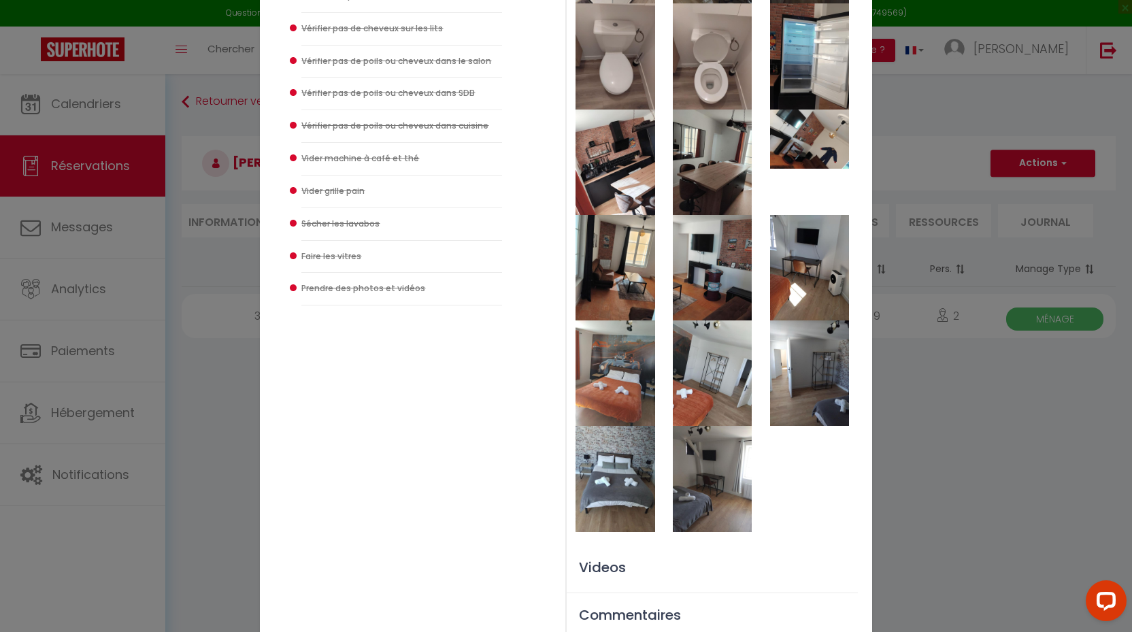
click at [800, 373] on img at bounding box center [809, 373] width 79 height 105
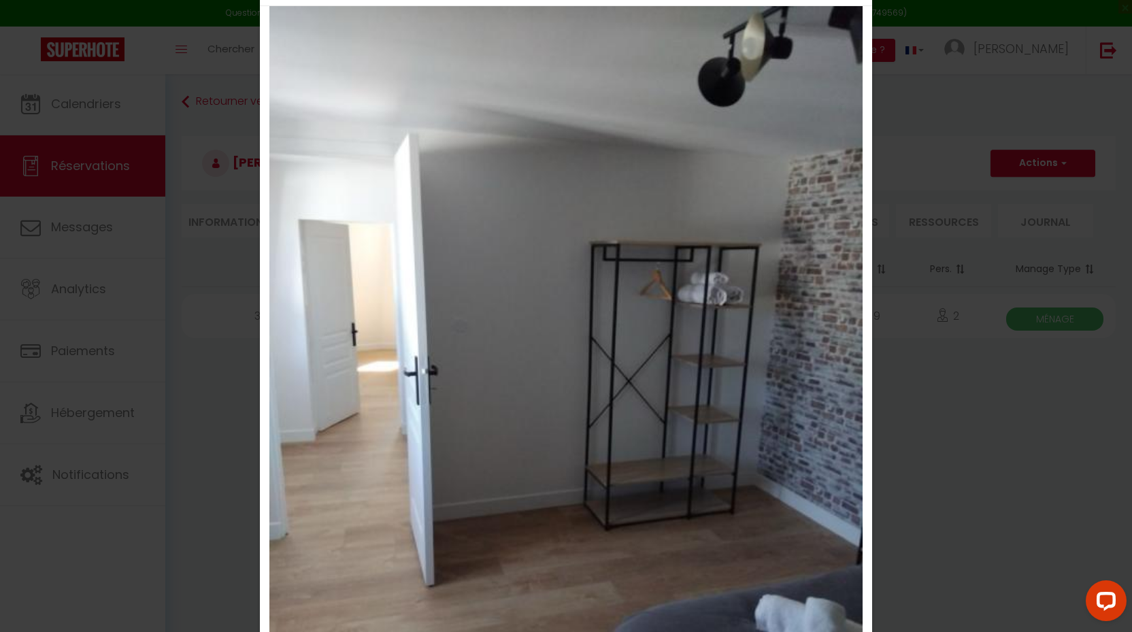
scroll to position [39, 0]
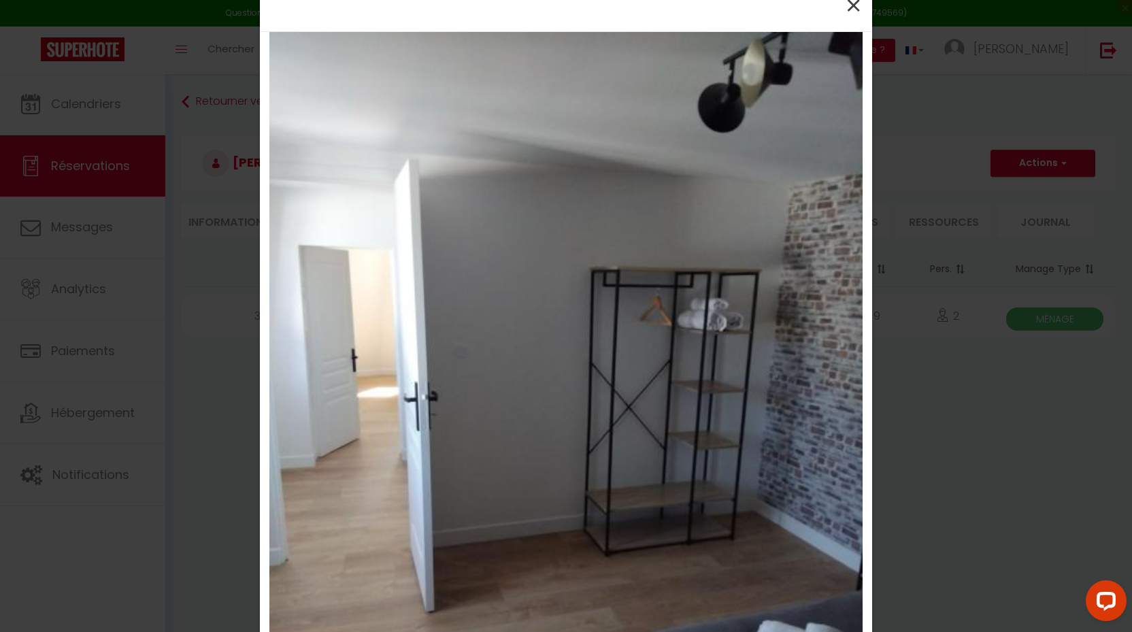
click at [853, 3] on span "×" at bounding box center [853, 6] width 17 height 41
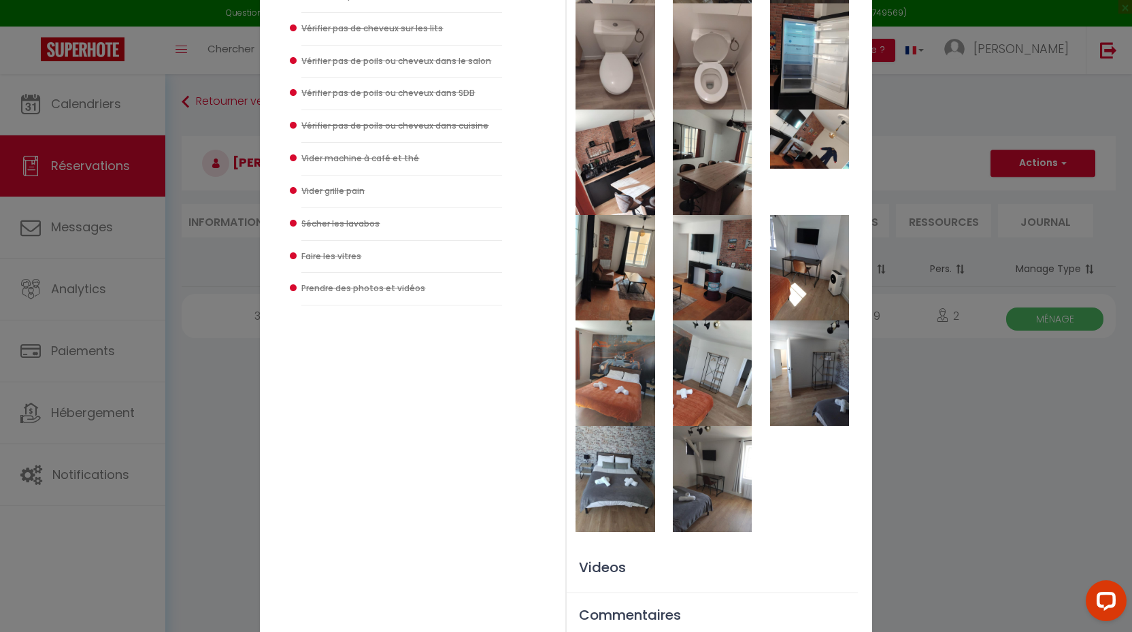
click at [623, 476] on img at bounding box center [615, 478] width 79 height 105
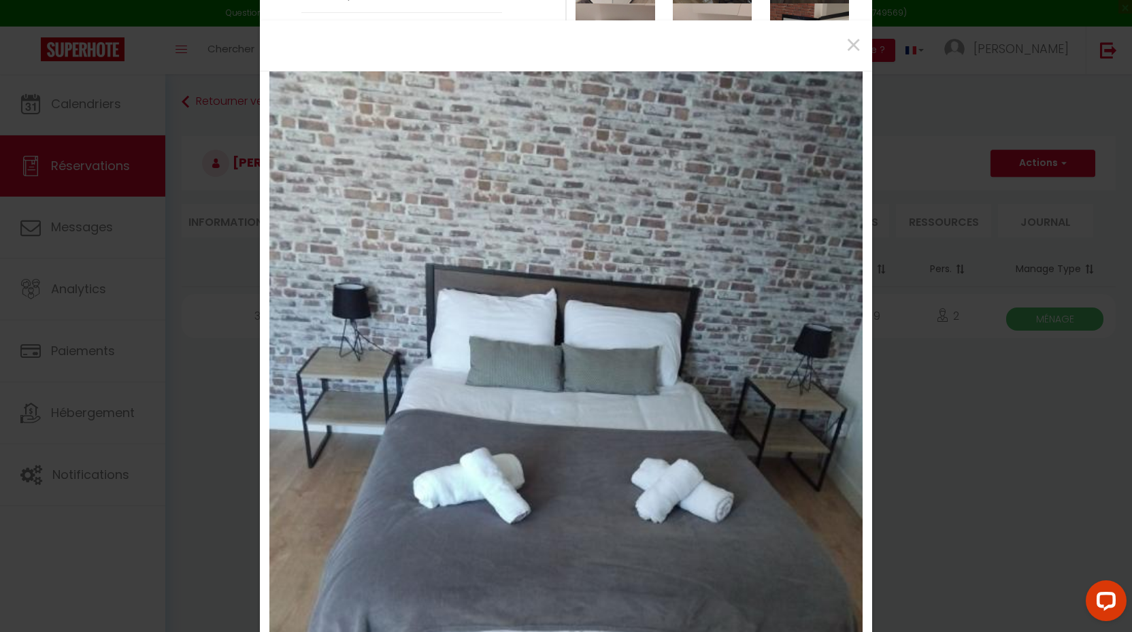
scroll to position [0, 0]
click at [852, 43] on span "×" at bounding box center [853, 45] width 17 height 41
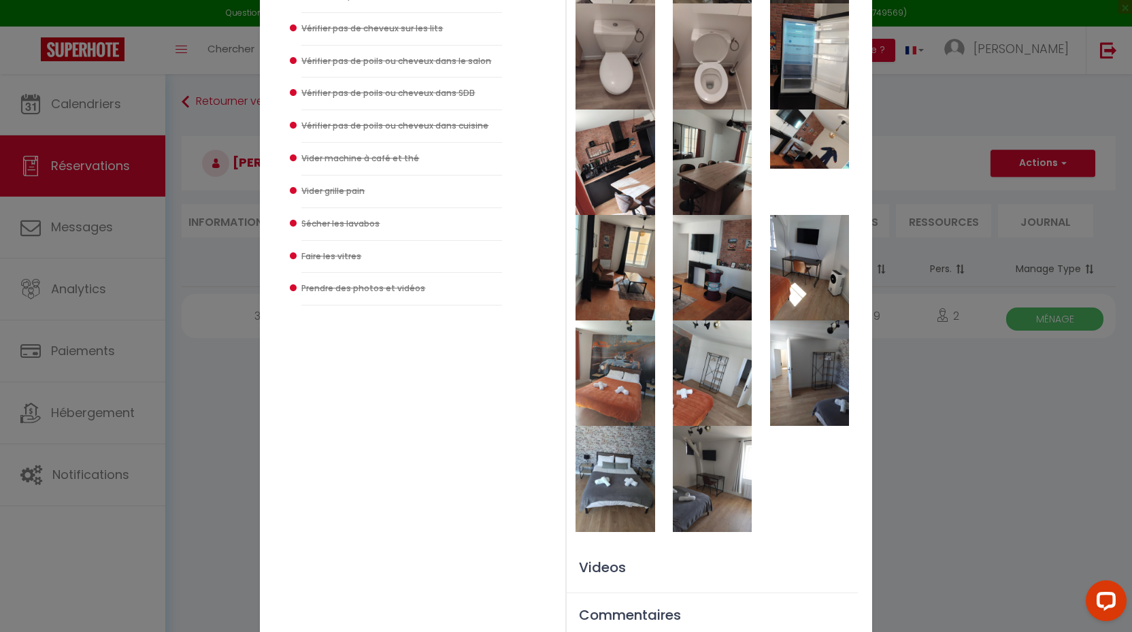
click at [692, 464] on img at bounding box center [712, 478] width 79 height 105
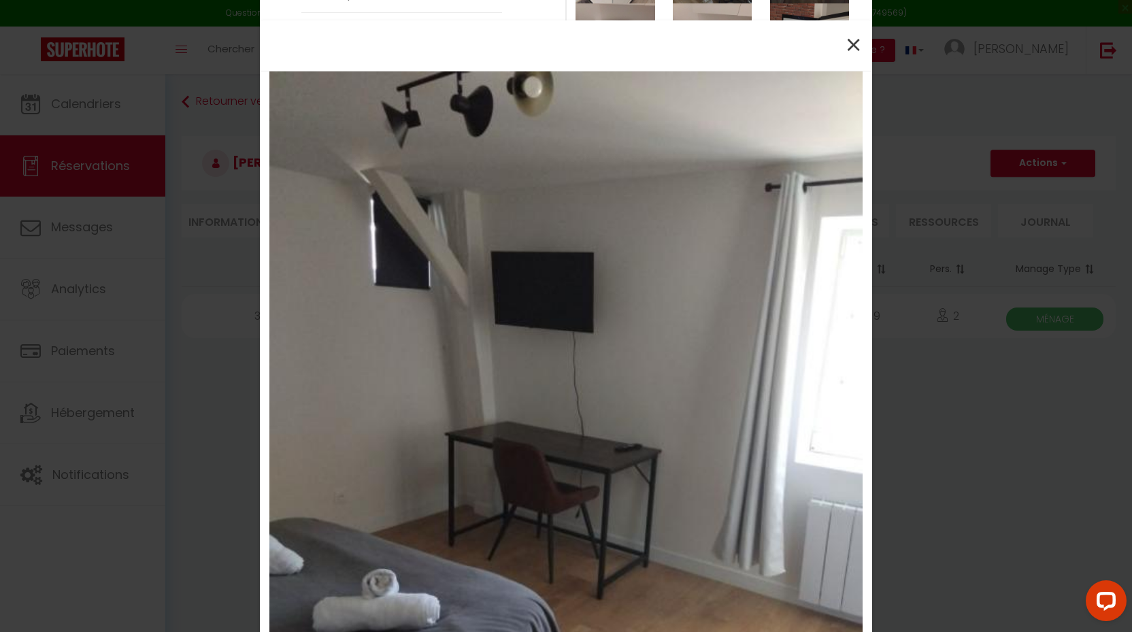
click at [846, 45] on span "×" at bounding box center [853, 45] width 17 height 41
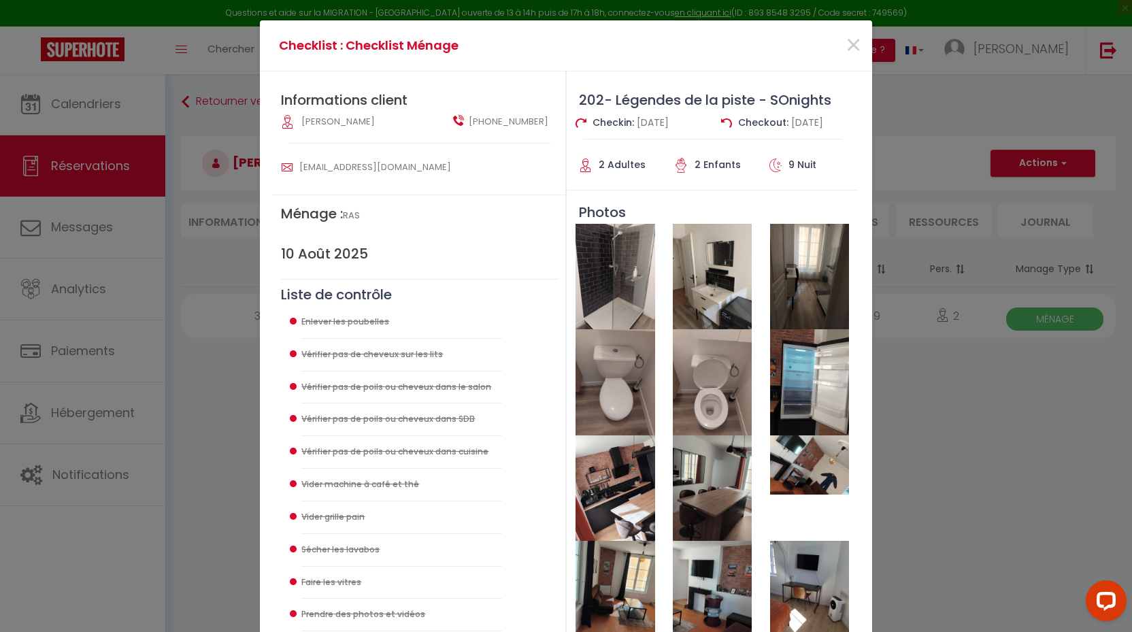
click at [631, 286] on img at bounding box center [615, 276] width 79 height 105
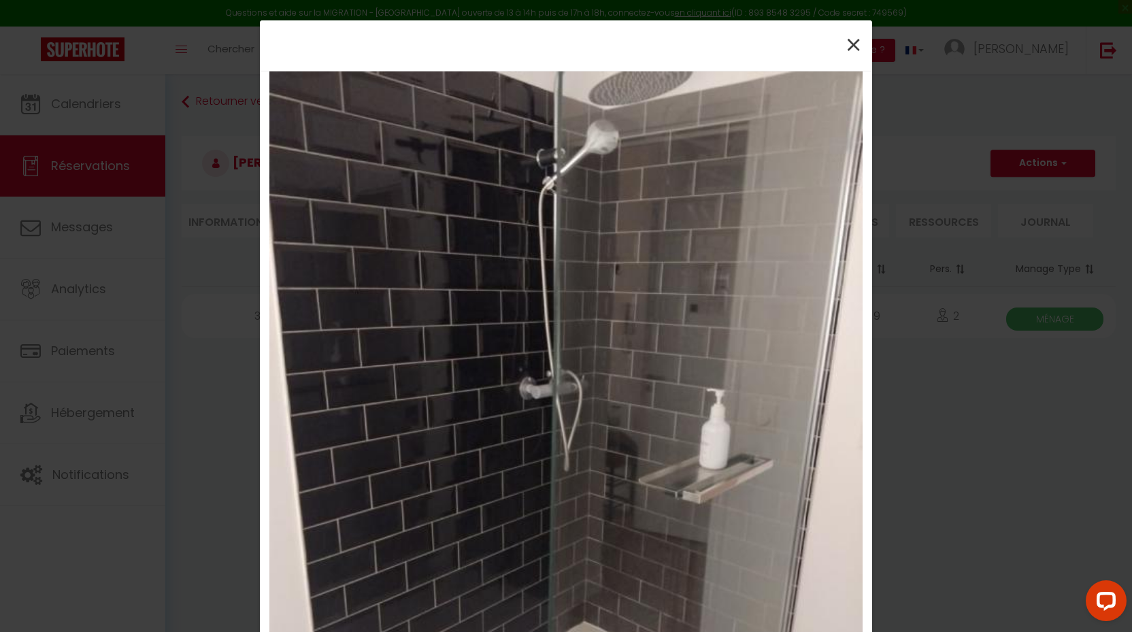
click at [849, 49] on span "×" at bounding box center [853, 45] width 17 height 41
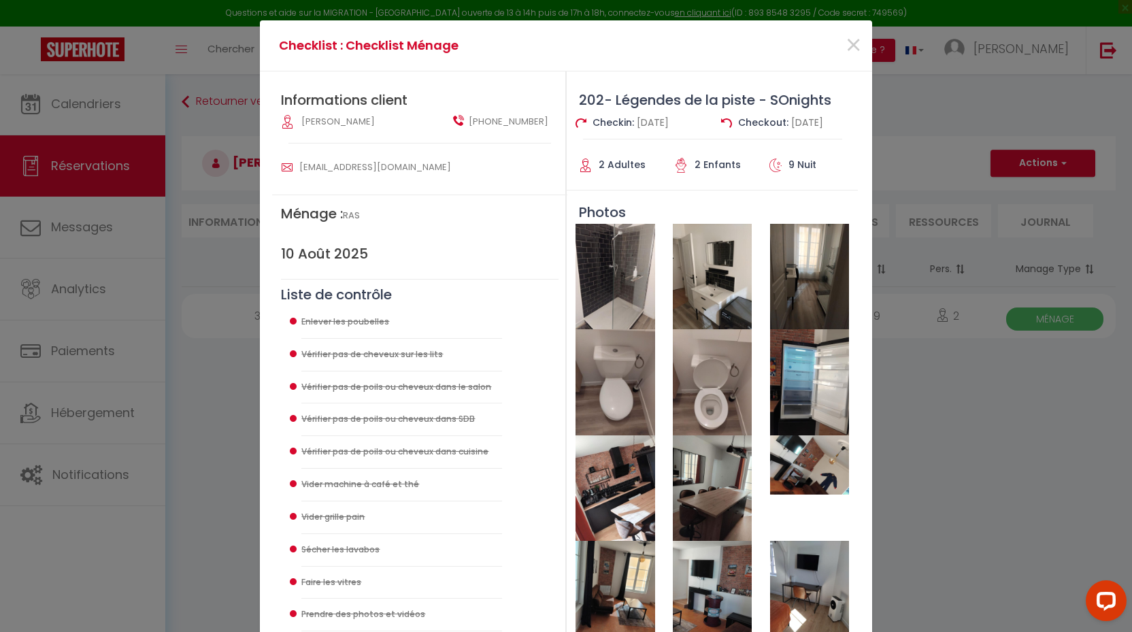
click at [735, 266] on img at bounding box center [712, 276] width 79 height 105
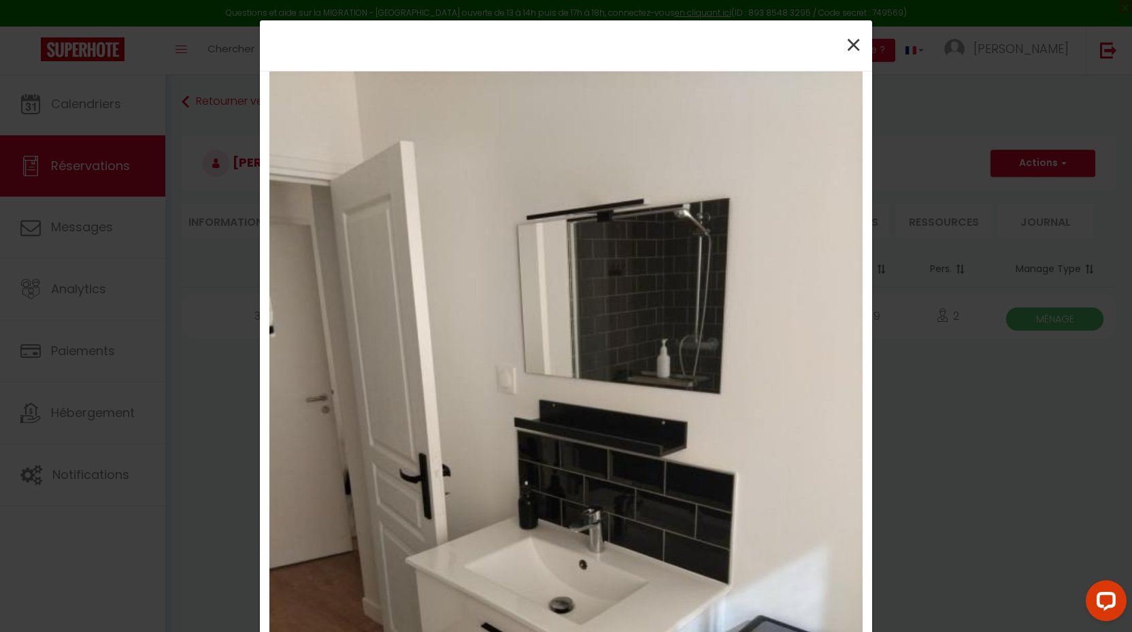
click at [849, 44] on span "×" at bounding box center [853, 45] width 17 height 41
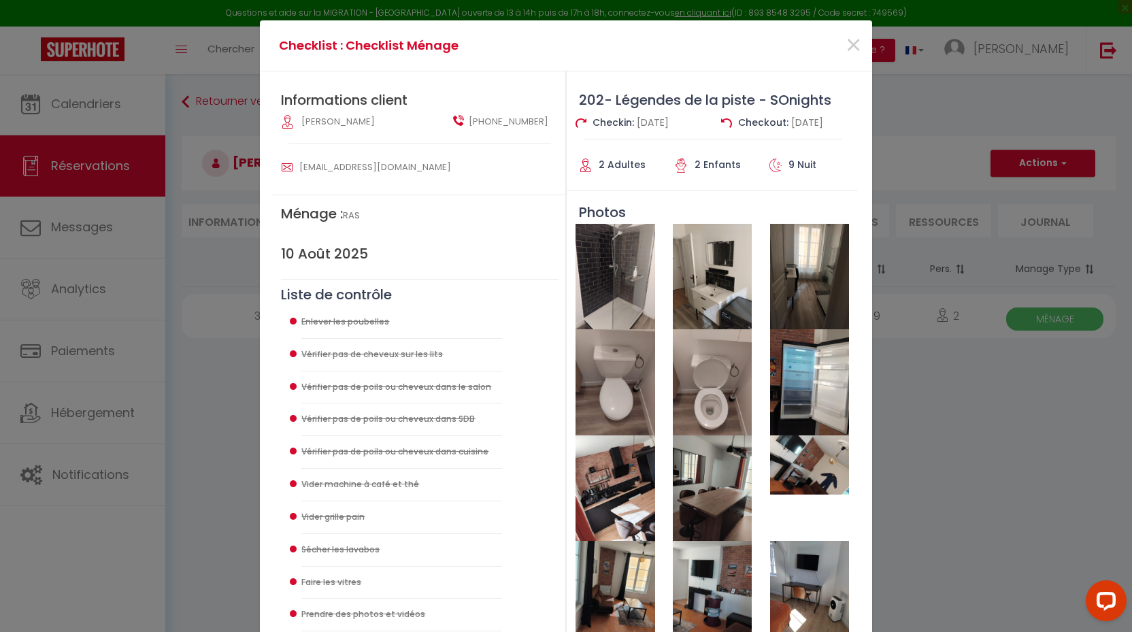
click at [821, 296] on img at bounding box center [809, 276] width 79 height 105
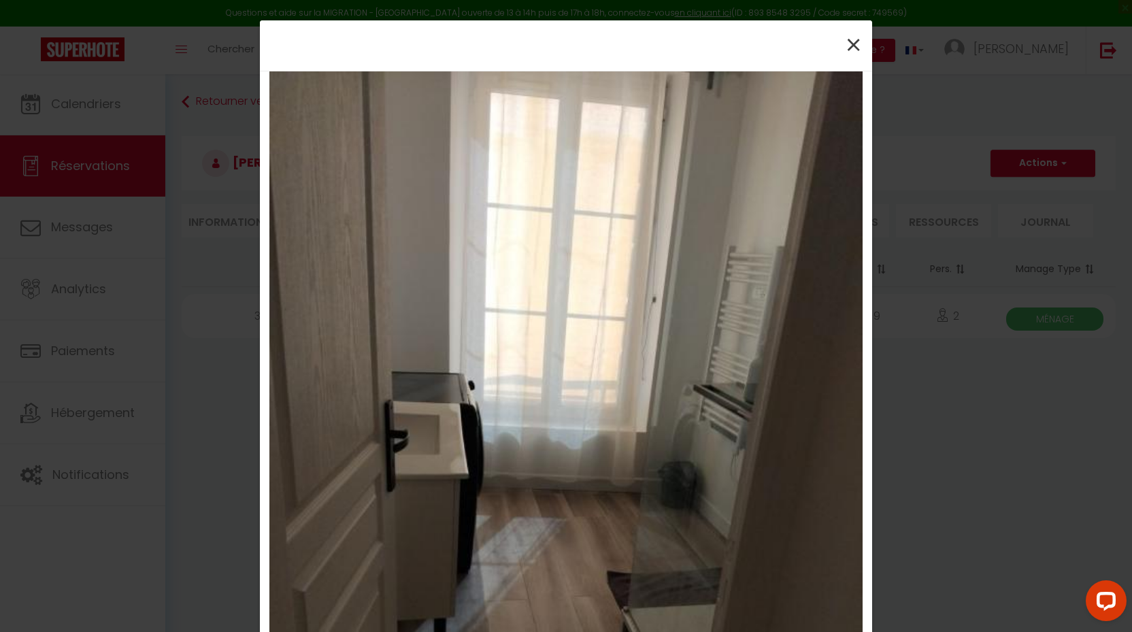
click at [847, 39] on span "×" at bounding box center [853, 45] width 17 height 41
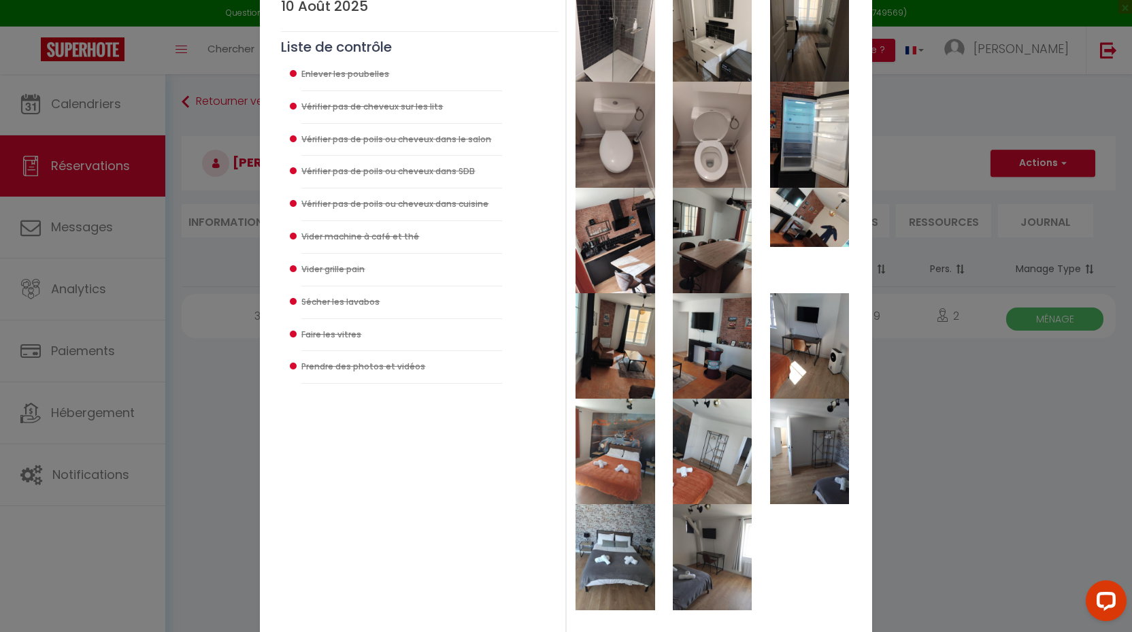
scroll to position [269, 0]
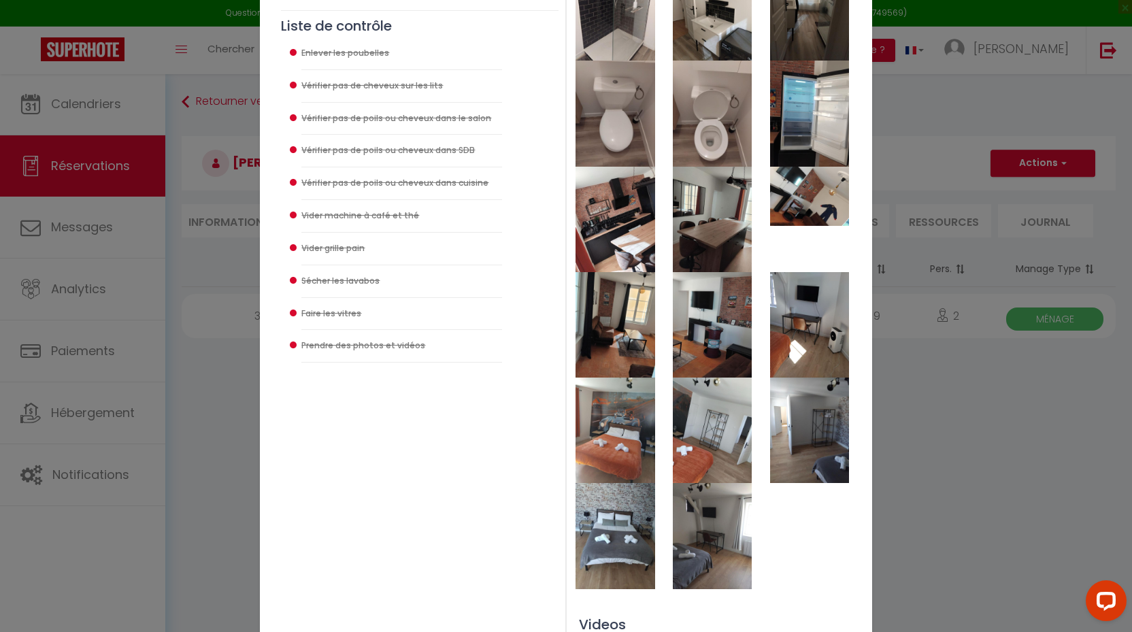
click at [633, 316] on img at bounding box center [615, 324] width 79 height 105
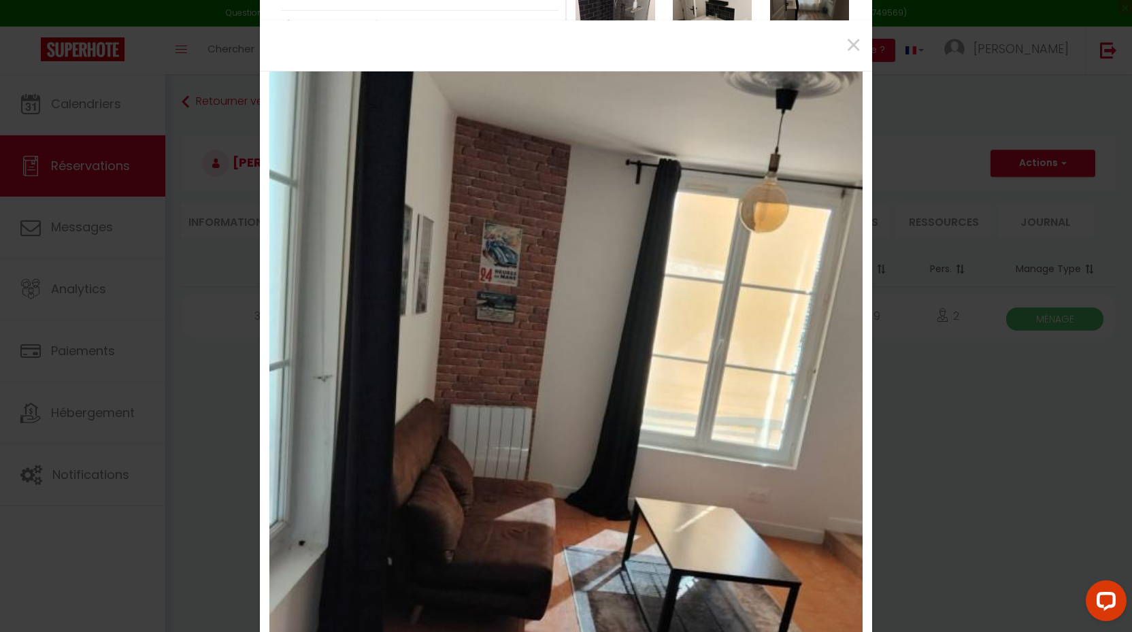
scroll to position [0, 0]
click at [858, 37] on span "×" at bounding box center [853, 45] width 17 height 41
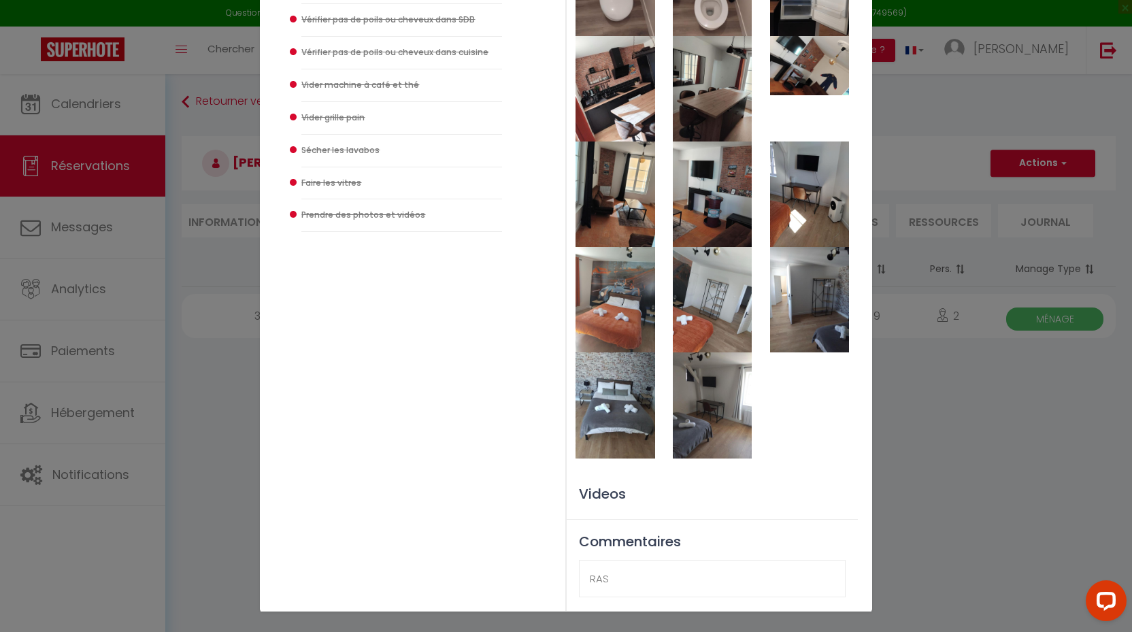
scroll to position [399, 0]
click at [622, 324] on img at bounding box center [615, 299] width 79 height 105
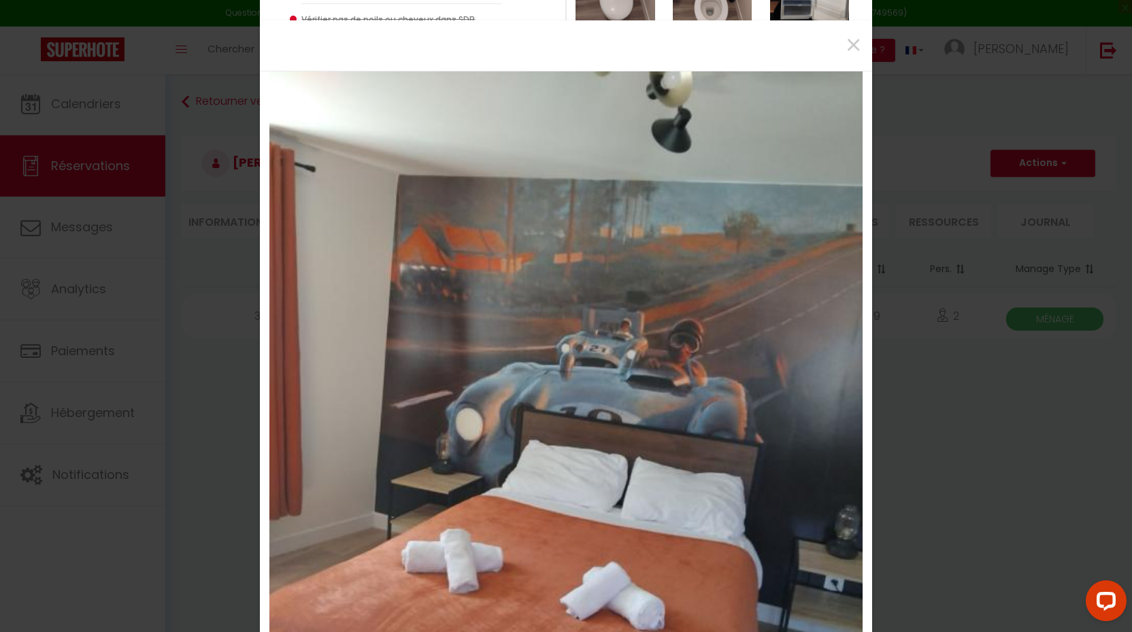
scroll to position [0, 0]
click at [853, 47] on span "×" at bounding box center [853, 45] width 17 height 41
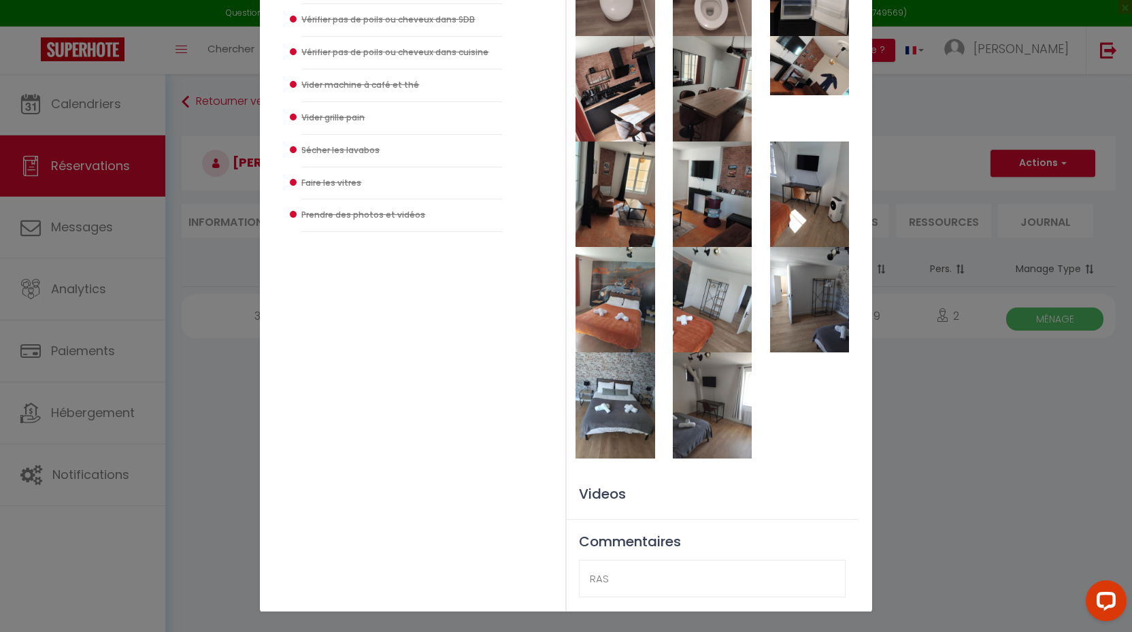
click at [717, 327] on img at bounding box center [712, 299] width 79 height 105
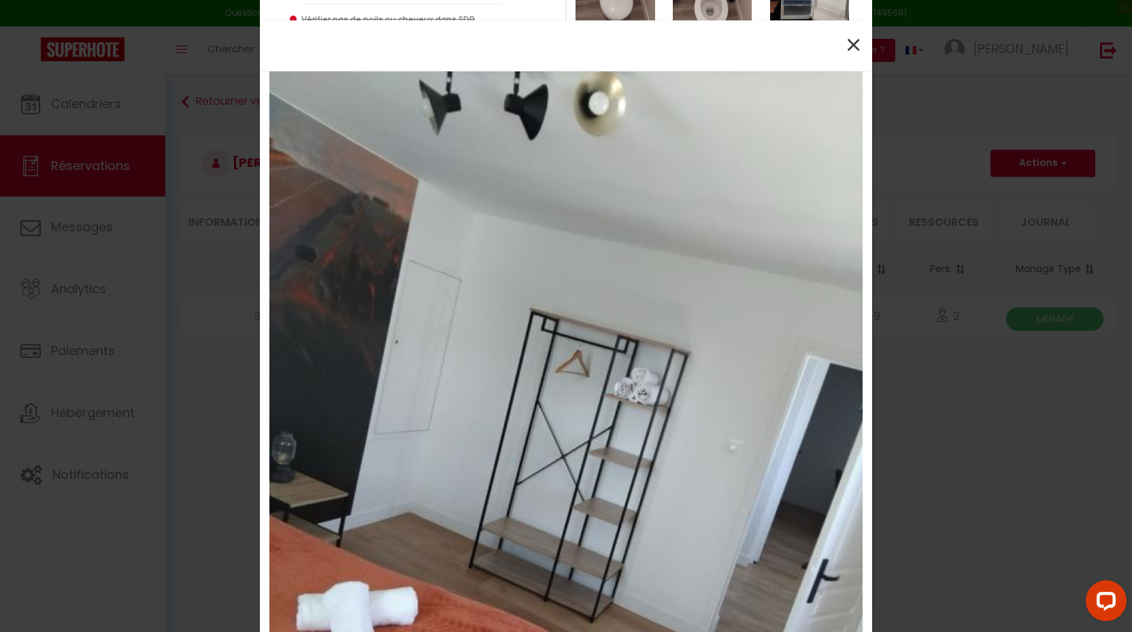
click at [851, 54] on span "×" at bounding box center [853, 45] width 17 height 41
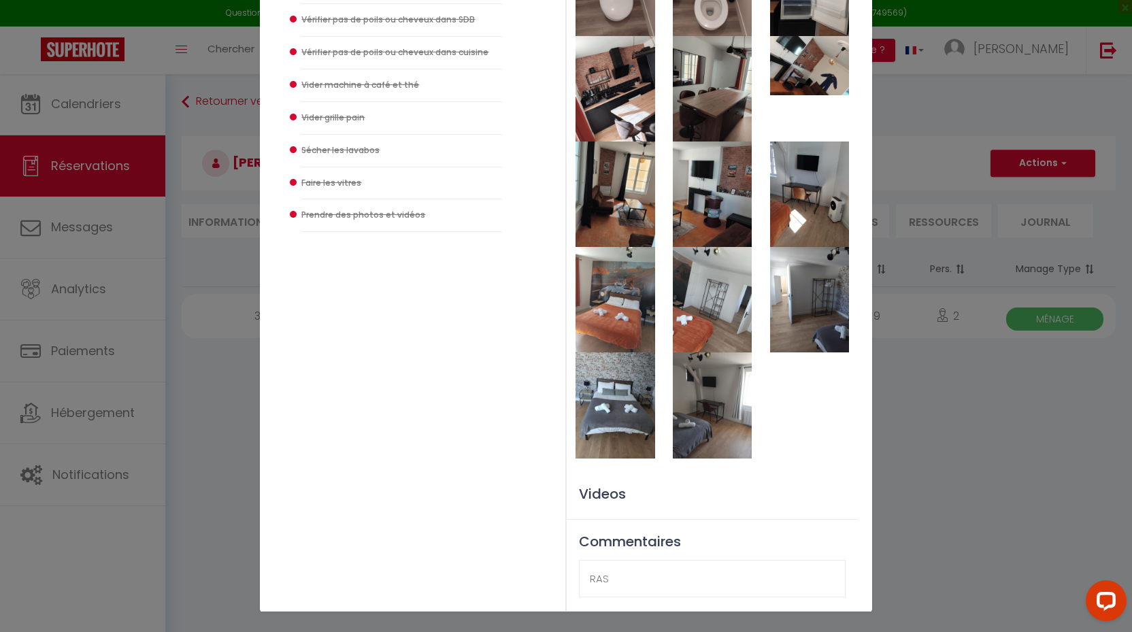
click at [794, 342] on img at bounding box center [809, 299] width 79 height 105
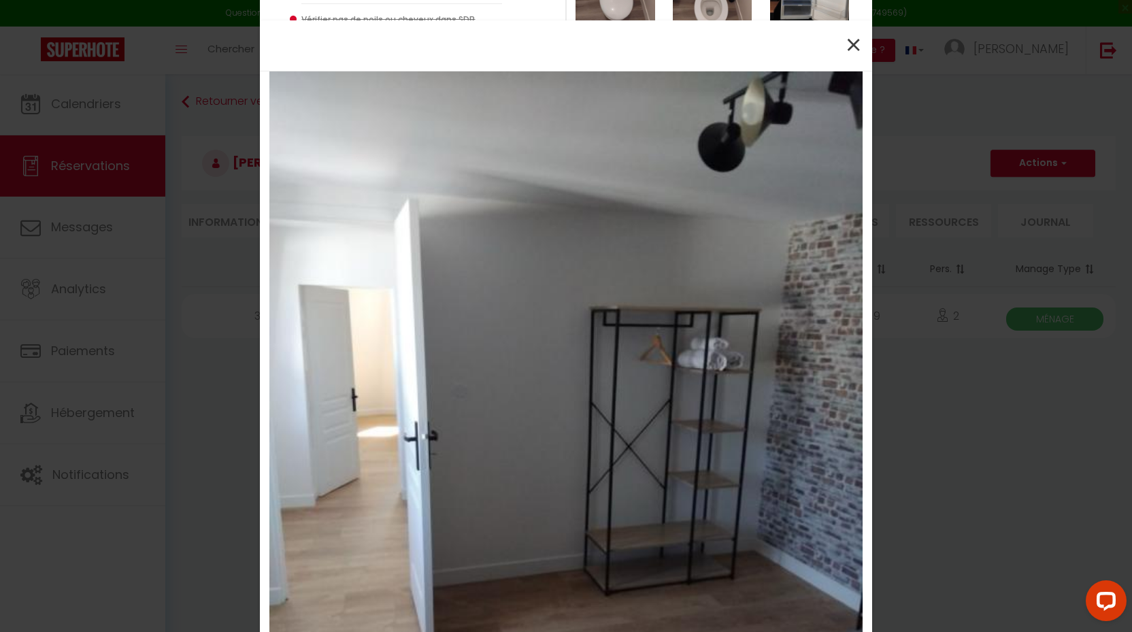
click at [848, 48] on span "×" at bounding box center [853, 45] width 17 height 41
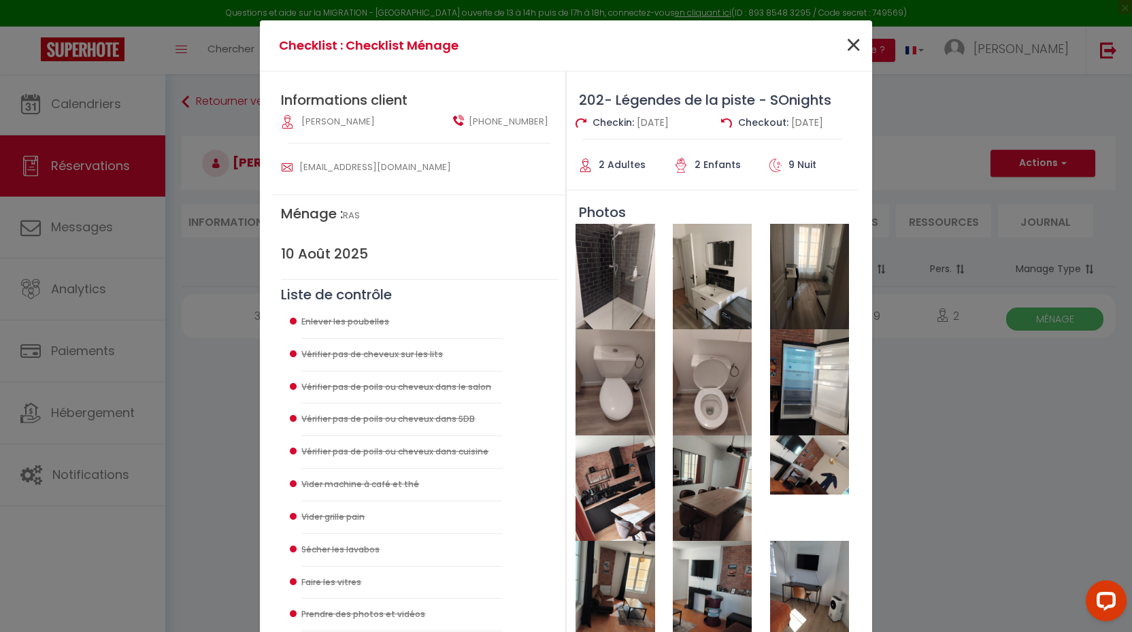
click at [855, 42] on span "×" at bounding box center [853, 45] width 17 height 41
